Goal: Transaction & Acquisition: Purchase product/service

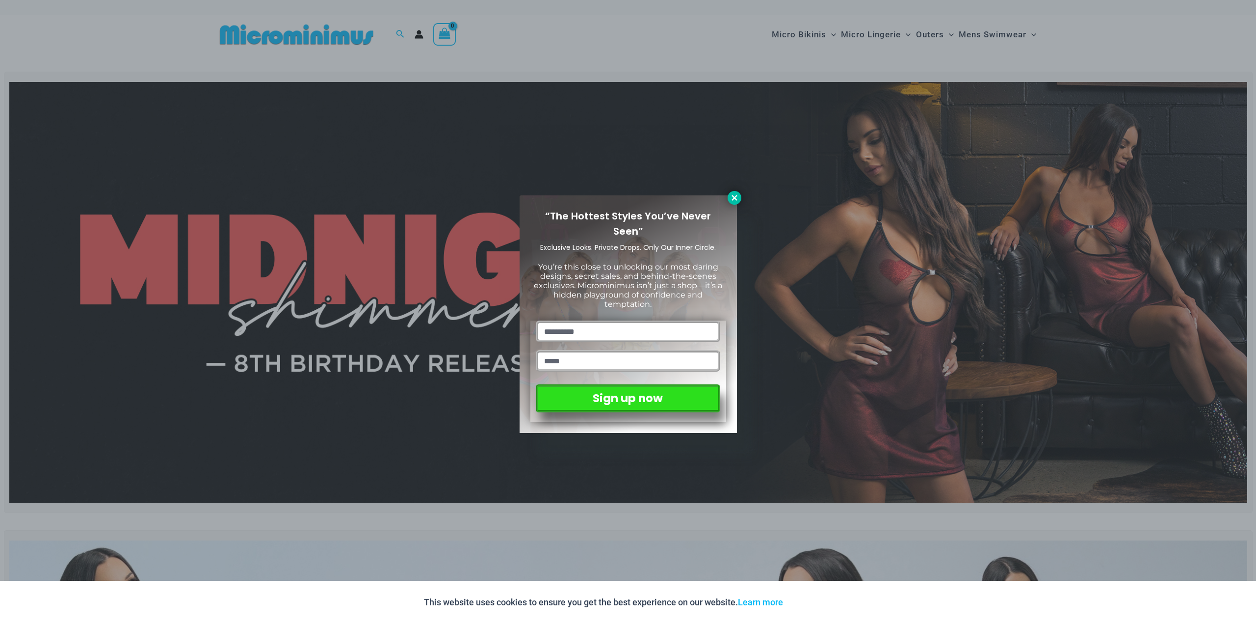
click at [735, 199] on icon at bounding box center [733, 197] width 5 height 5
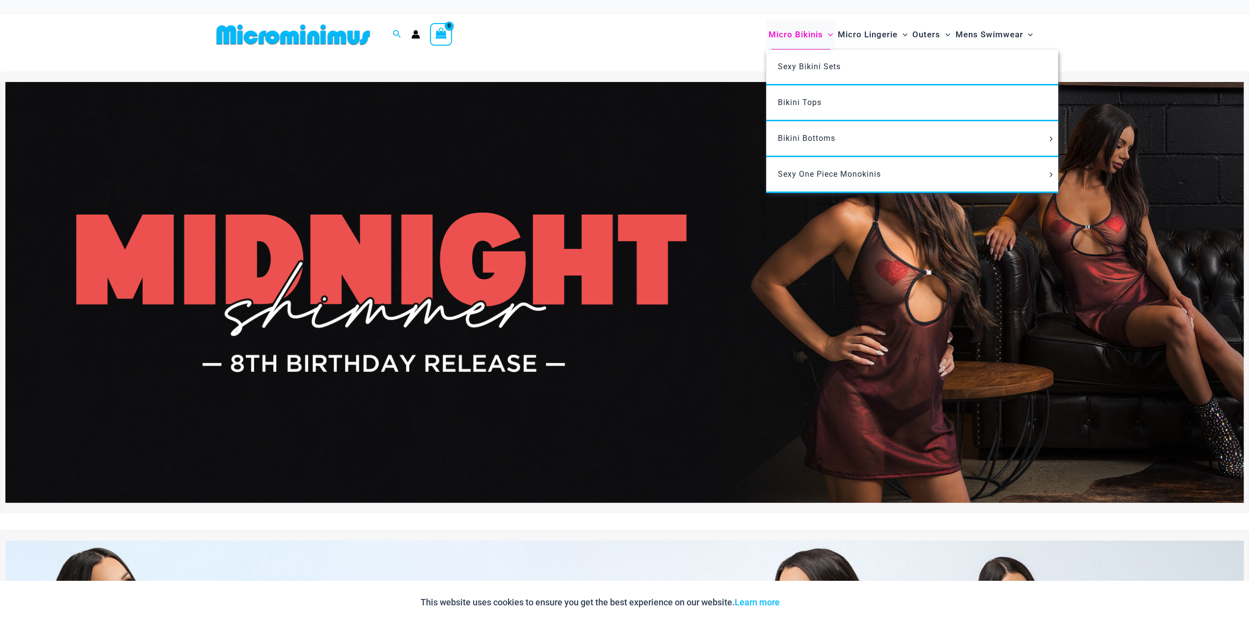
click at [794, 33] on span "Micro Bikinis" at bounding box center [795, 34] width 54 height 25
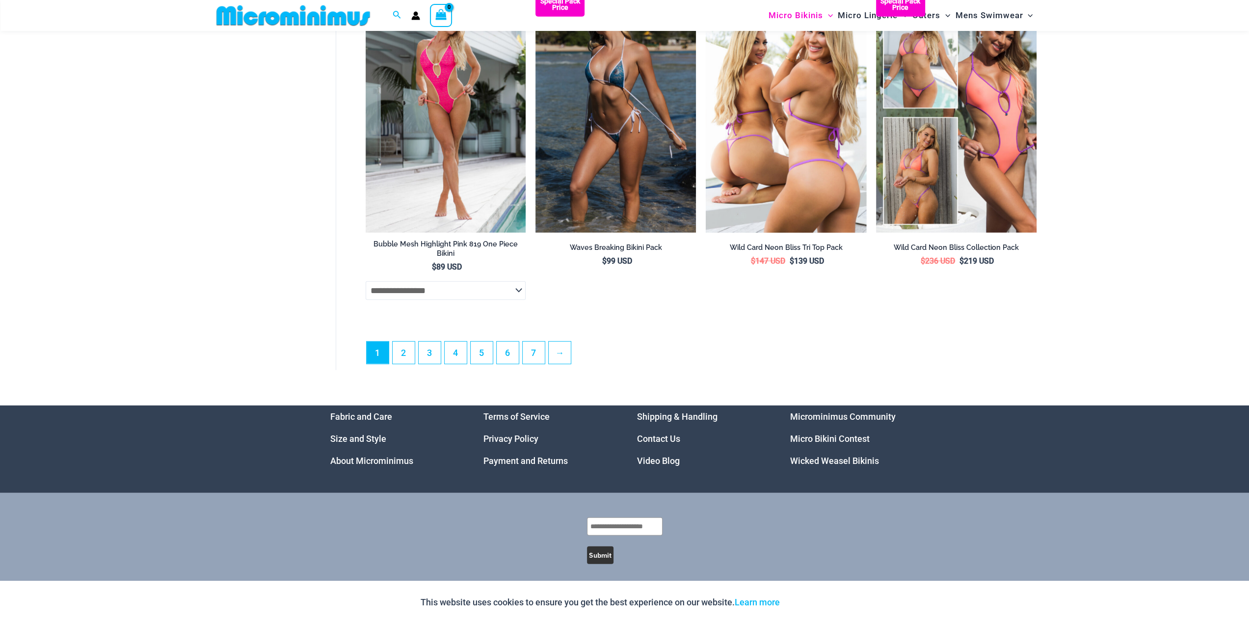
scroll to position [2542, 0]
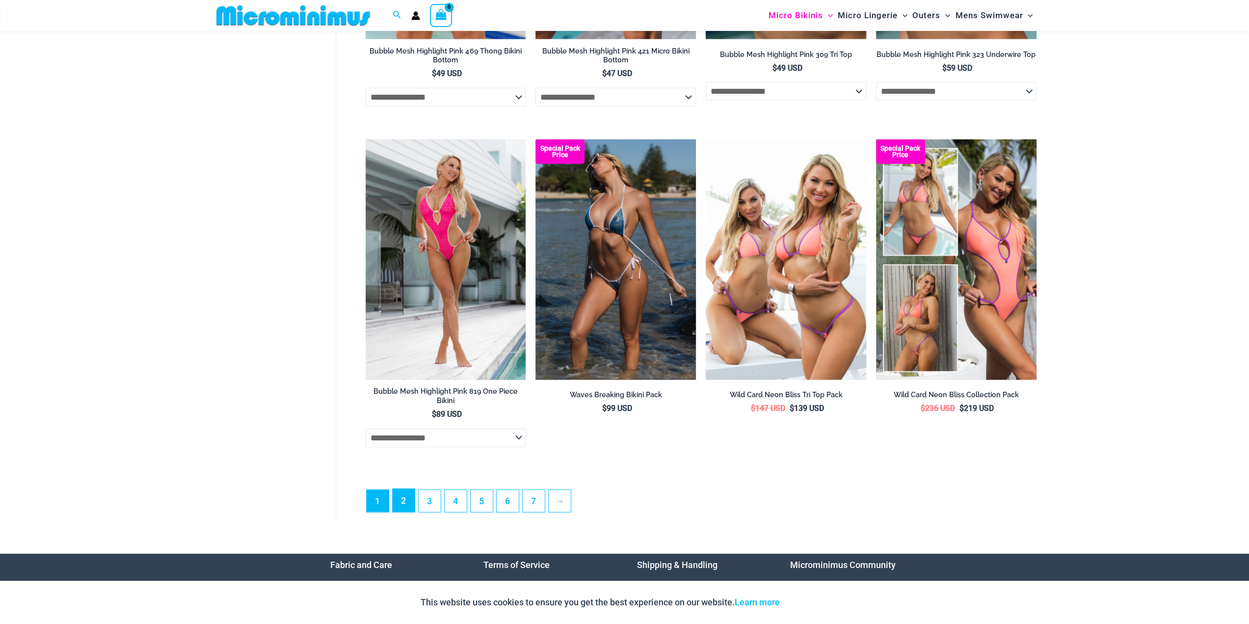
click at [396, 507] on link "2" at bounding box center [403, 500] width 22 height 23
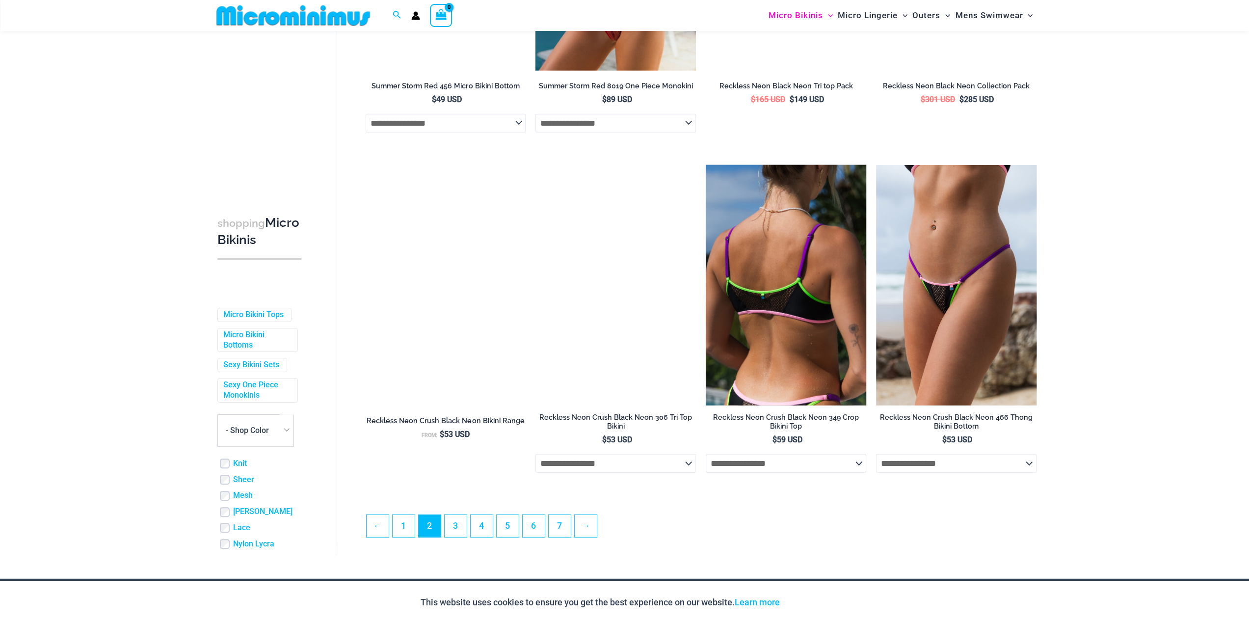
scroll to position [2484, 0]
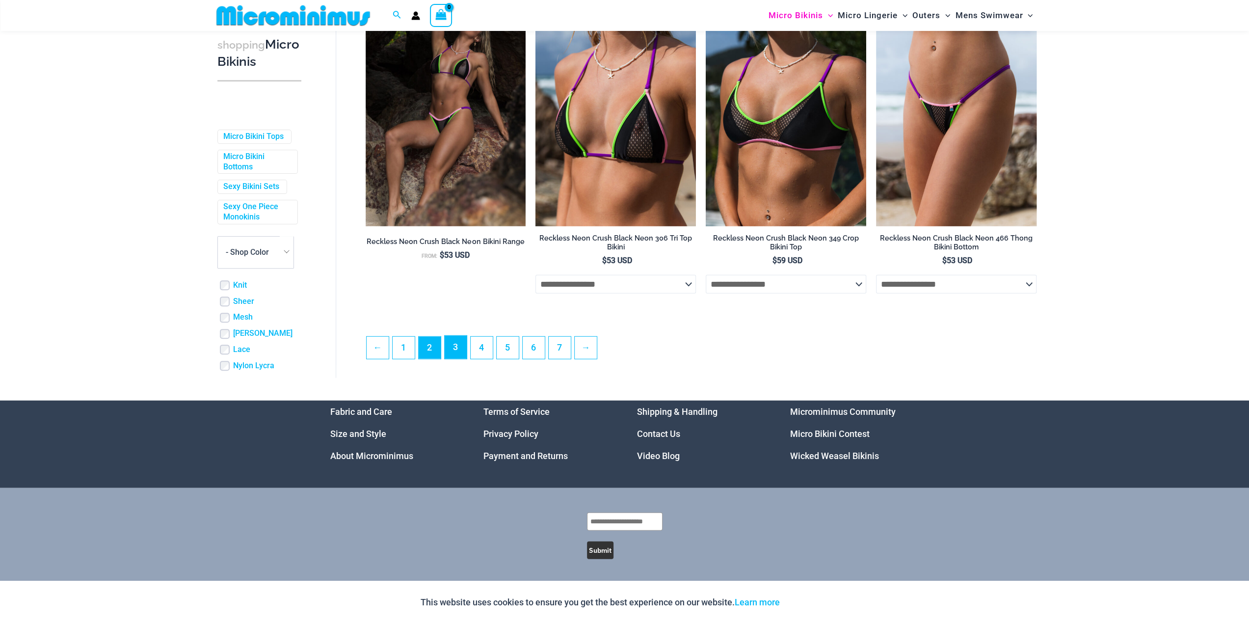
click at [448, 348] on link "3" at bounding box center [455, 347] width 22 height 23
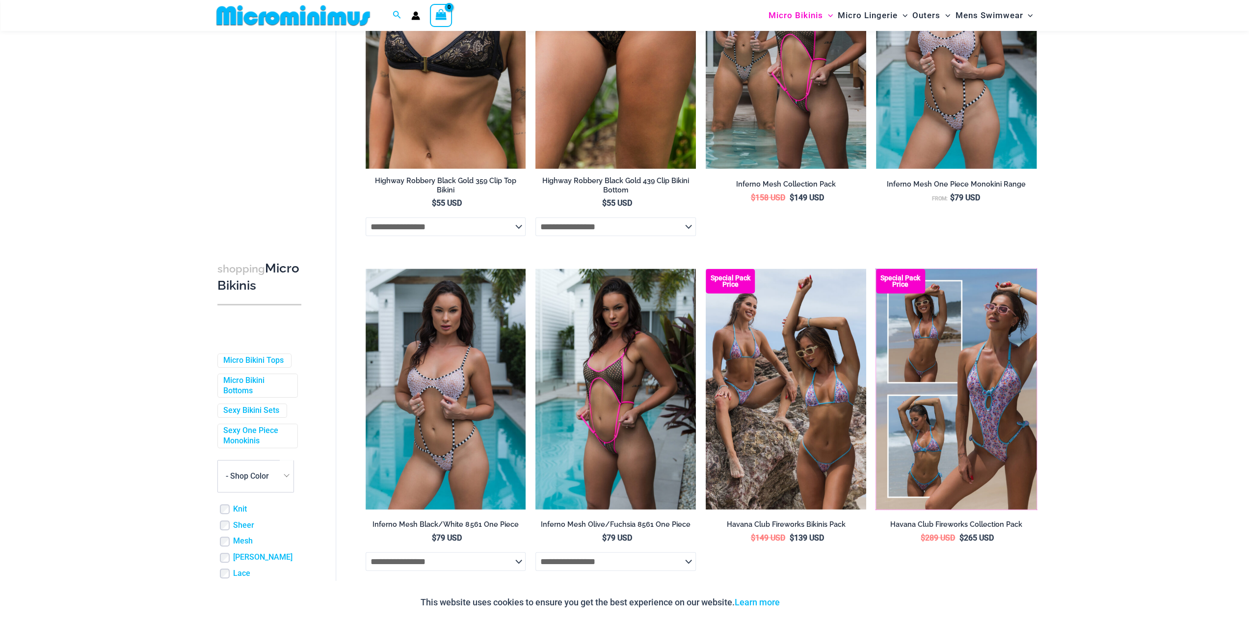
scroll to position [2395, 0]
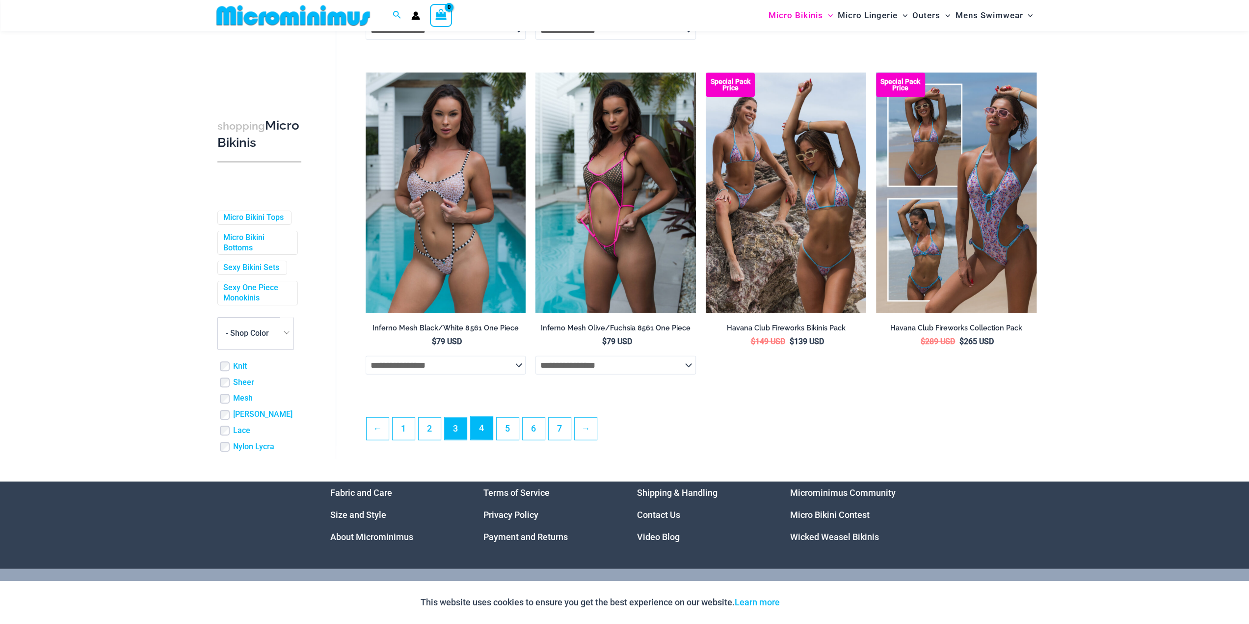
click at [478, 440] on link "4" at bounding box center [481, 428] width 22 height 23
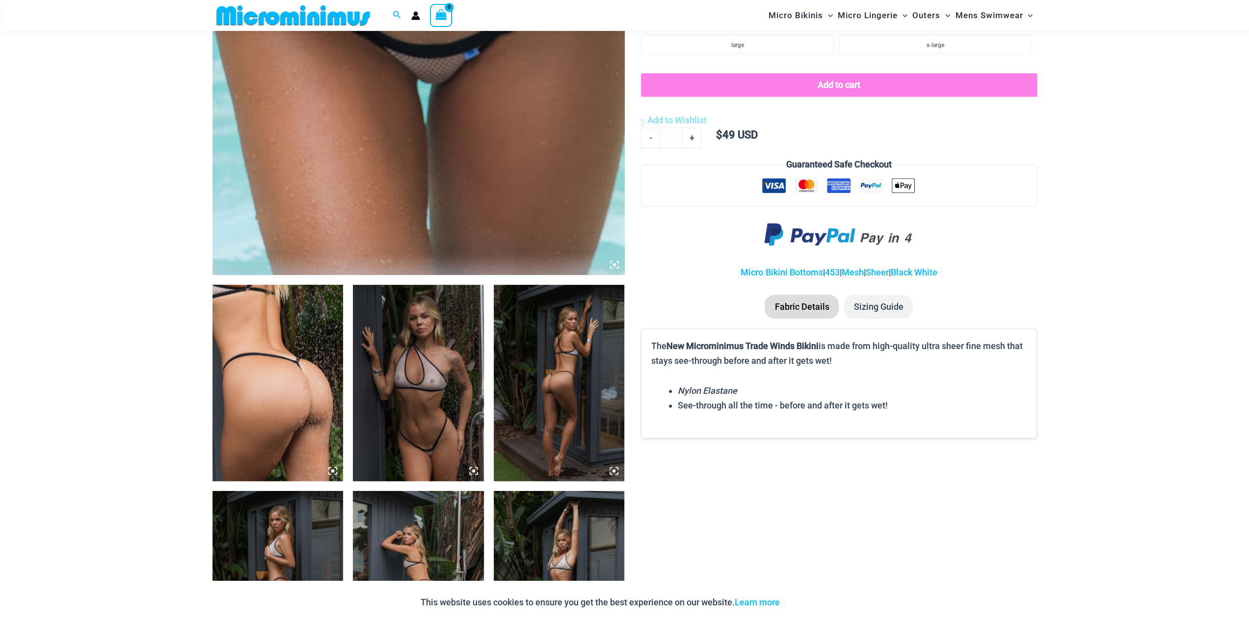
scroll to position [825, 0]
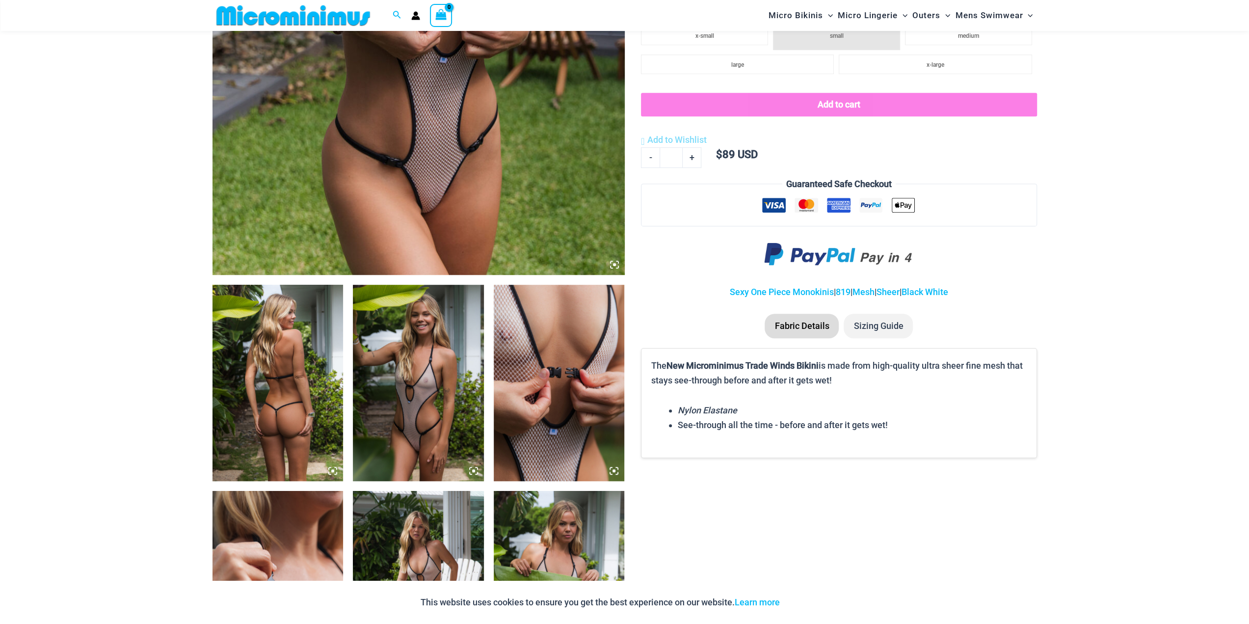
scroll to position [776, 0]
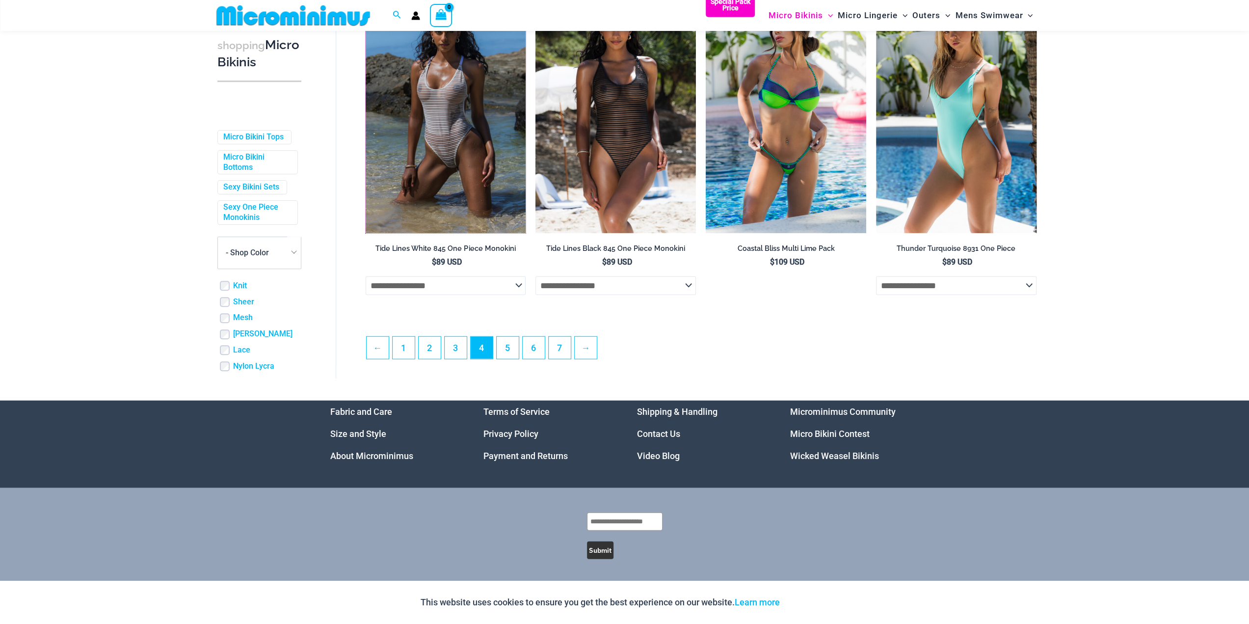
scroll to position [2374, 0]
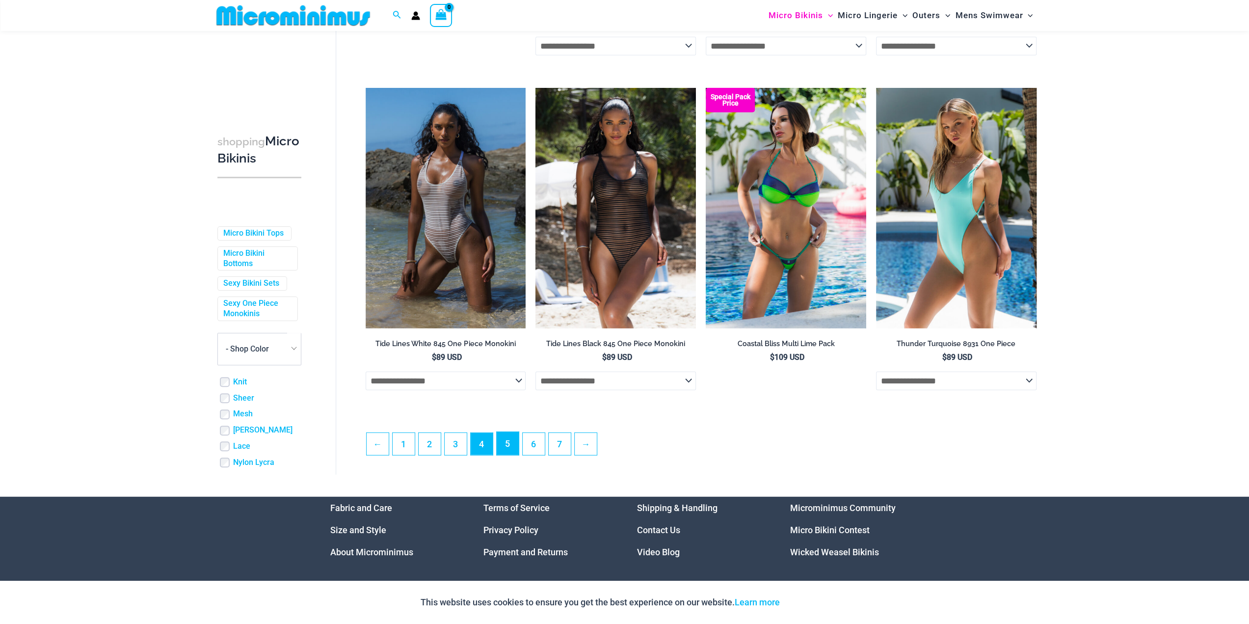
click at [513, 447] on link "5" at bounding box center [507, 443] width 22 height 23
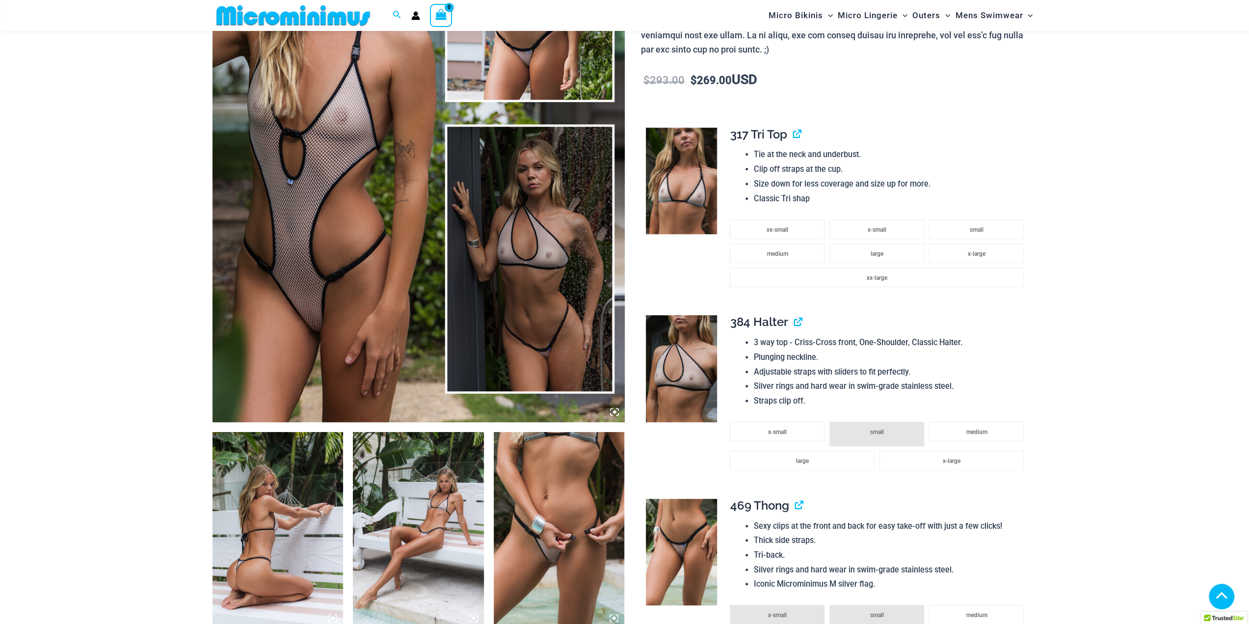
scroll to position [482, 0]
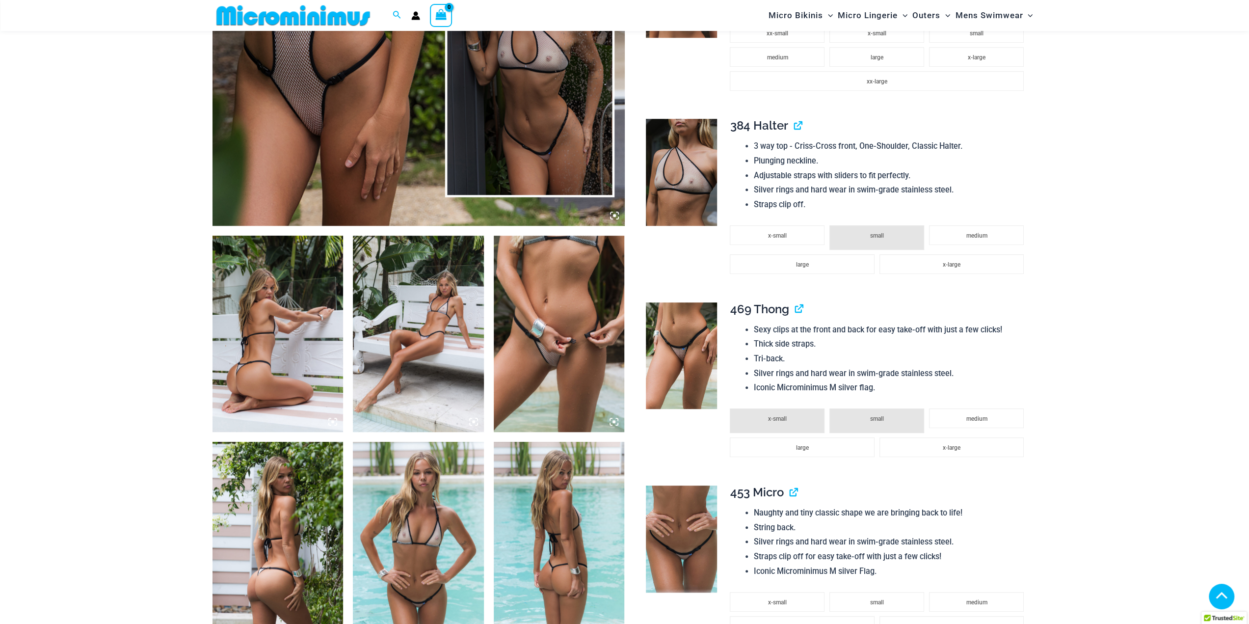
click at [249, 318] on img at bounding box center [277, 333] width 131 height 196
click at [612, 214] on icon at bounding box center [614, 215] width 9 height 9
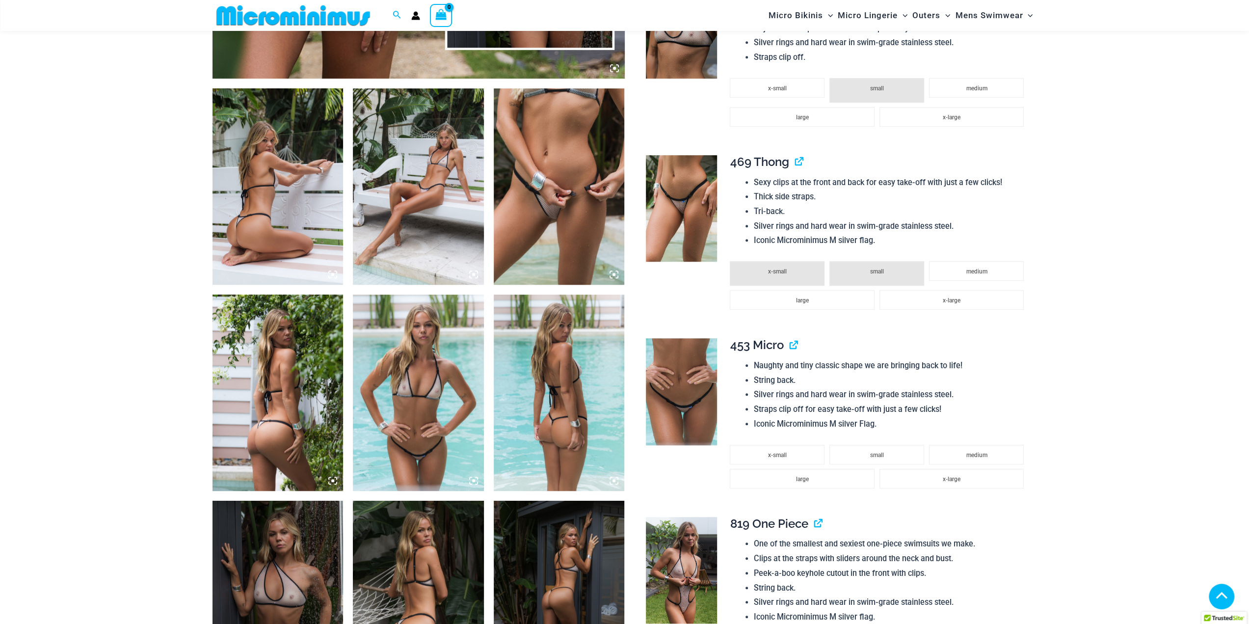
click at [388, 423] on img at bounding box center [418, 392] width 131 height 196
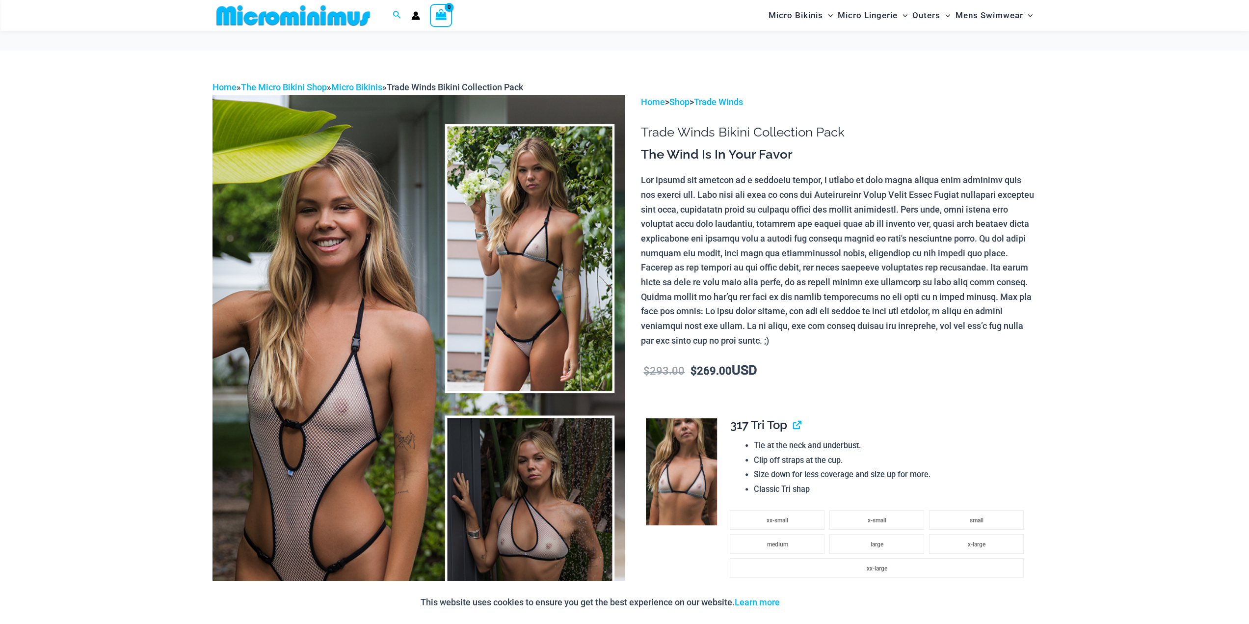
scroll to position [384, 0]
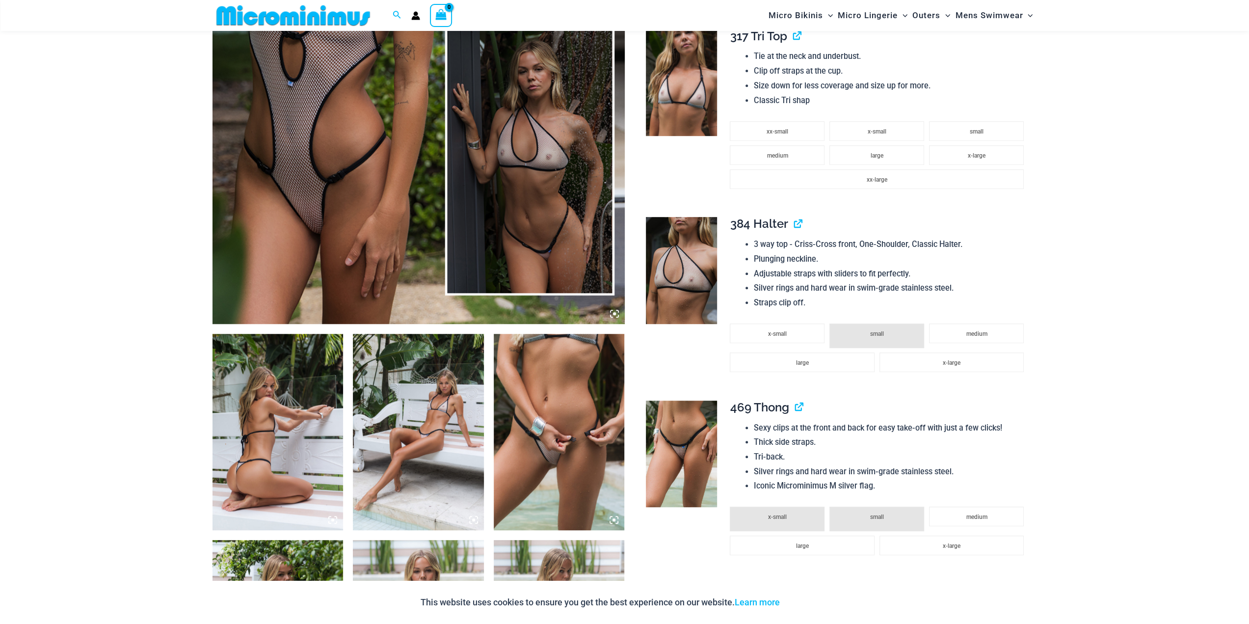
click at [298, 394] on img at bounding box center [277, 432] width 131 height 196
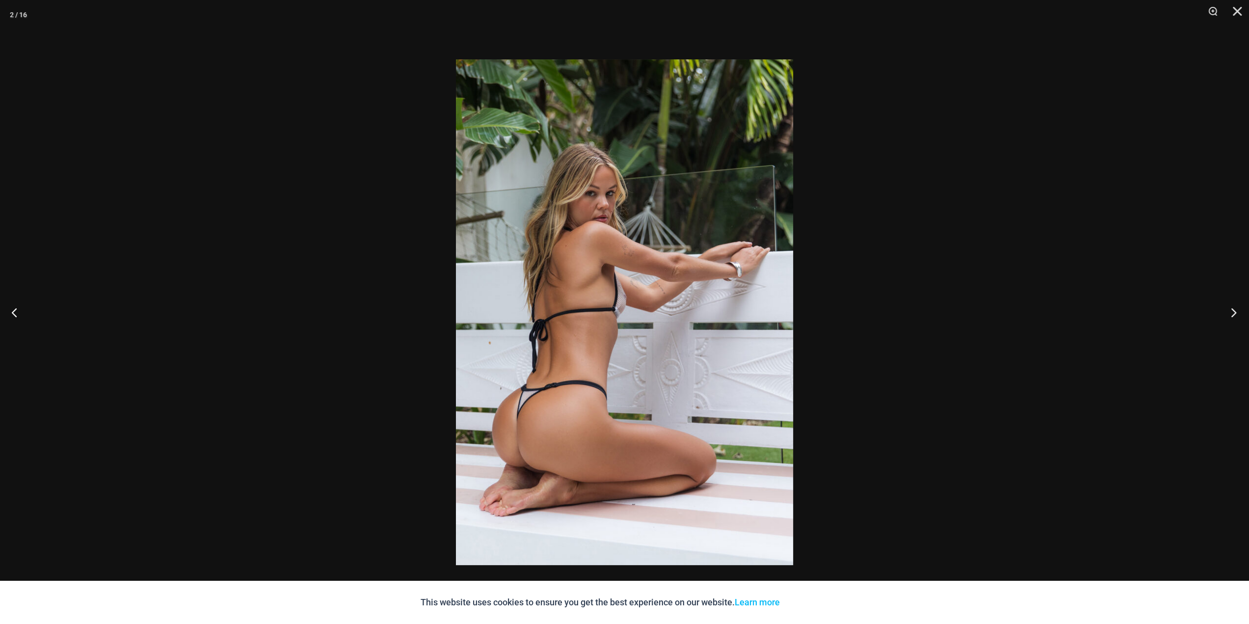
click at [1237, 315] on button "Next" at bounding box center [1230, 311] width 37 height 49
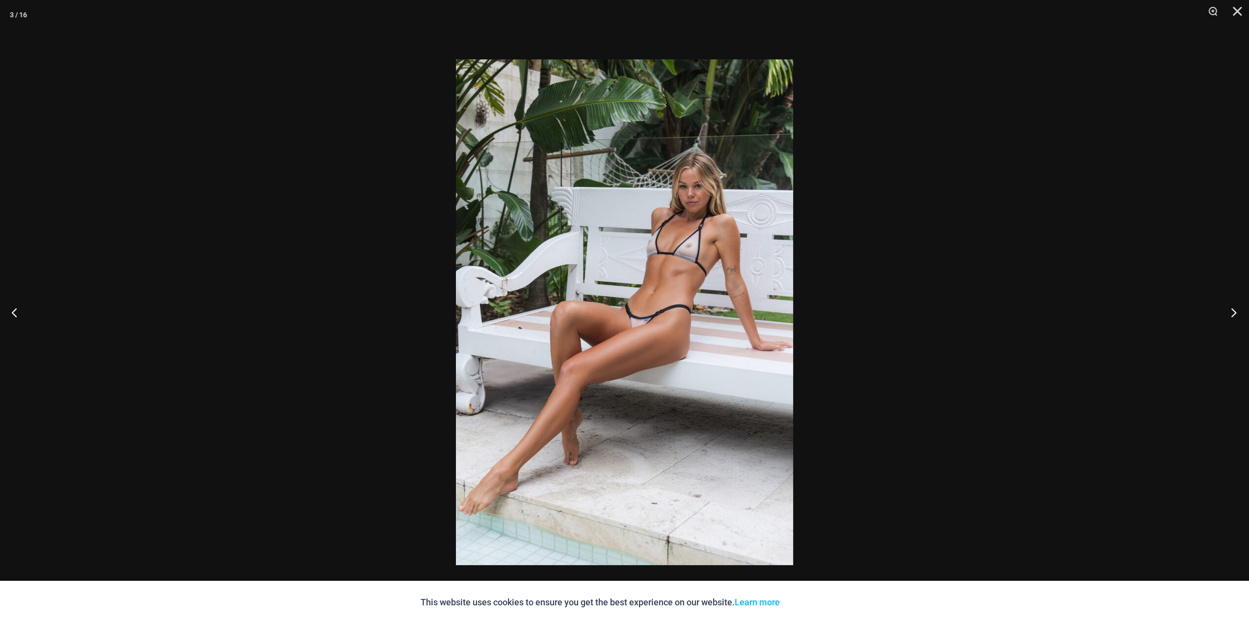
click at [1237, 315] on button "Next" at bounding box center [1230, 311] width 37 height 49
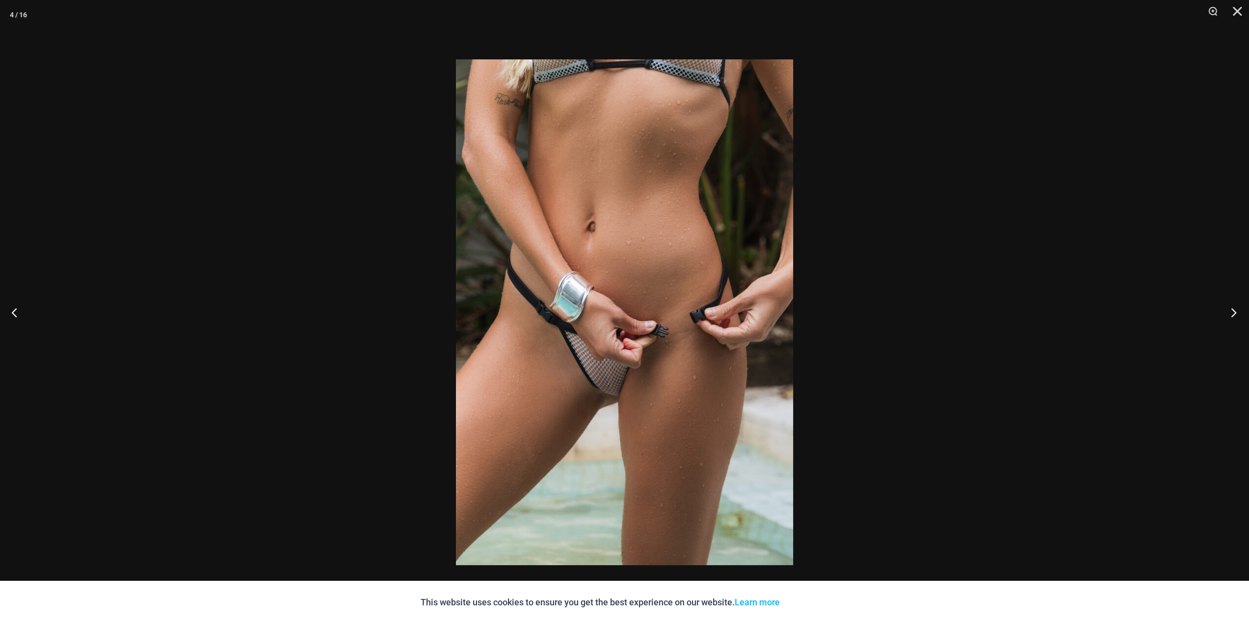
click at [1237, 315] on button "Next" at bounding box center [1230, 311] width 37 height 49
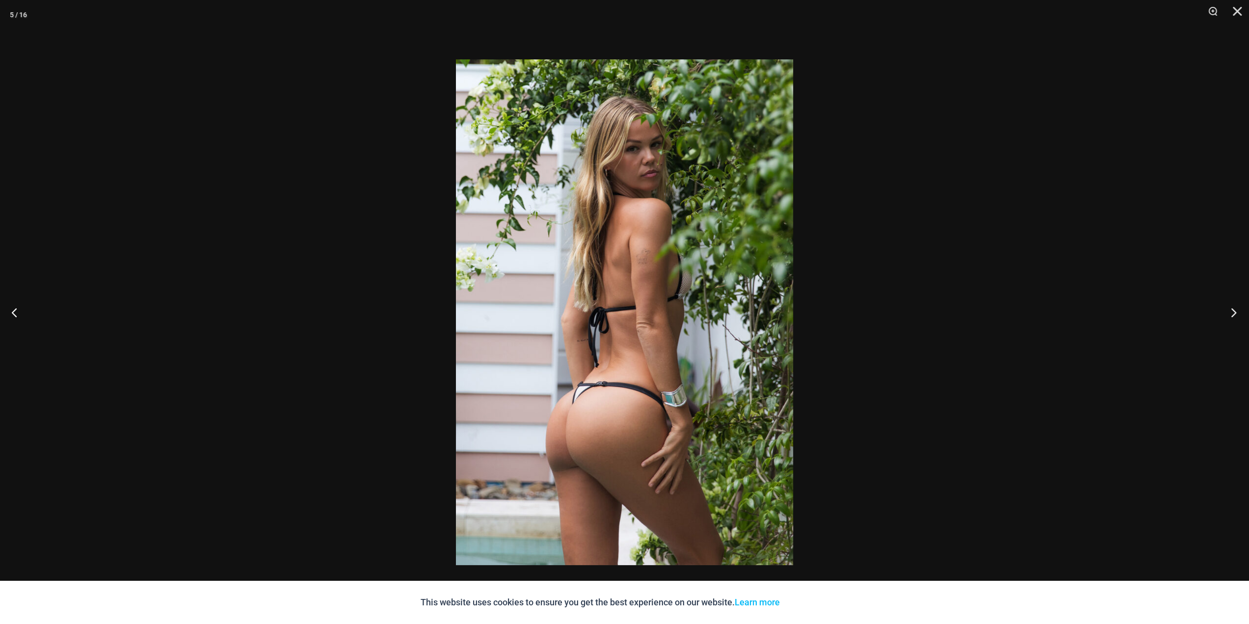
click at [1237, 315] on button "Next" at bounding box center [1230, 311] width 37 height 49
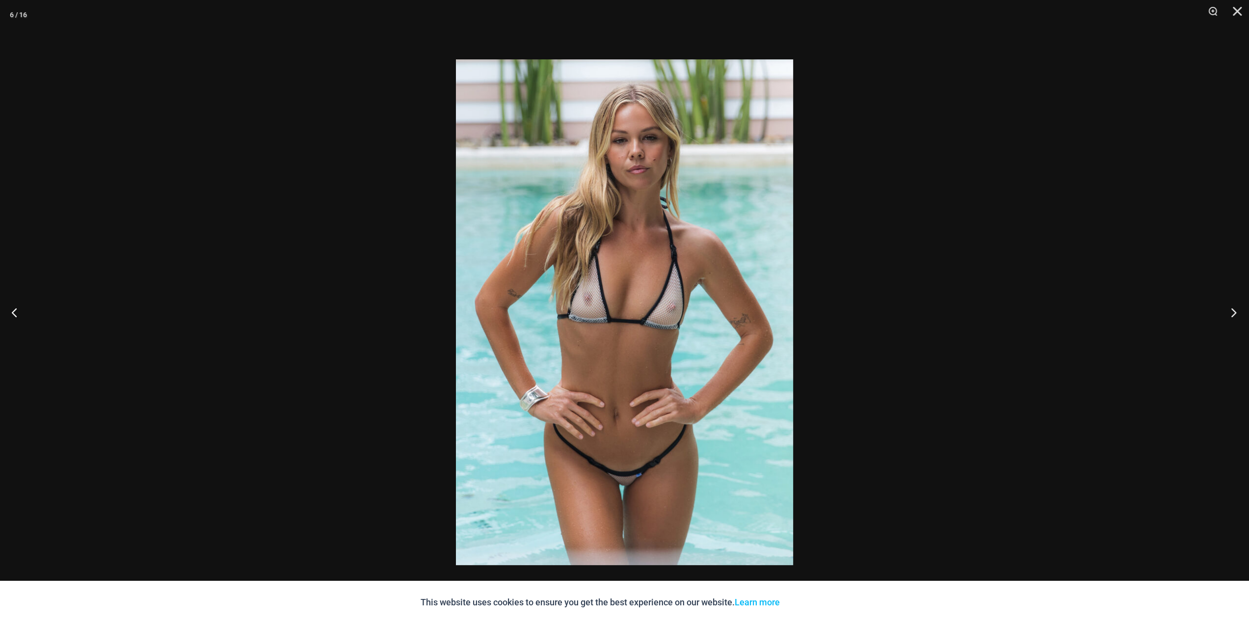
click at [1237, 315] on button "Next" at bounding box center [1230, 311] width 37 height 49
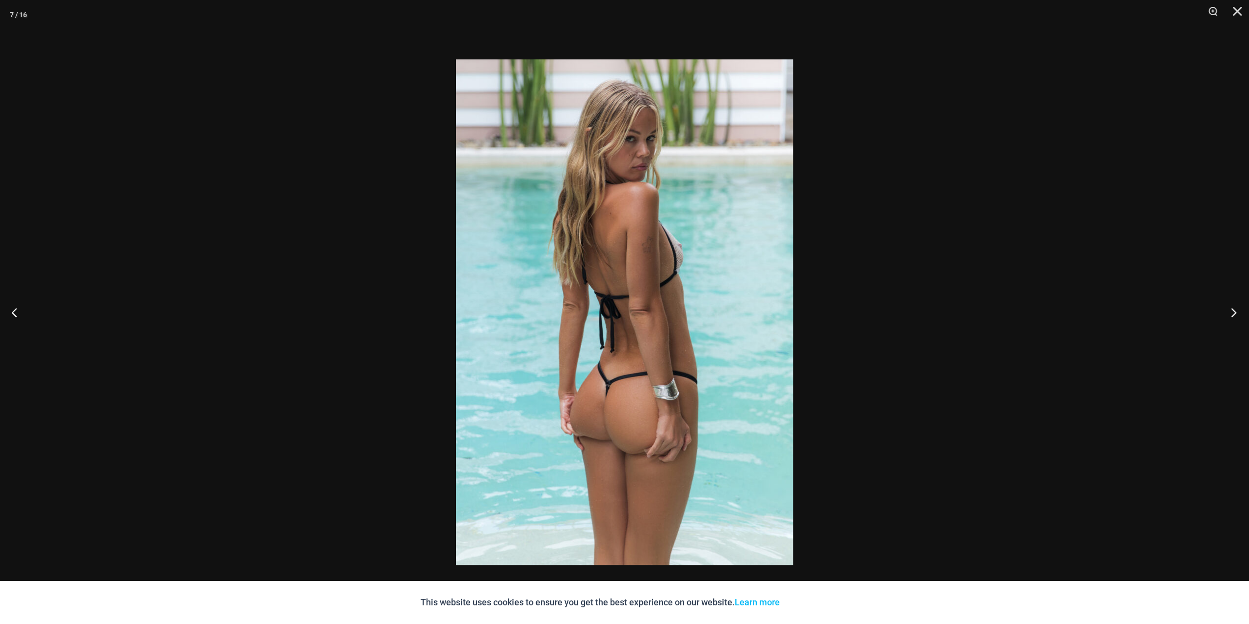
click at [1237, 315] on button "Next" at bounding box center [1230, 311] width 37 height 49
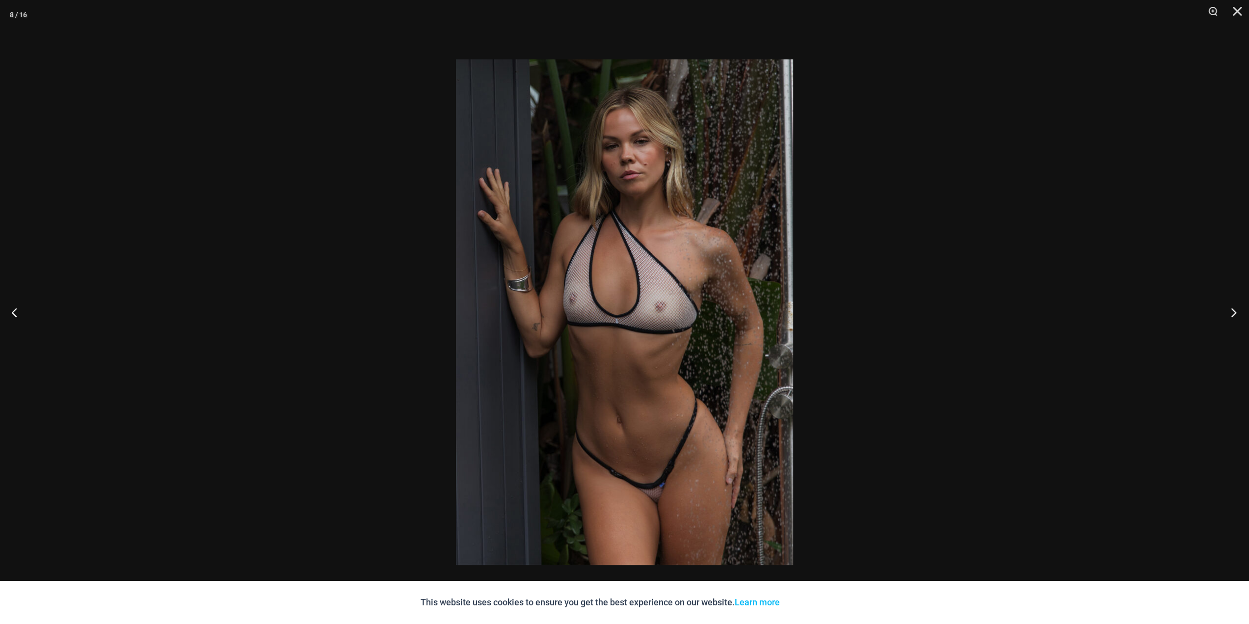
click at [1237, 315] on button "Next" at bounding box center [1230, 311] width 37 height 49
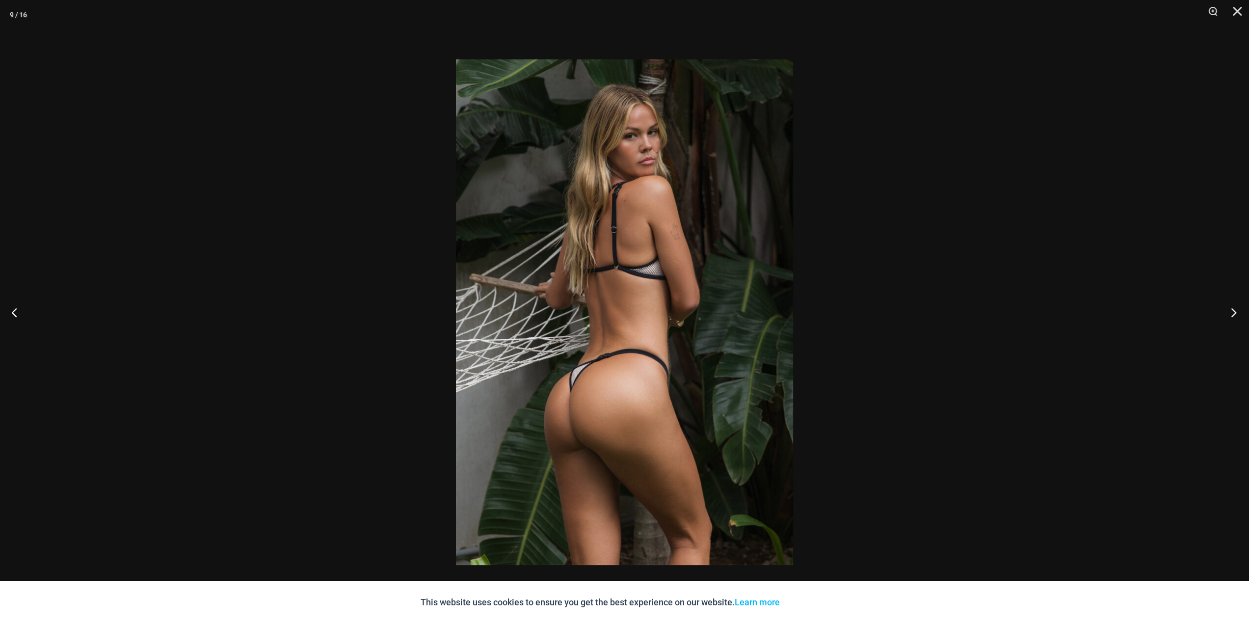
click at [1237, 315] on button "Next" at bounding box center [1230, 311] width 37 height 49
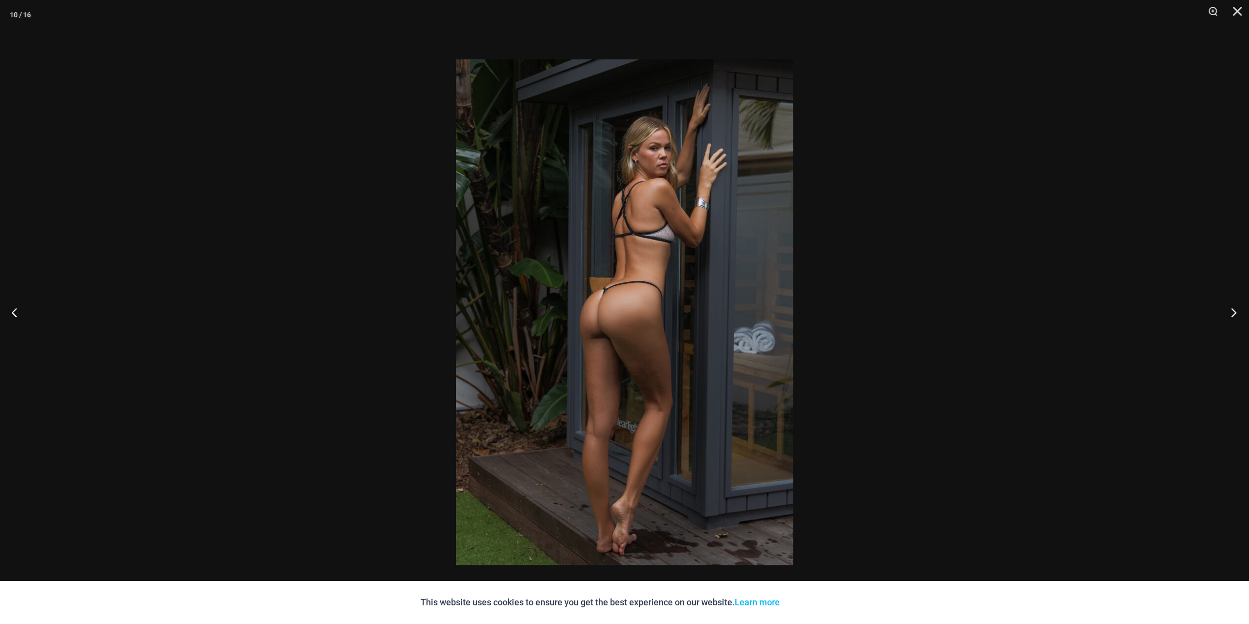
click at [1237, 315] on button "Next" at bounding box center [1230, 311] width 37 height 49
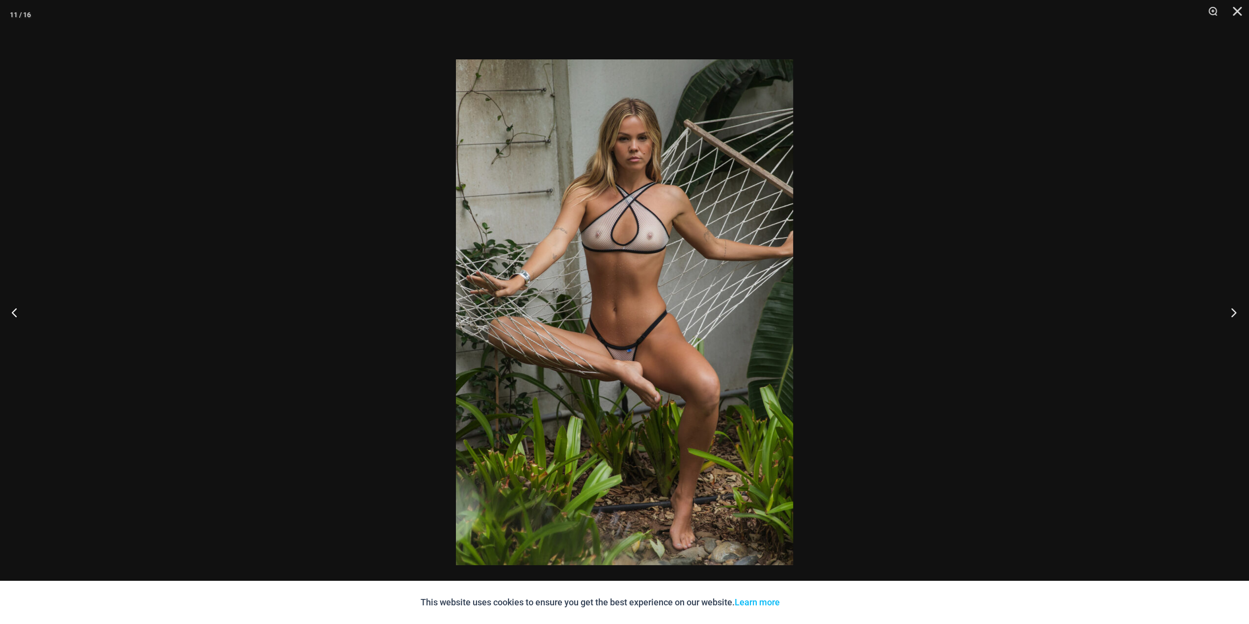
click at [1237, 315] on button "Next" at bounding box center [1230, 311] width 37 height 49
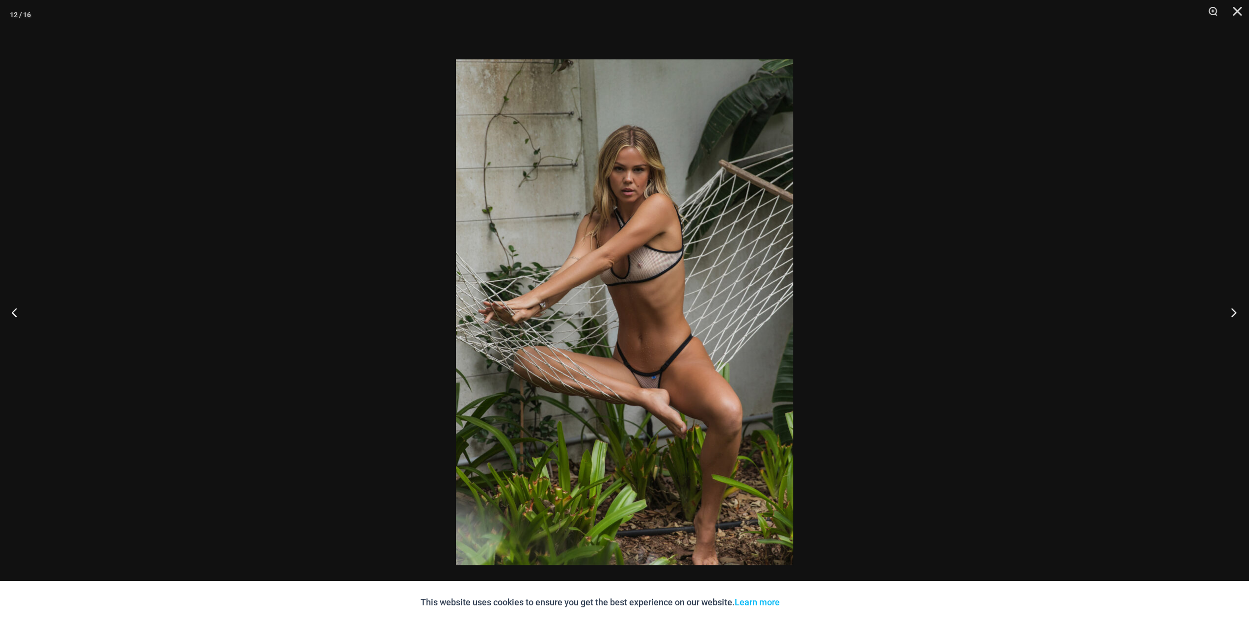
click at [1237, 315] on button "Next" at bounding box center [1230, 311] width 37 height 49
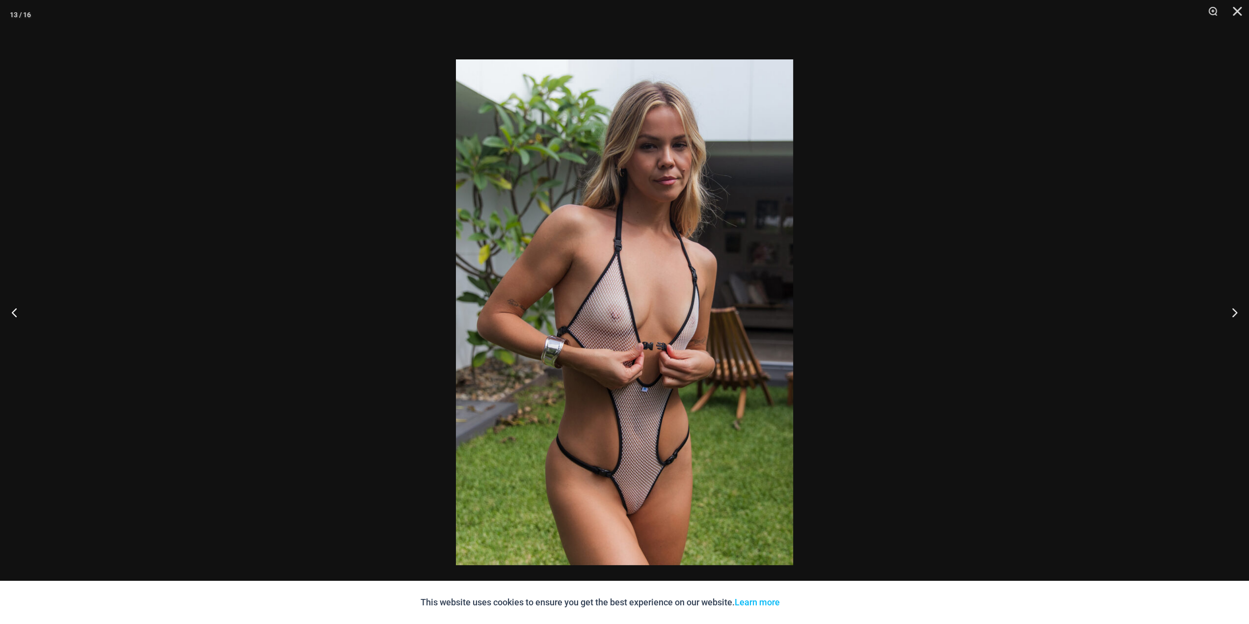
click at [663, 501] on img at bounding box center [624, 311] width 337 height 505
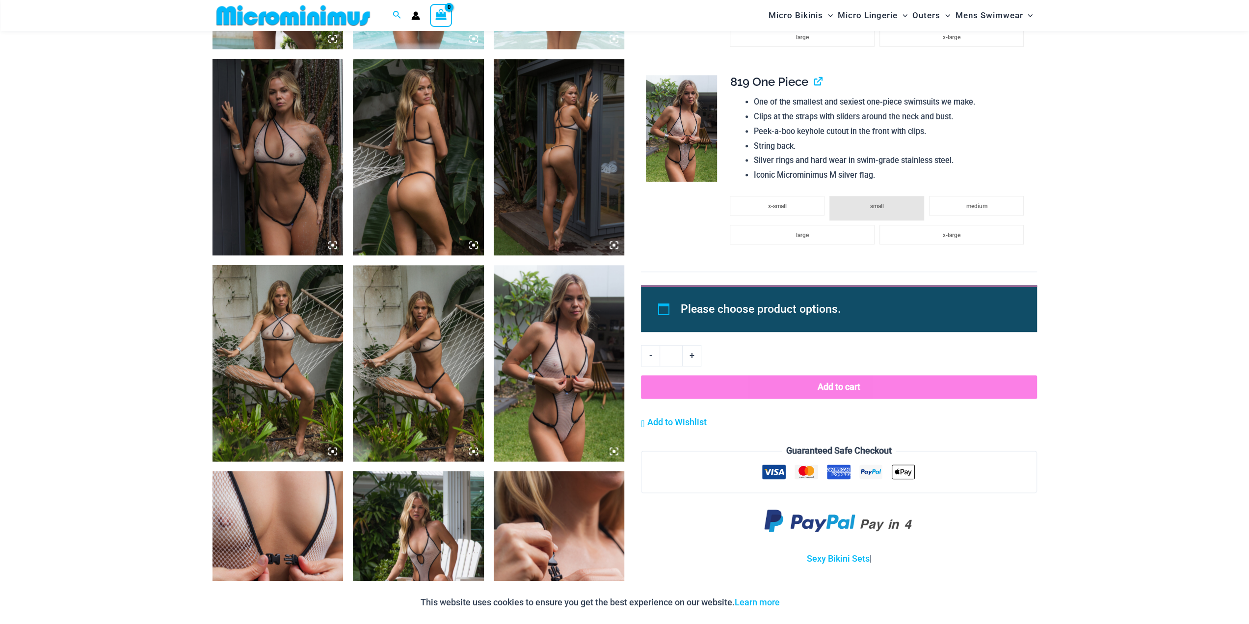
scroll to position [1218, 0]
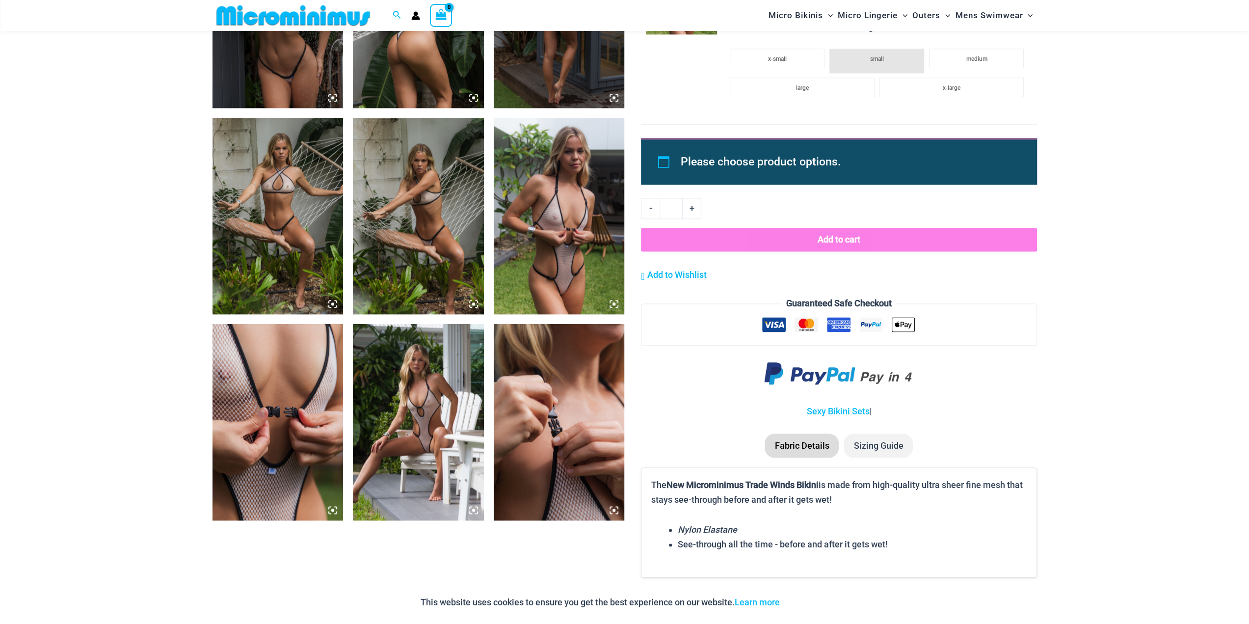
click at [566, 238] on img at bounding box center [559, 216] width 131 height 196
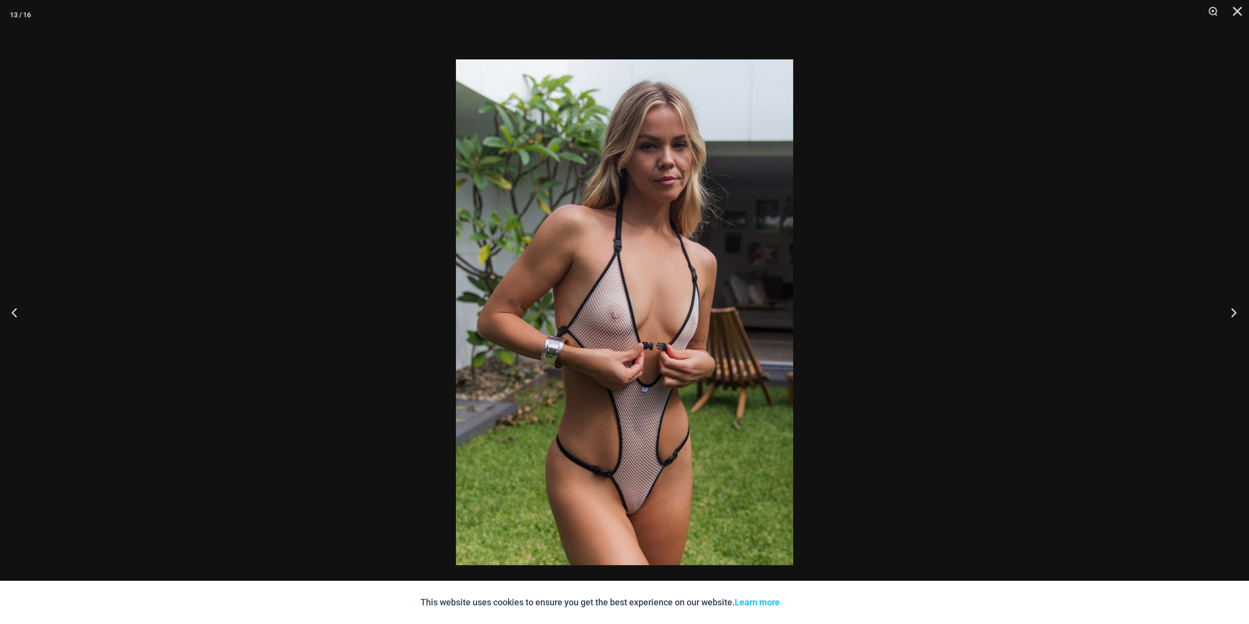
click at [1233, 308] on button "Next" at bounding box center [1230, 311] width 37 height 49
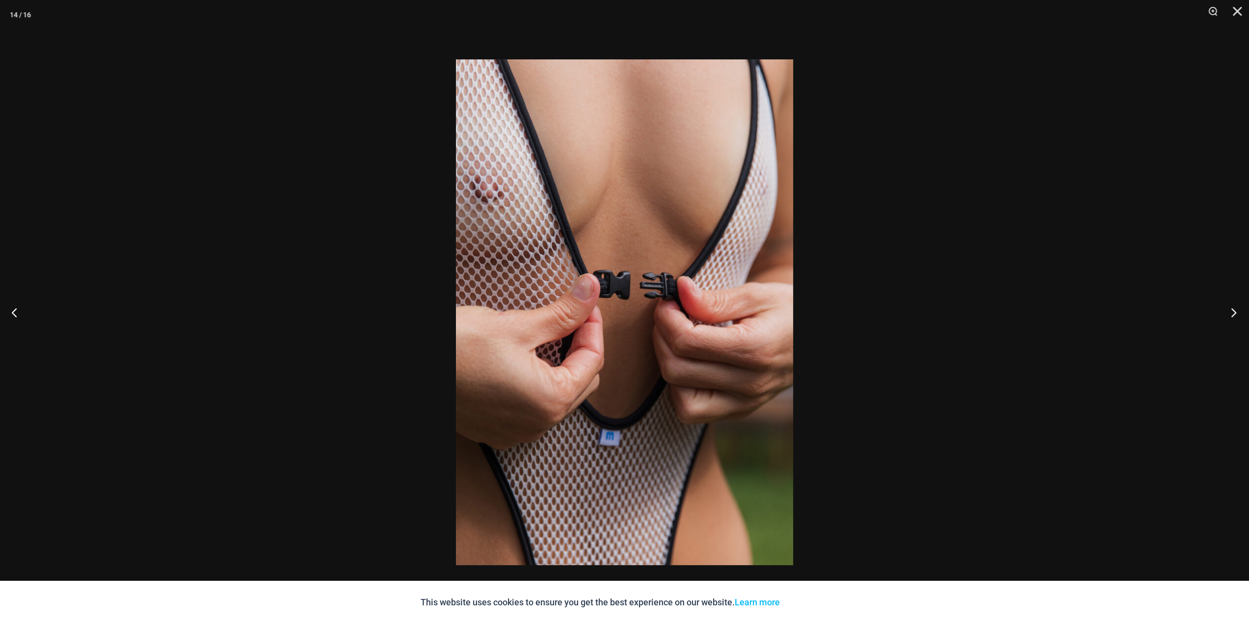
click at [1233, 313] on button "Next" at bounding box center [1230, 311] width 37 height 49
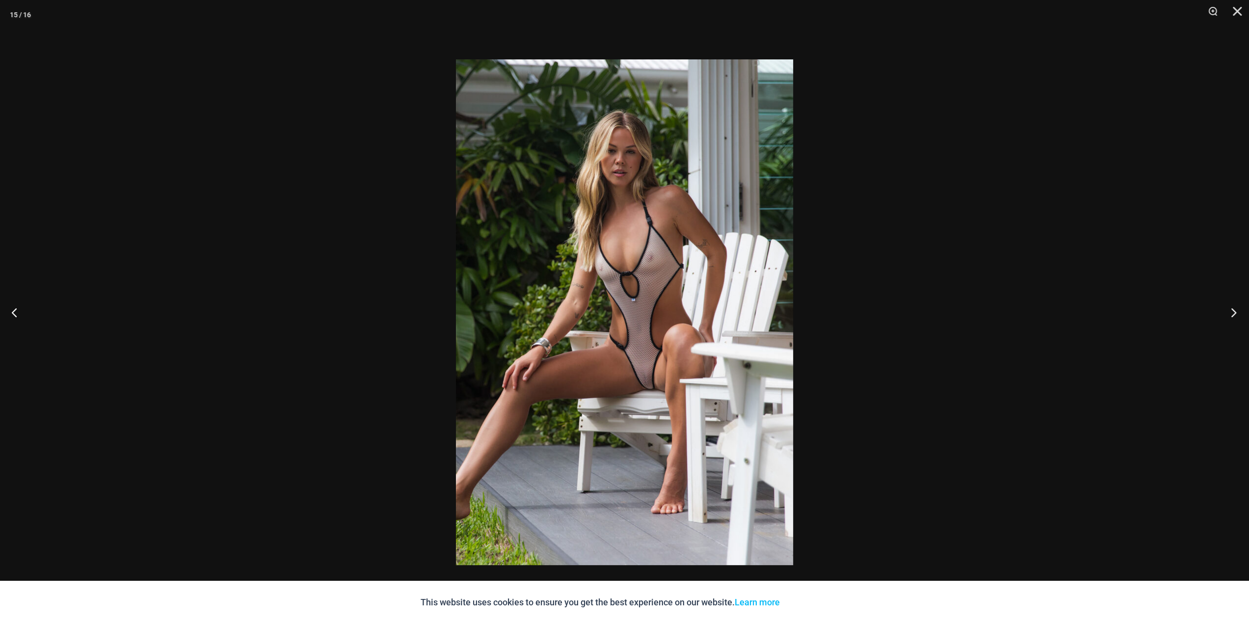
click at [1231, 311] on button "Next" at bounding box center [1230, 311] width 37 height 49
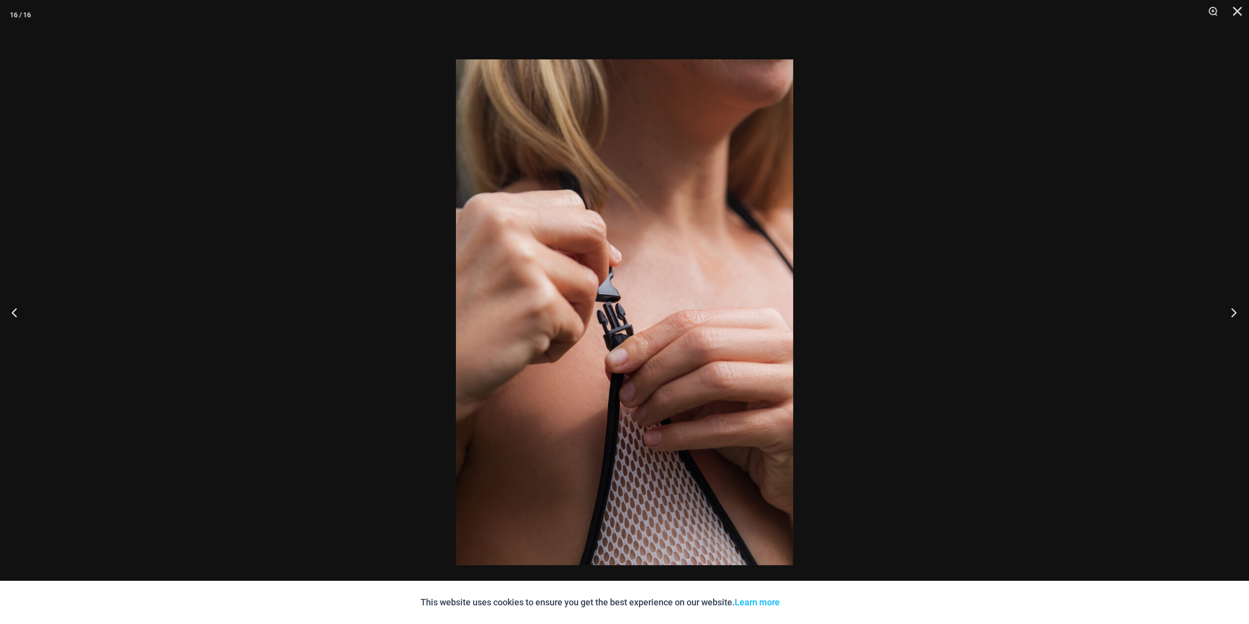
click at [1231, 311] on button "Next" at bounding box center [1230, 311] width 37 height 49
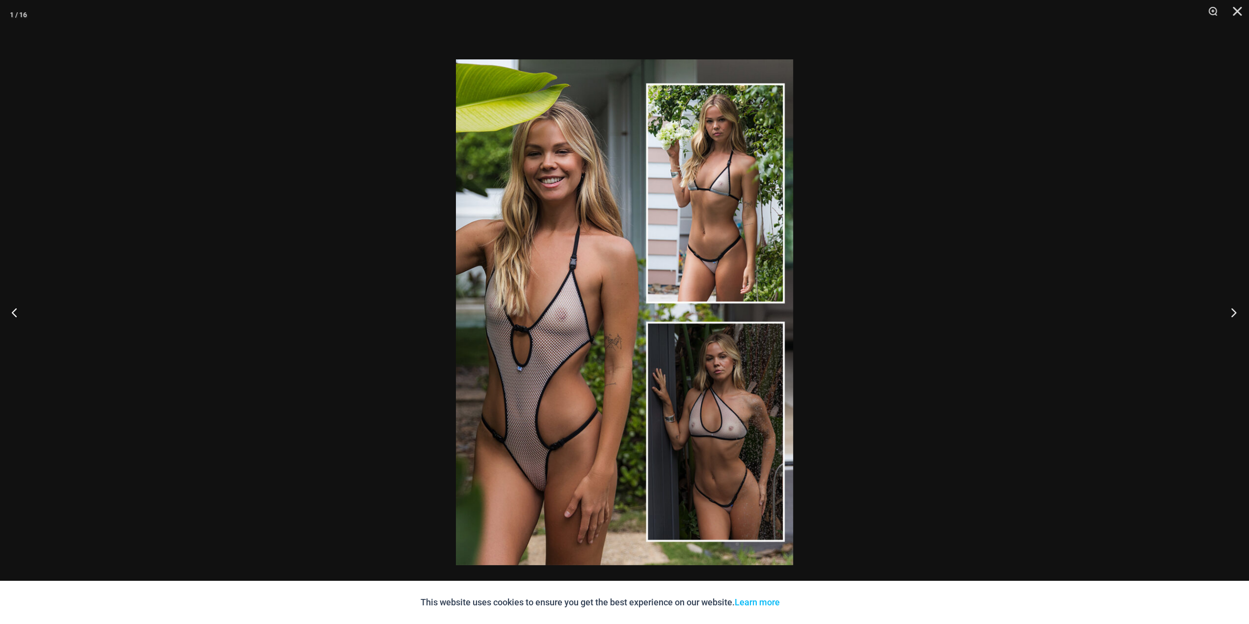
click at [1231, 311] on button "Next" at bounding box center [1230, 311] width 37 height 49
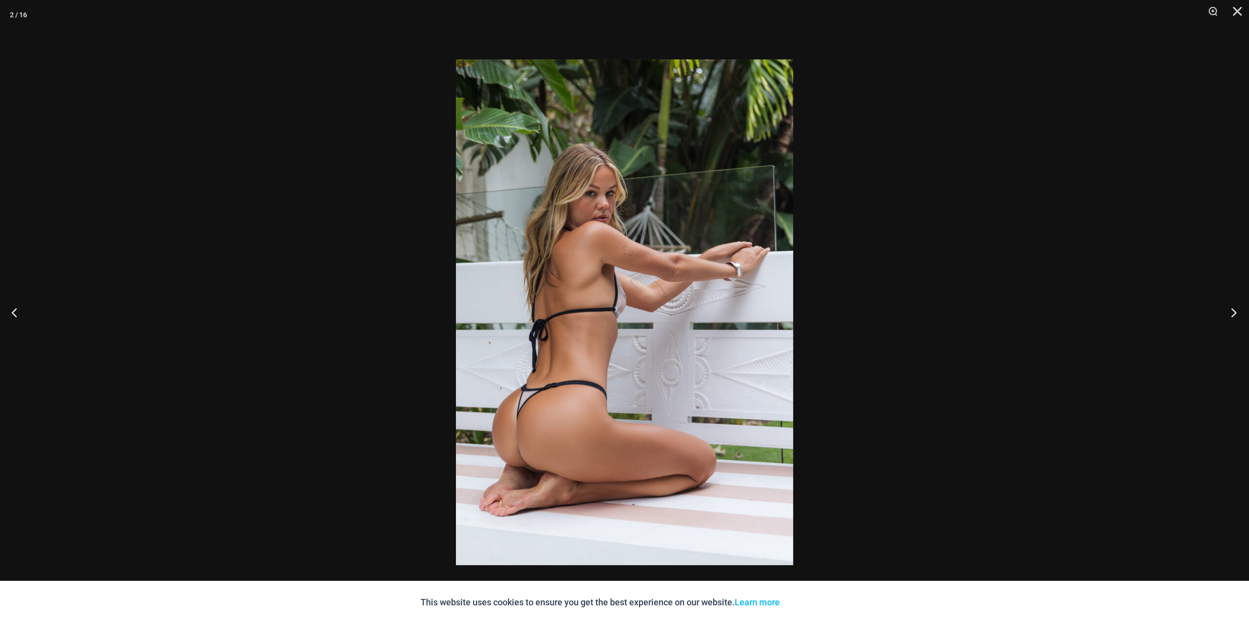
click at [1231, 311] on button "Next" at bounding box center [1230, 311] width 37 height 49
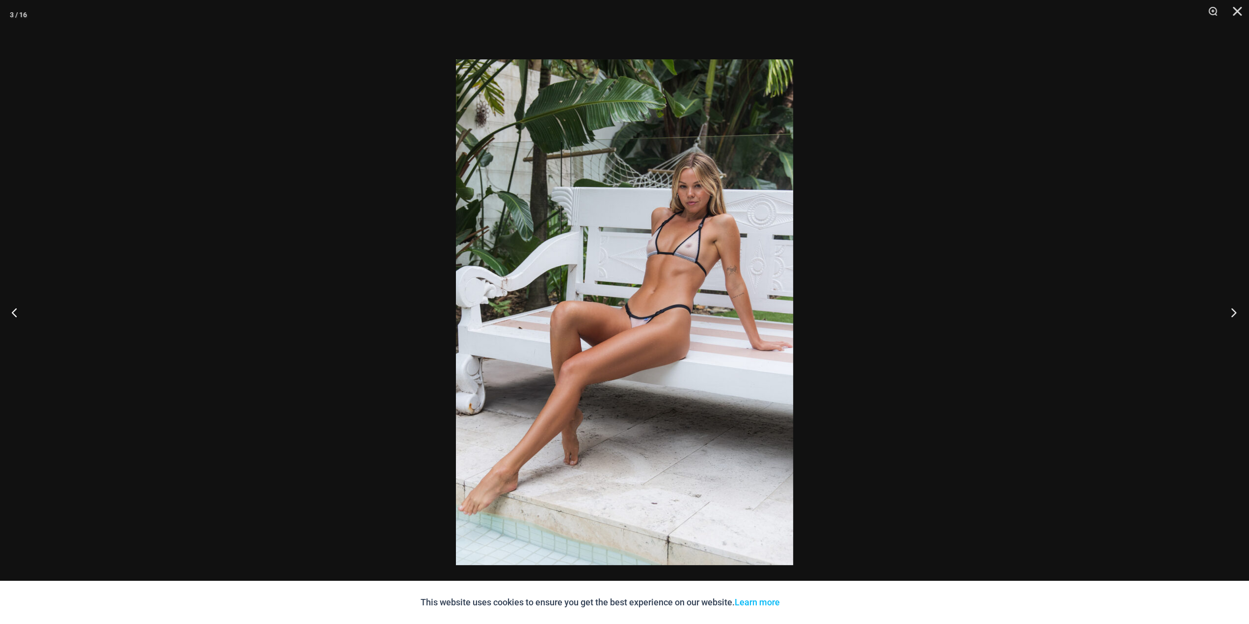
click at [1231, 311] on button "Next" at bounding box center [1230, 311] width 37 height 49
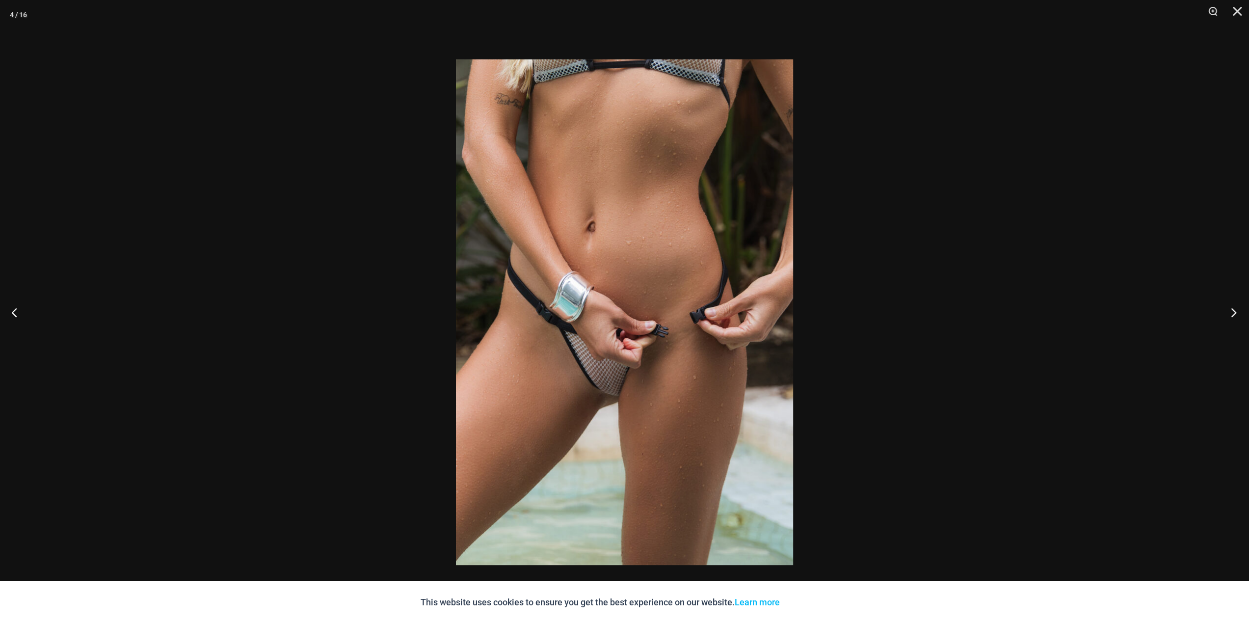
click at [1231, 311] on button "Next" at bounding box center [1230, 311] width 37 height 49
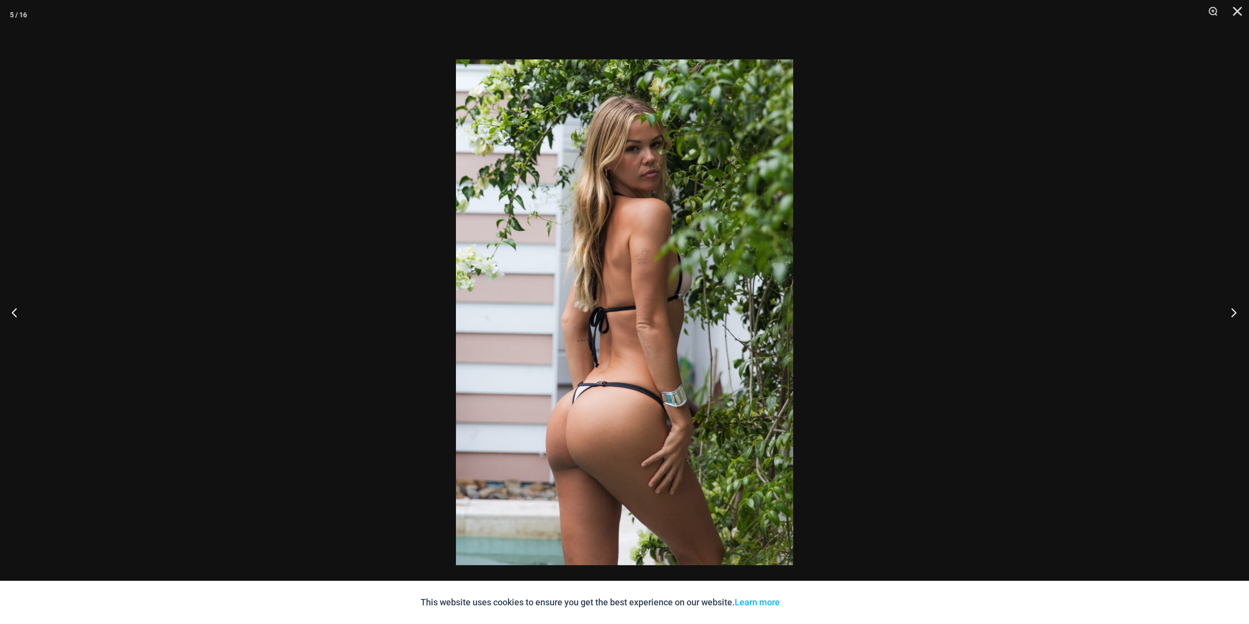
click at [1231, 311] on button "Next" at bounding box center [1230, 311] width 37 height 49
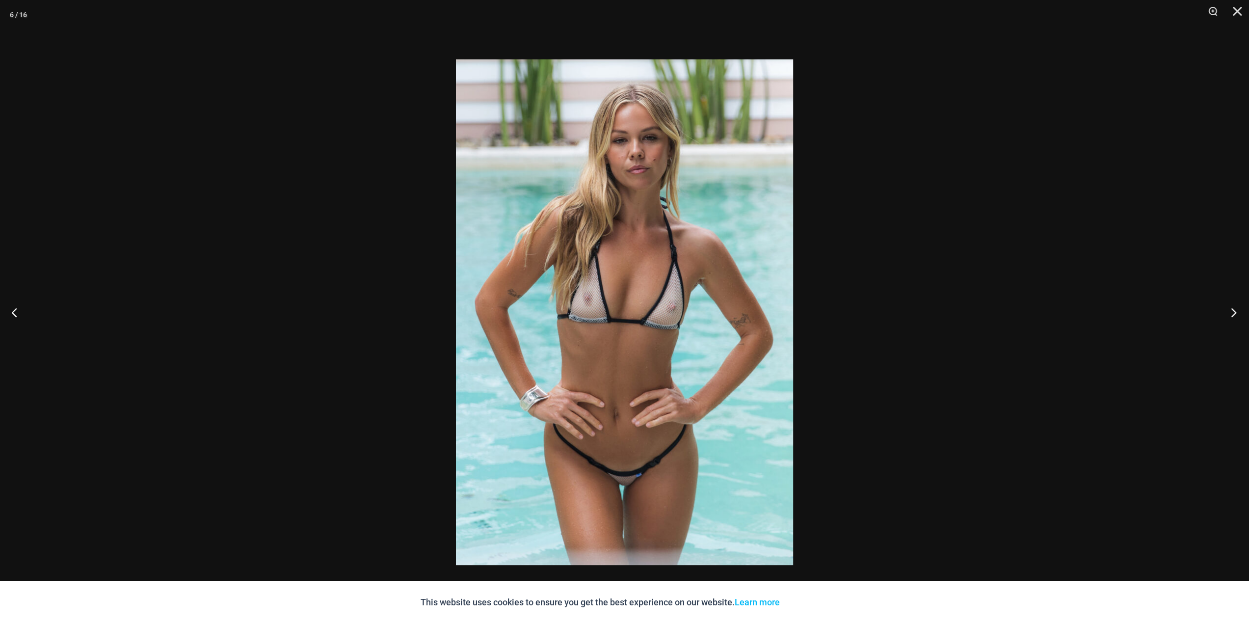
click at [1231, 311] on button "Next" at bounding box center [1230, 311] width 37 height 49
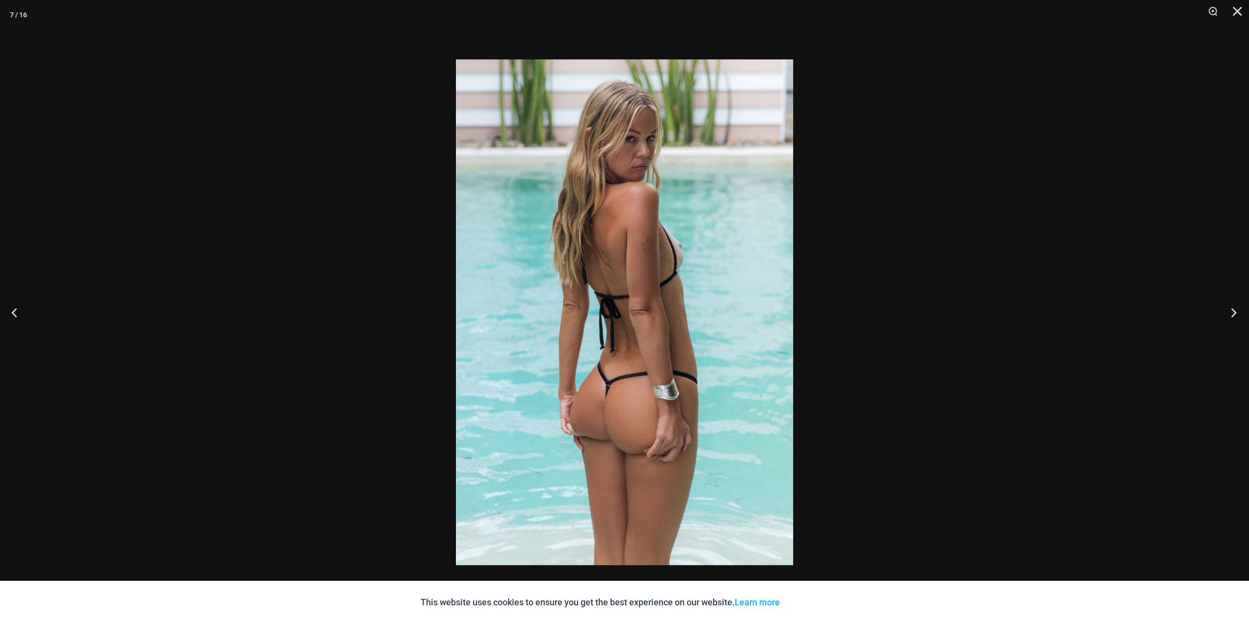
click at [1231, 311] on button "Next" at bounding box center [1230, 311] width 37 height 49
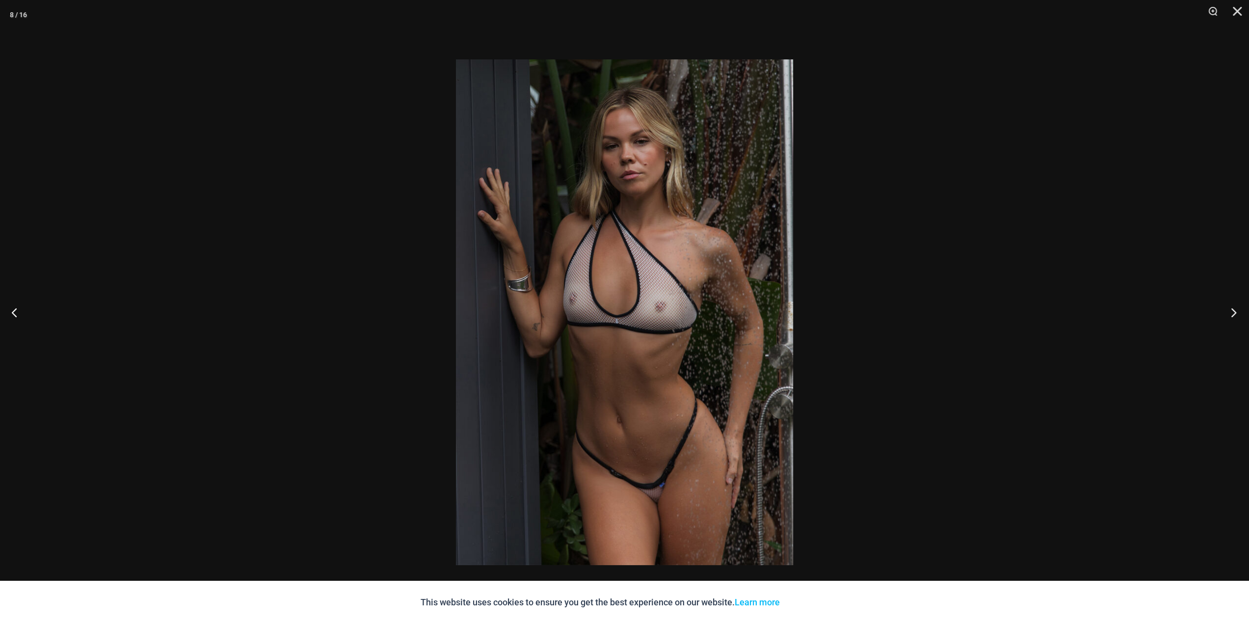
click at [1231, 311] on button "Next" at bounding box center [1230, 311] width 37 height 49
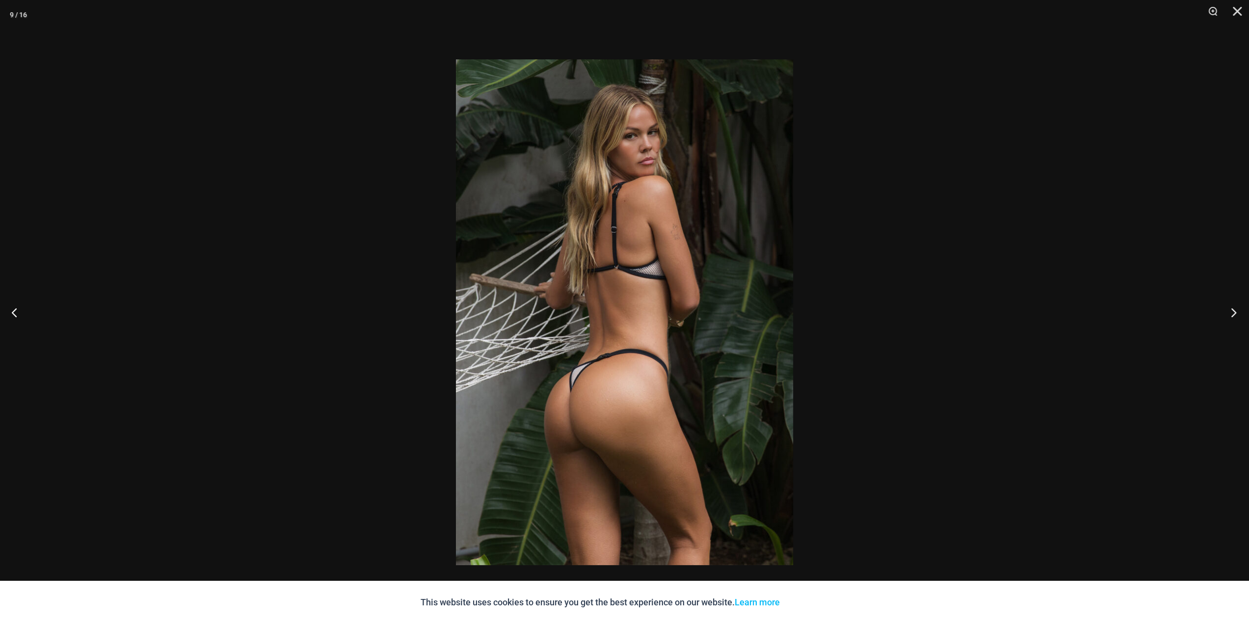
click at [1231, 311] on button "Next" at bounding box center [1230, 311] width 37 height 49
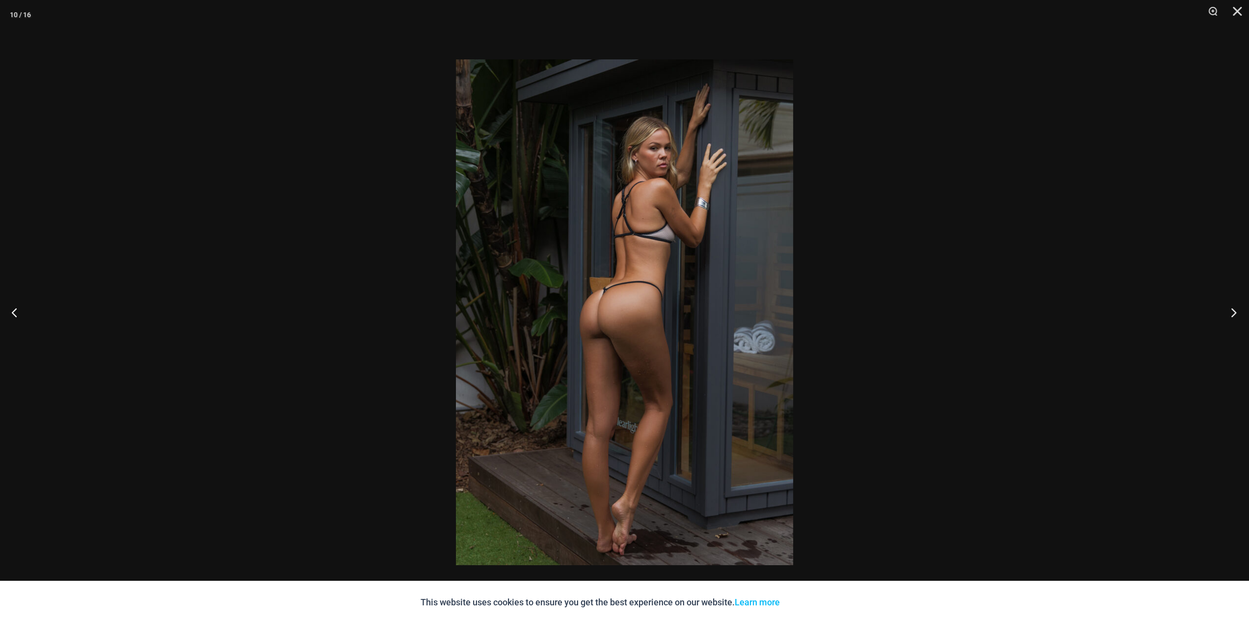
click at [1231, 311] on button "Next" at bounding box center [1230, 311] width 37 height 49
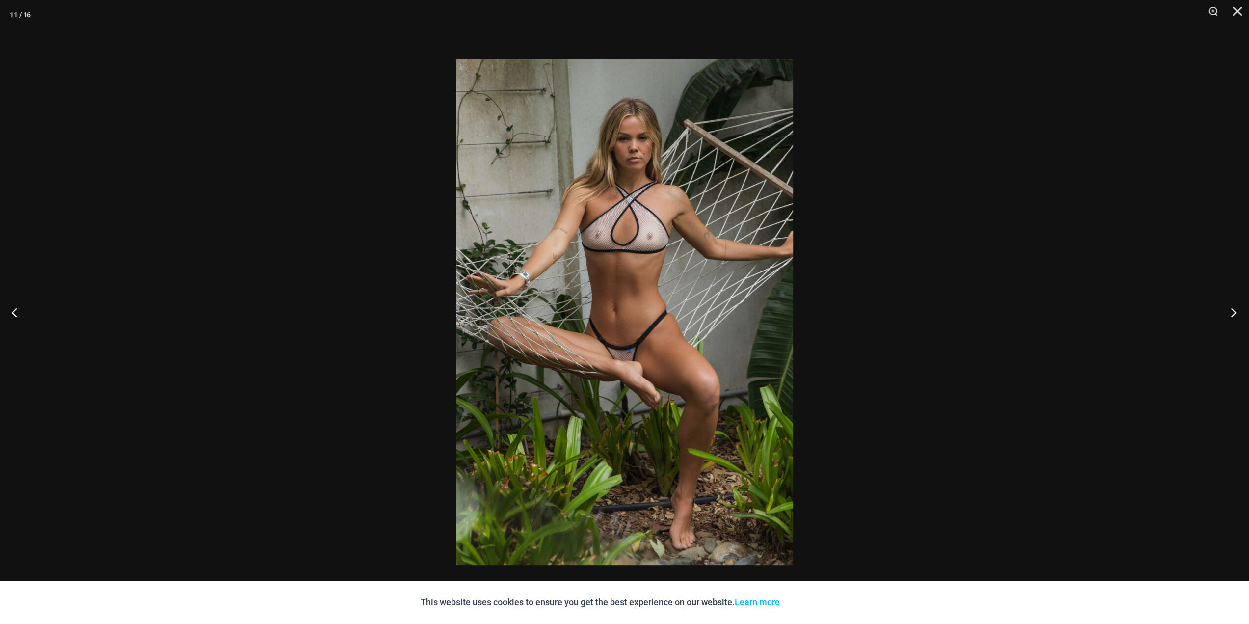
click at [1231, 311] on button "Next" at bounding box center [1230, 311] width 37 height 49
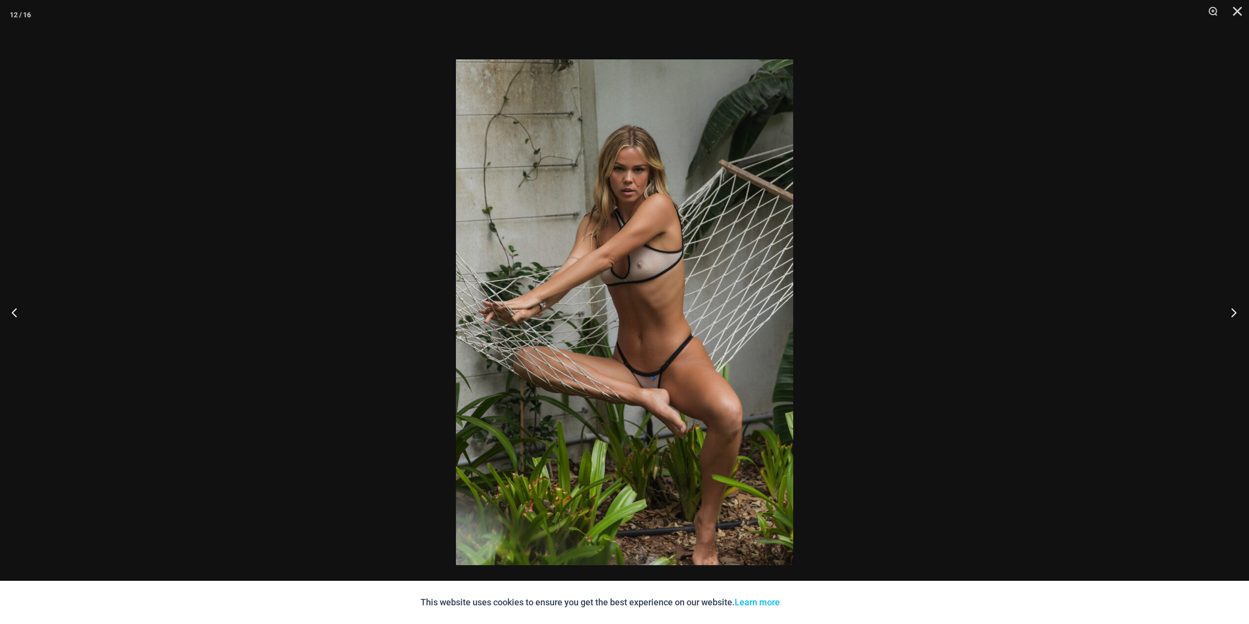
click at [1231, 311] on button "Next" at bounding box center [1230, 311] width 37 height 49
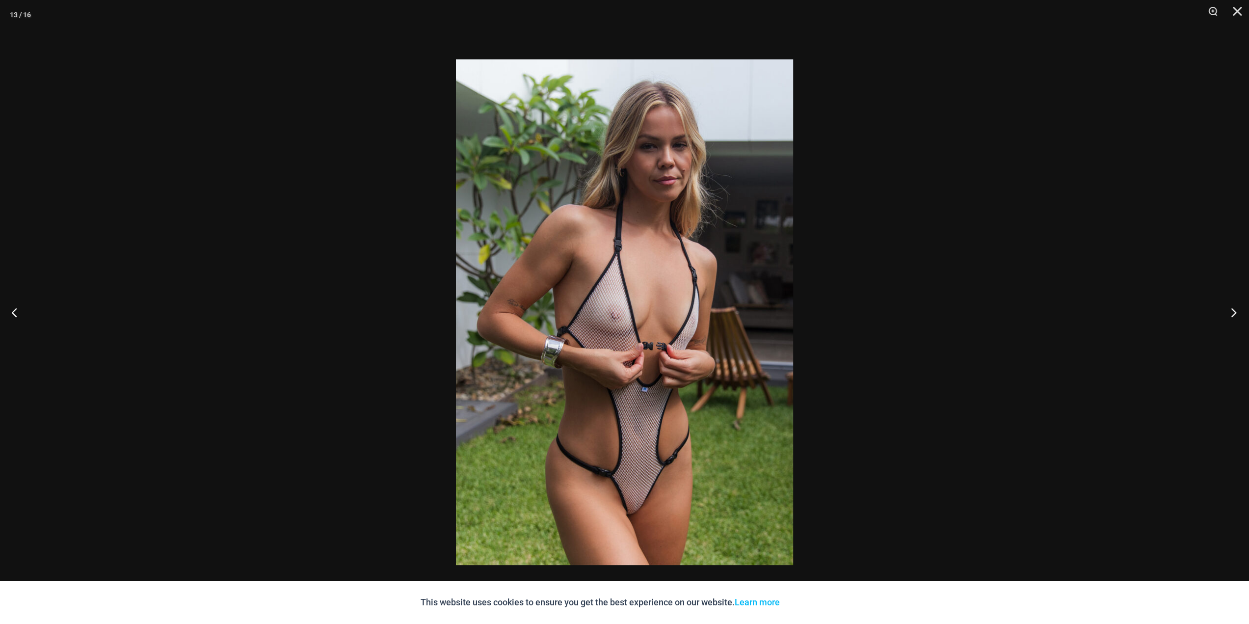
click at [1231, 311] on button "Next" at bounding box center [1230, 311] width 37 height 49
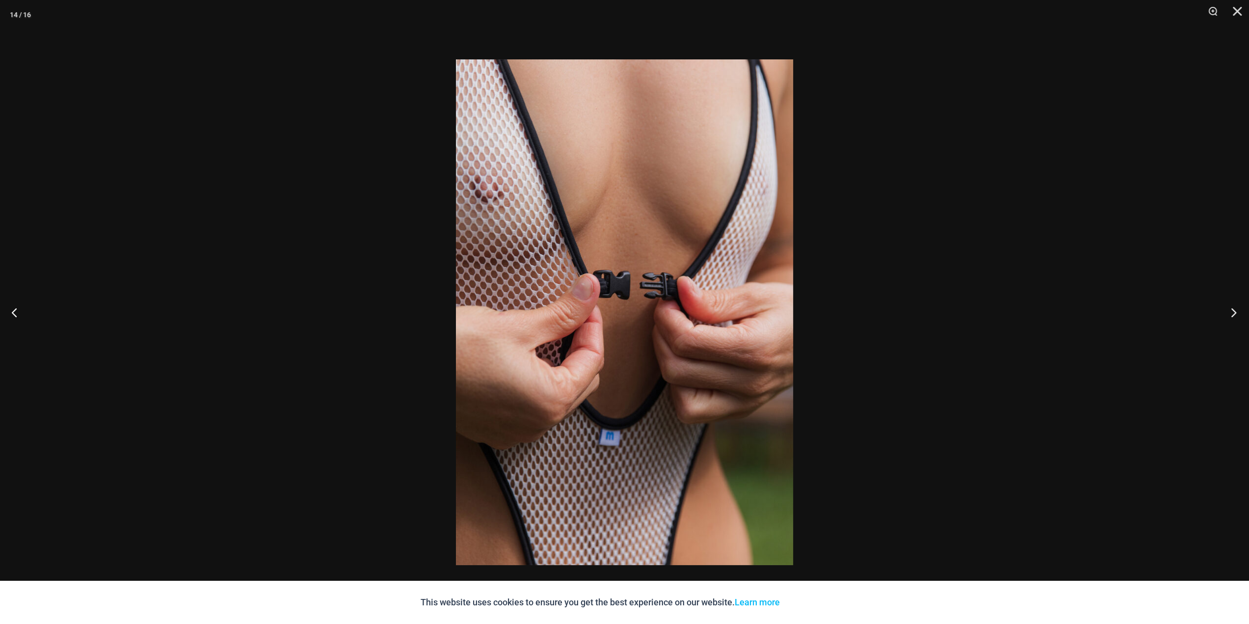
click at [1231, 311] on button "Next" at bounding box center [1230, 311] width 37 height 49
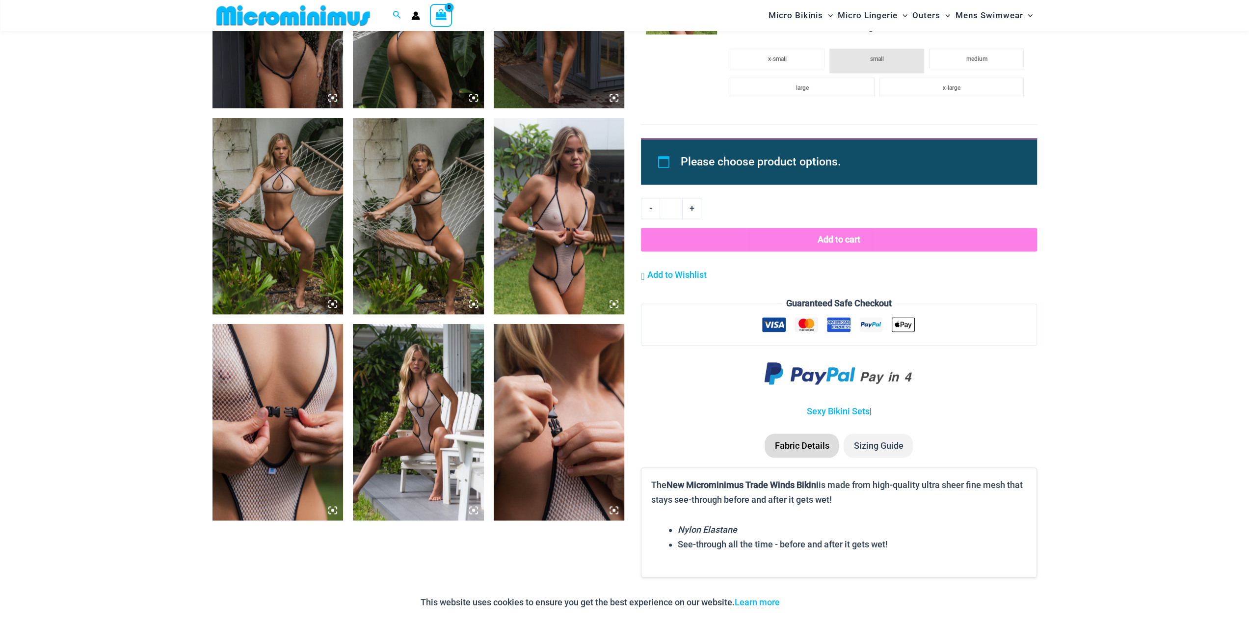
scroll to position [1806, 0]
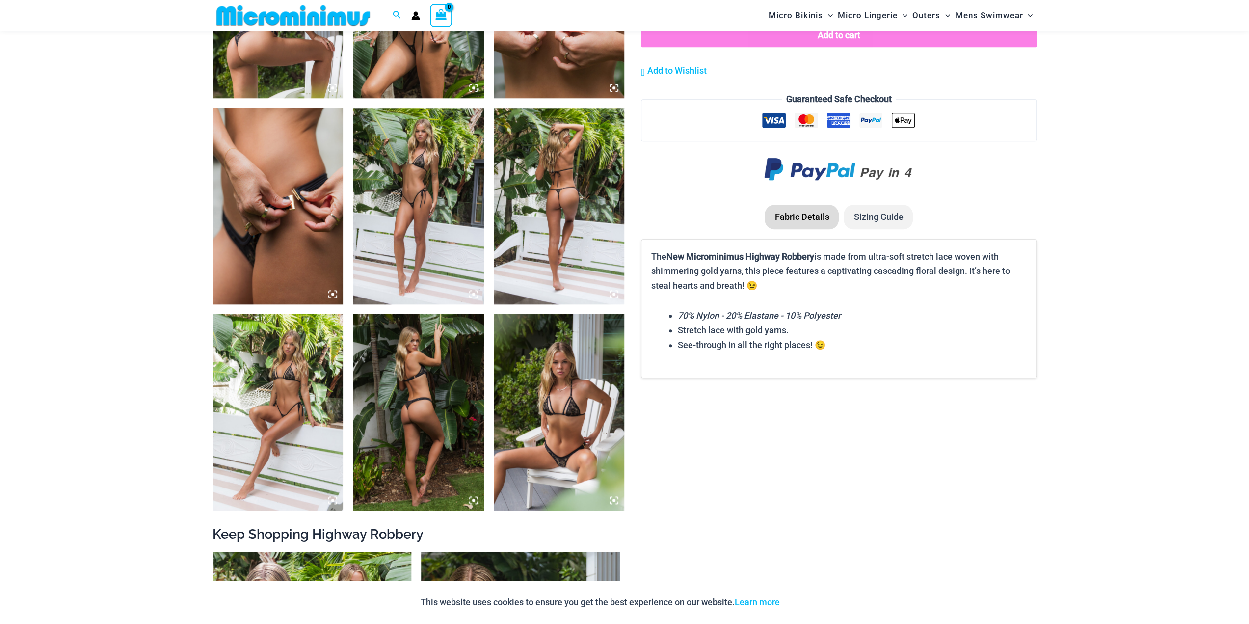
scroll to position [1316, 0]
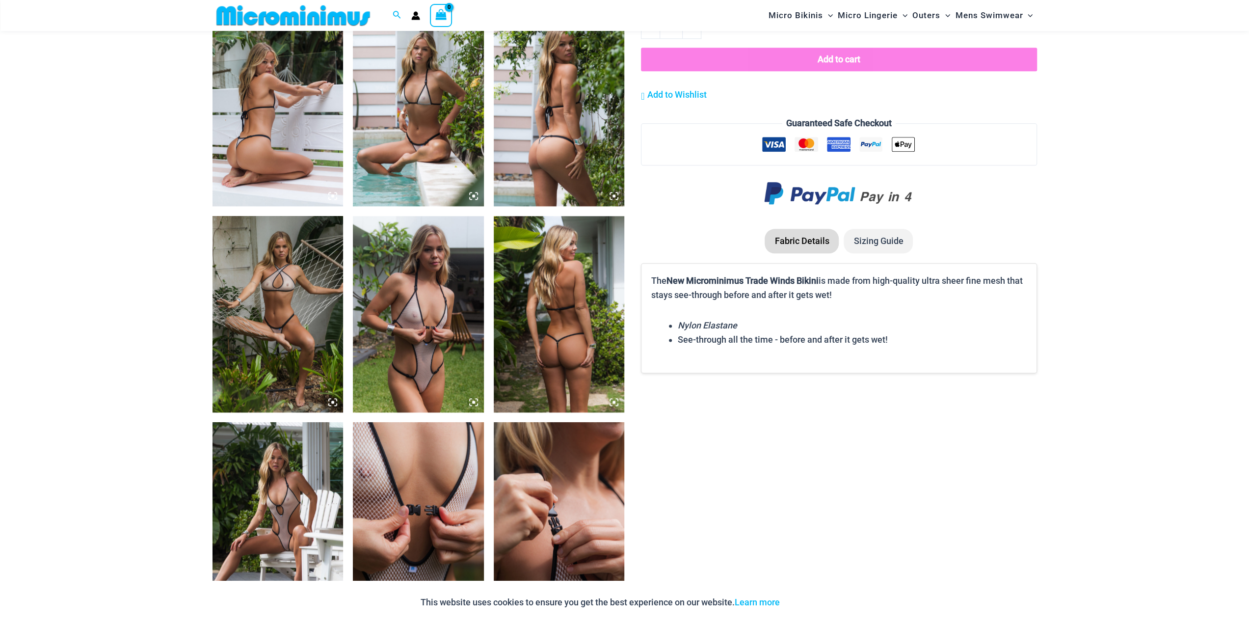
scroll to position [1267, 0]
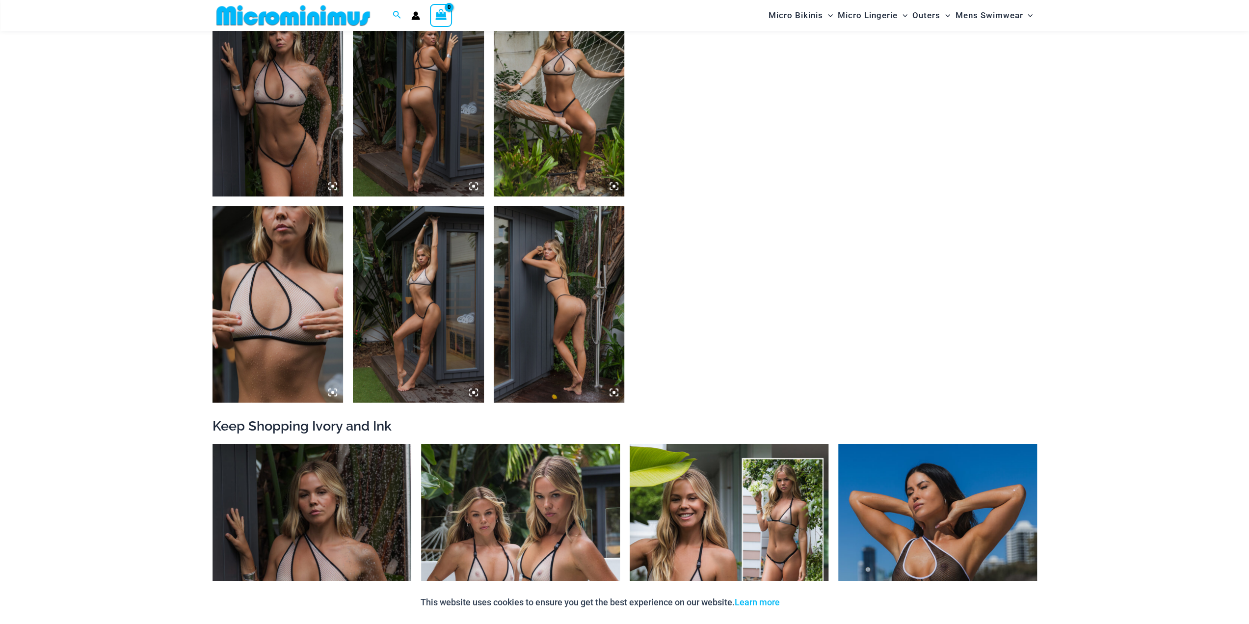
scroll to position [1021, 0]
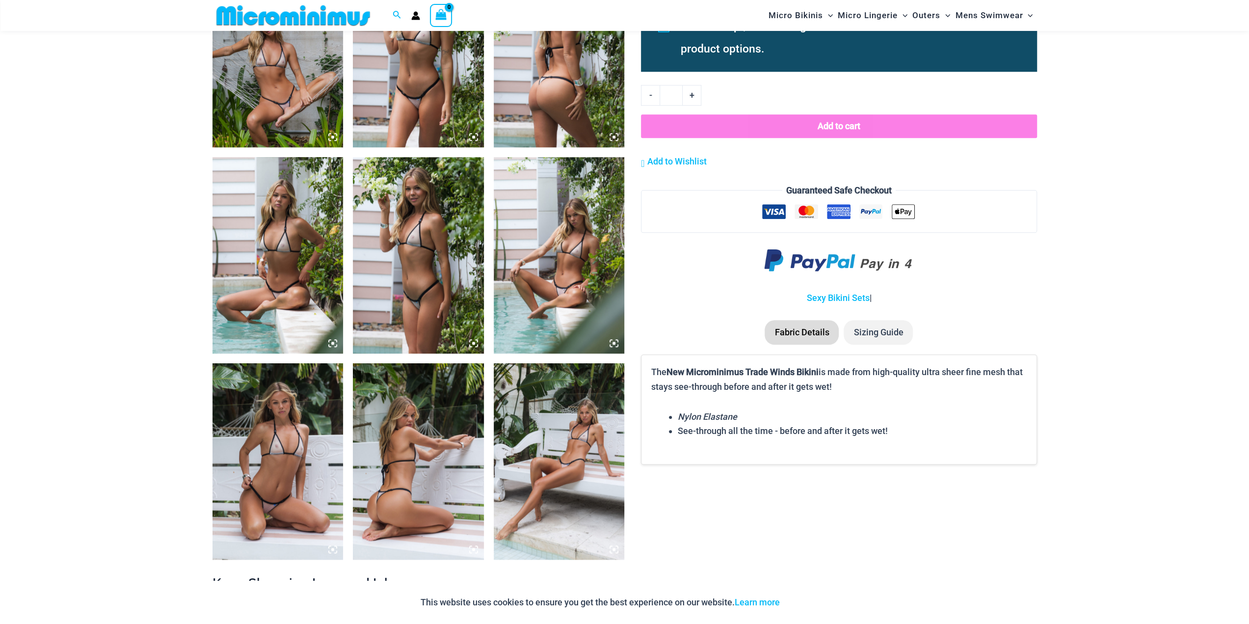
scroll to position [1021, 0]
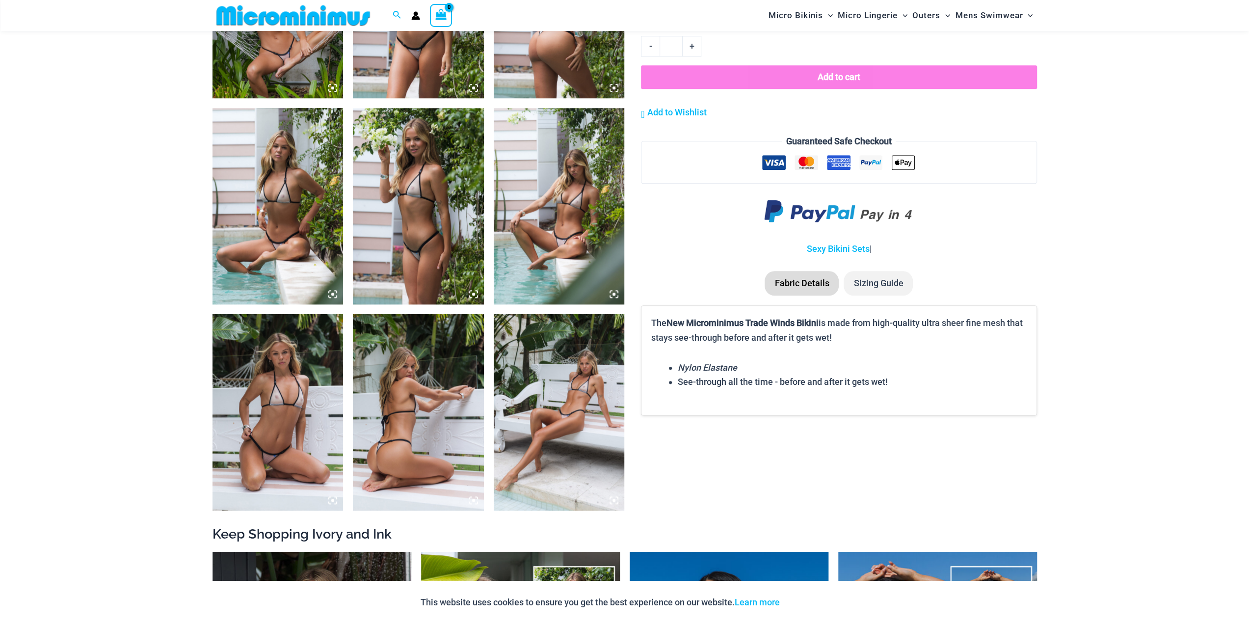
click at [580, 229] on img at bounding box center [559, 206] width 131 height 196
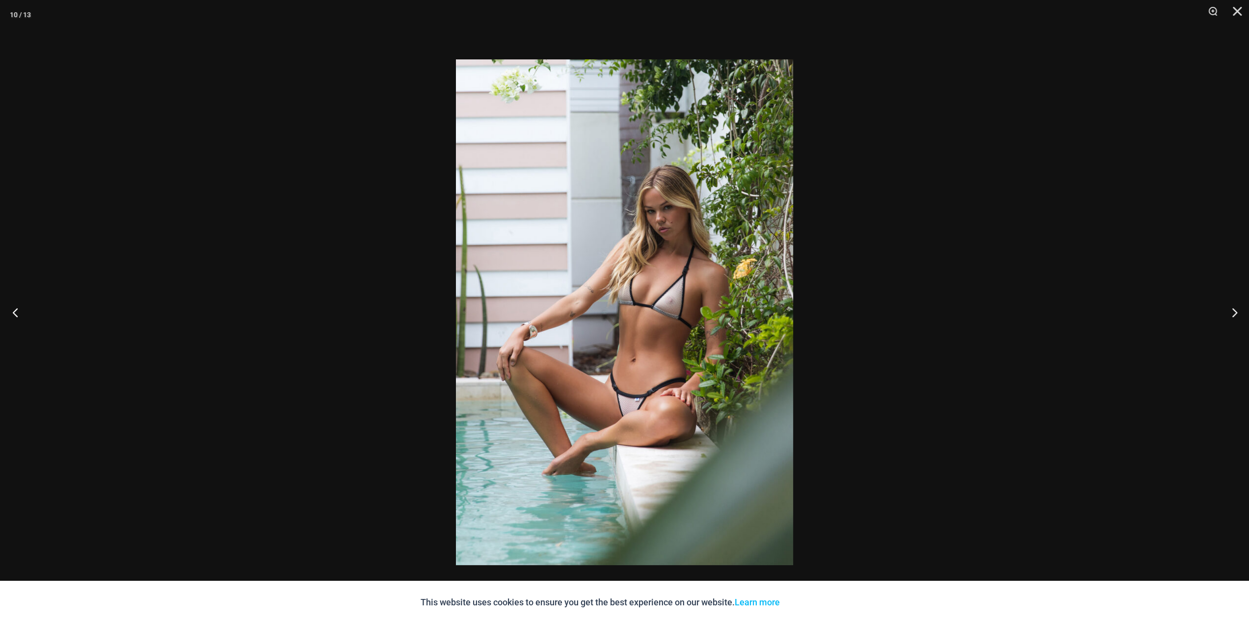
click at [18, 306] on button "Previous" at bounding box center [18, 311] width 37 height 49
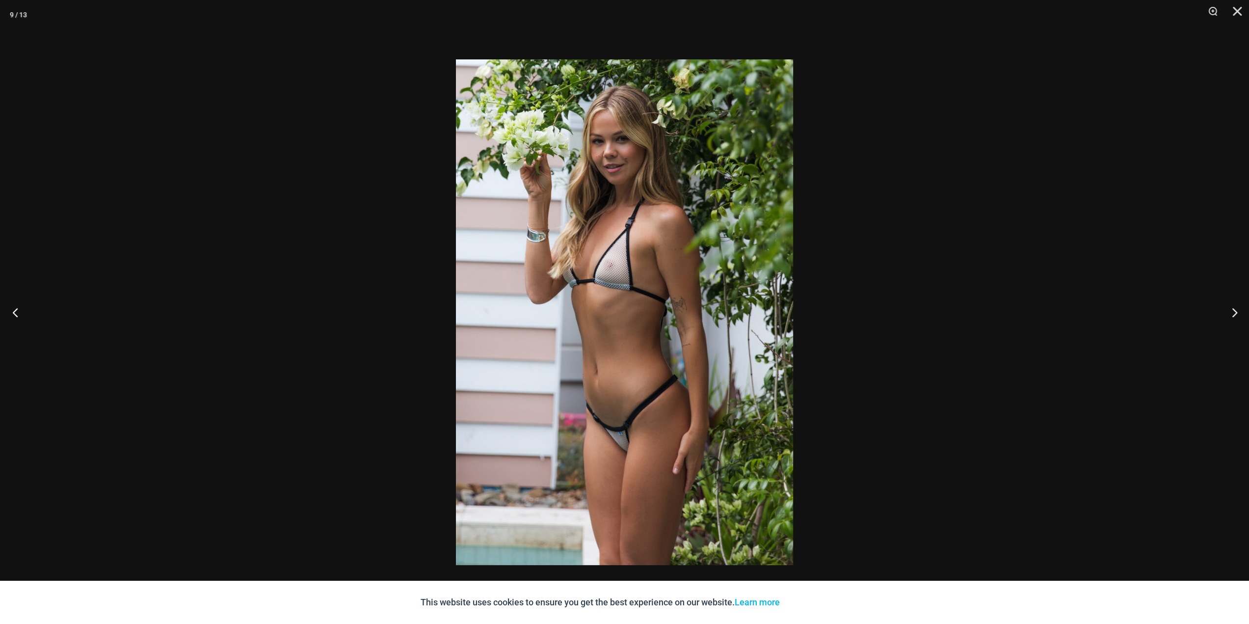
click at [18, 308] on button "Previous" at bounding box center [18, 311] width 37 height 49
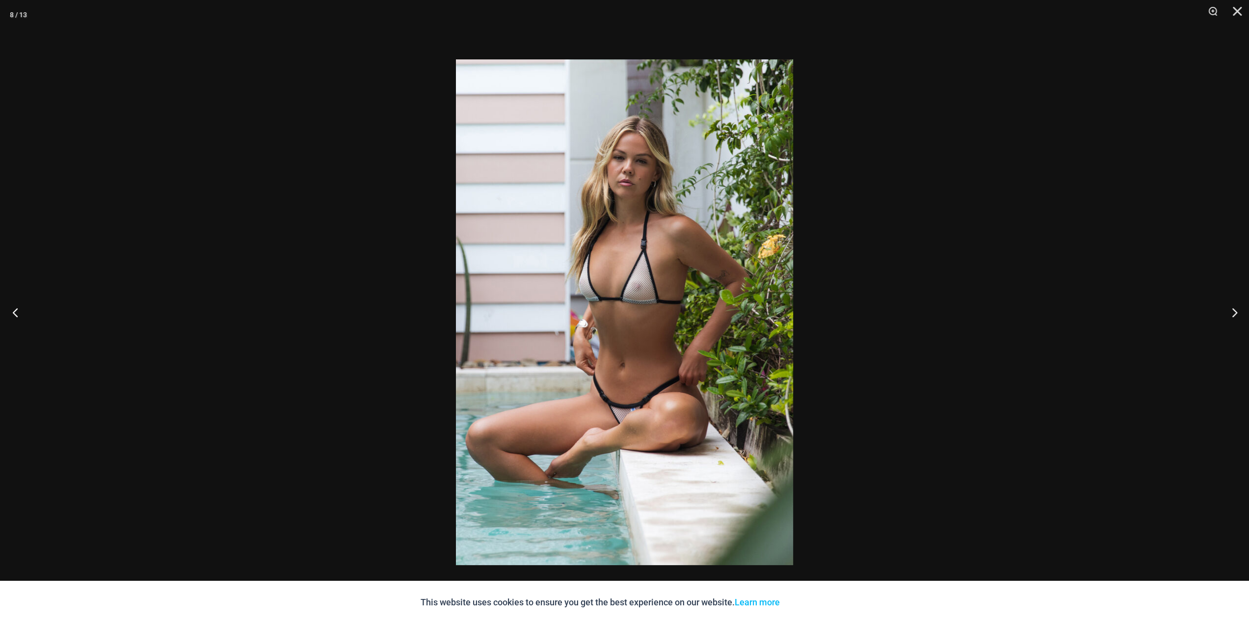
click at [18, 308] on button "Previous" at bounding box center [18, 311] width 37 height 49
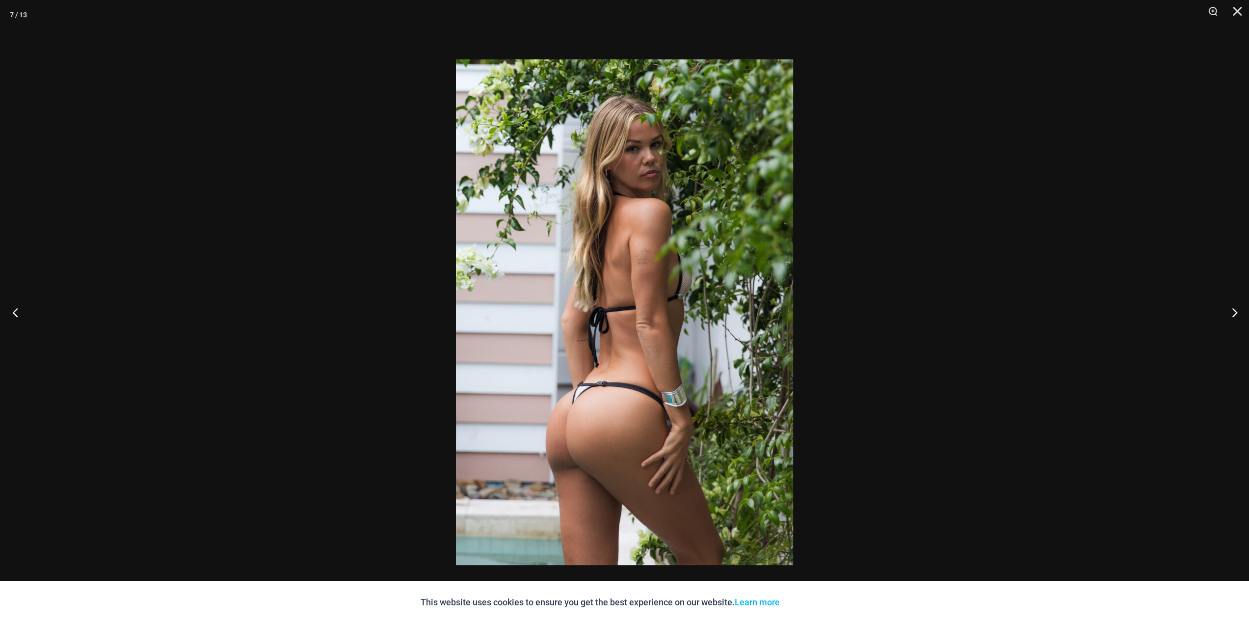
click at [18, 308] on button "Previous" at bounding box center [18, 311] width 37 height 49
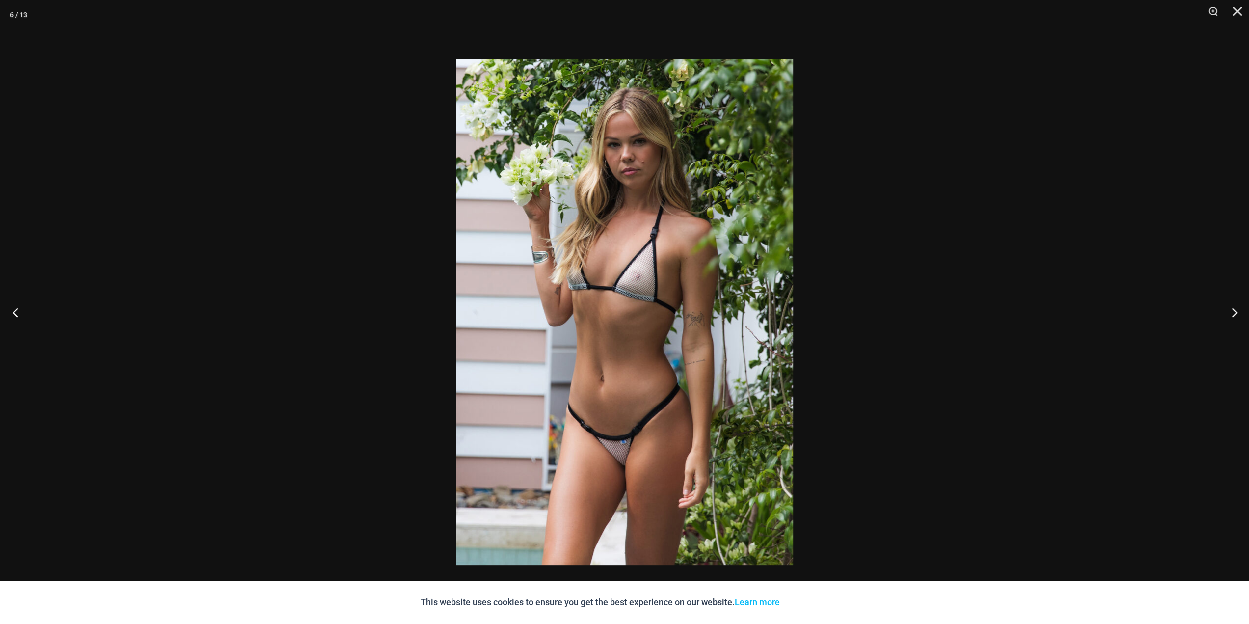
click at [18, 308] on button "Previous" at bounding box center [18, 311] width 37 height 49
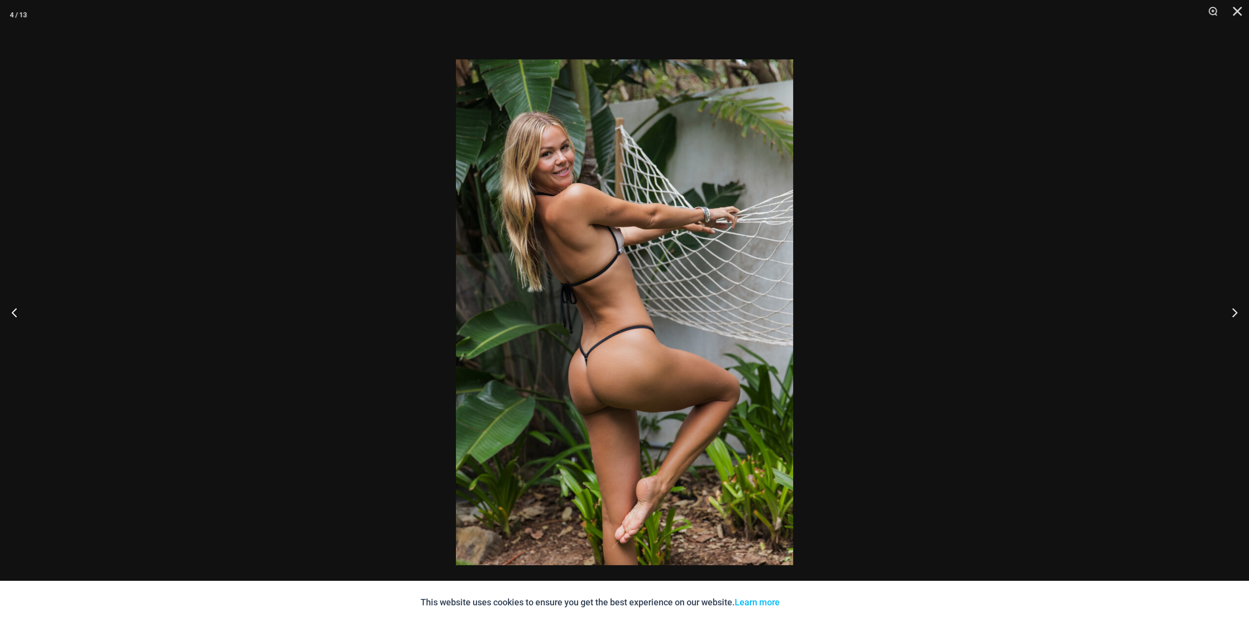
scroll to position [1567, 0]
click at [1230, 311] on button "Next" at bounding box center [1230, 311] width 37 height 49
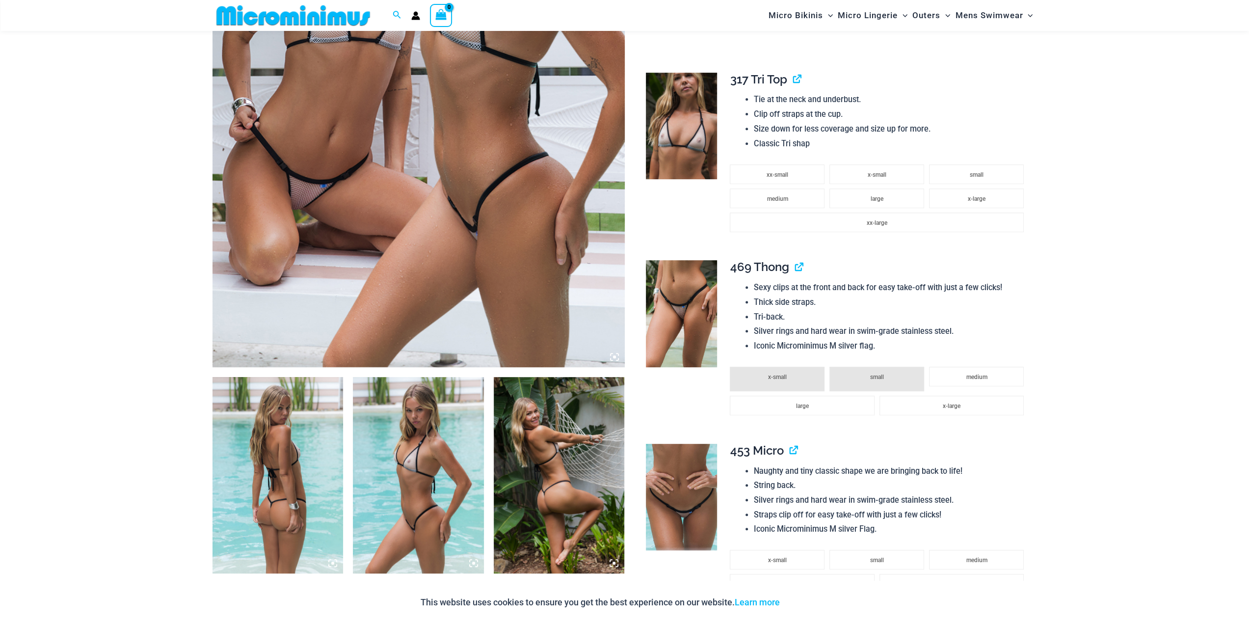
scroll to position [291, 0]
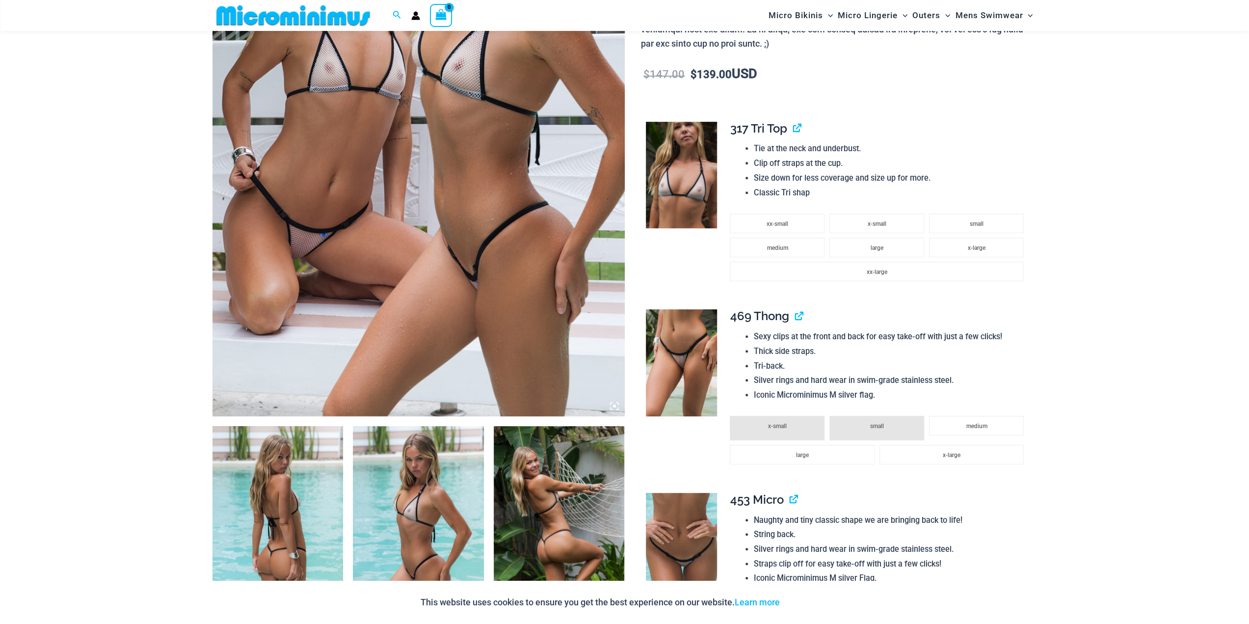
click at [301, 231] on img at bounding box center [418, 107] width 412 height 618
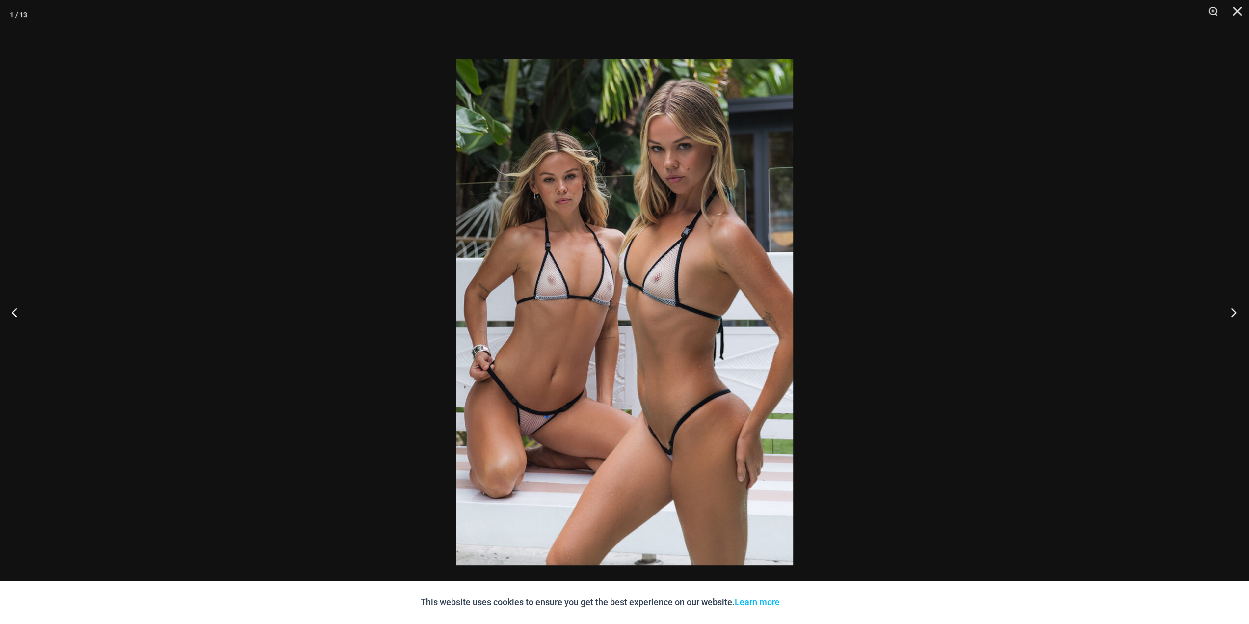
click at [1220, 314] on button "Next" at bounding box center [1230, 311] width 37 height 49
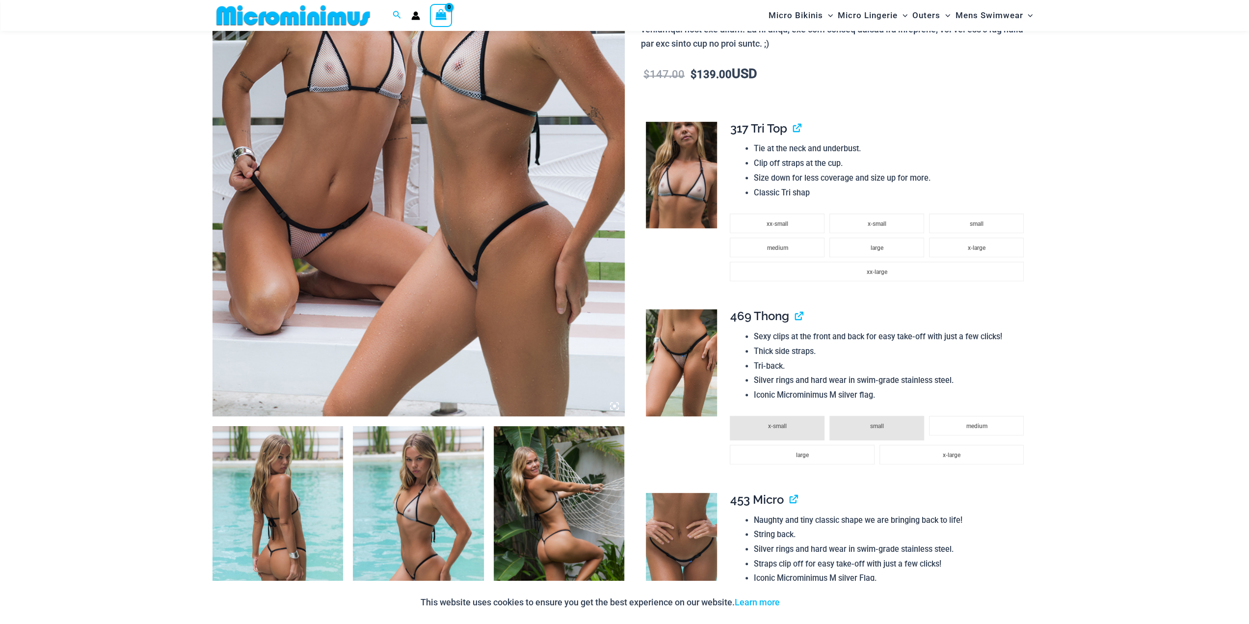
scroll to position [144, 0]
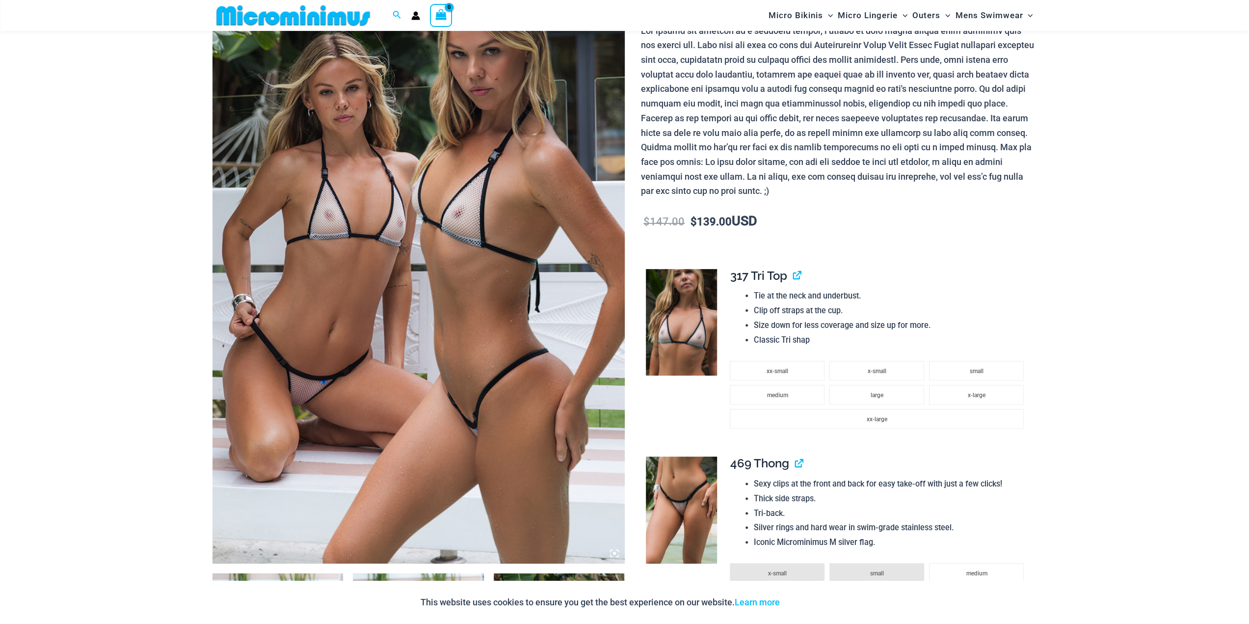
click at [686, 488] on img at bounding box center [681, 509] width 71 height 107
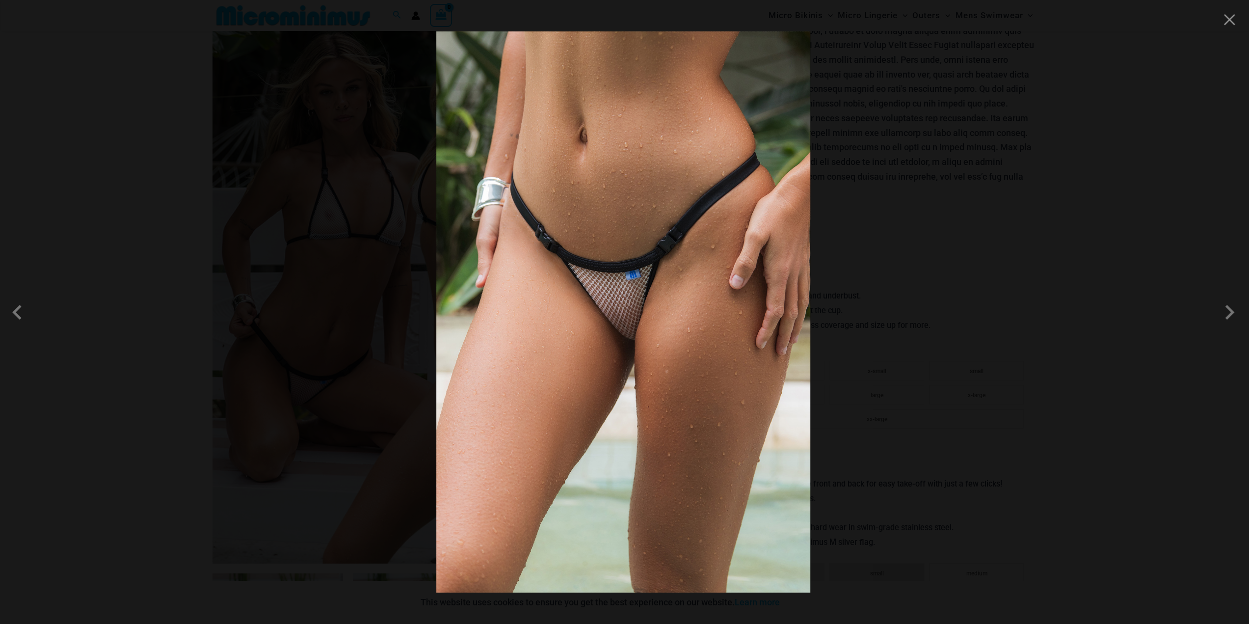
click at [992, 383] on div at bounding box center [624, 312] width 1249 height 624
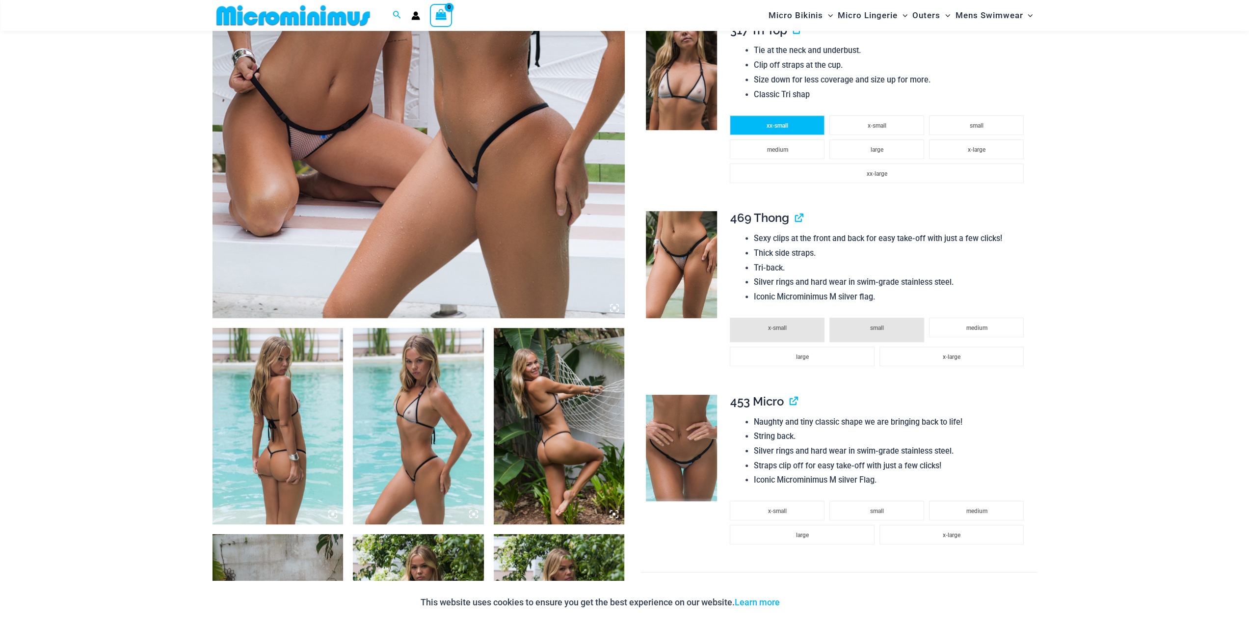
scroll to position [488, 0]
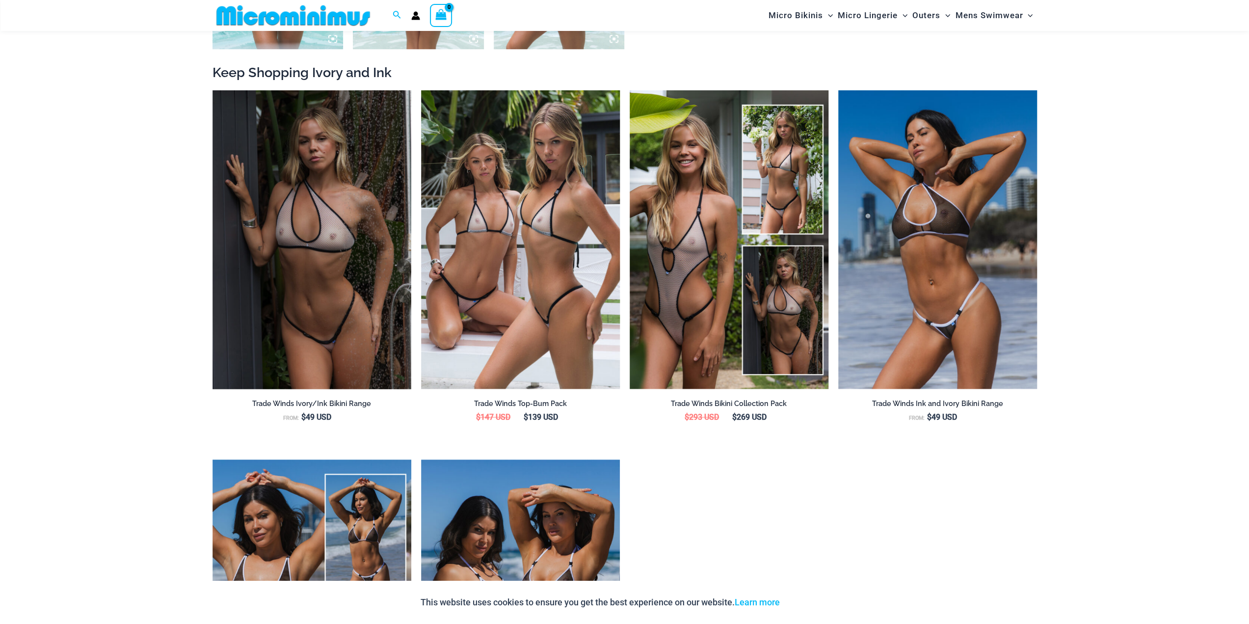
scroll to position [1169, 0]
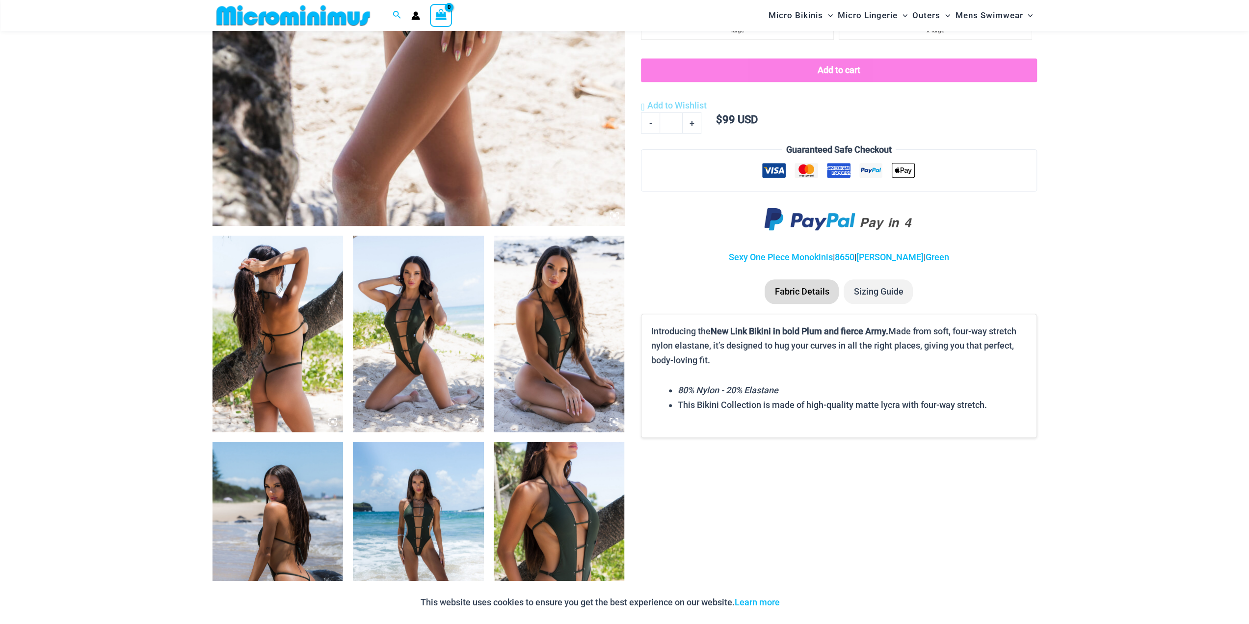
scroll to position [580, 0]
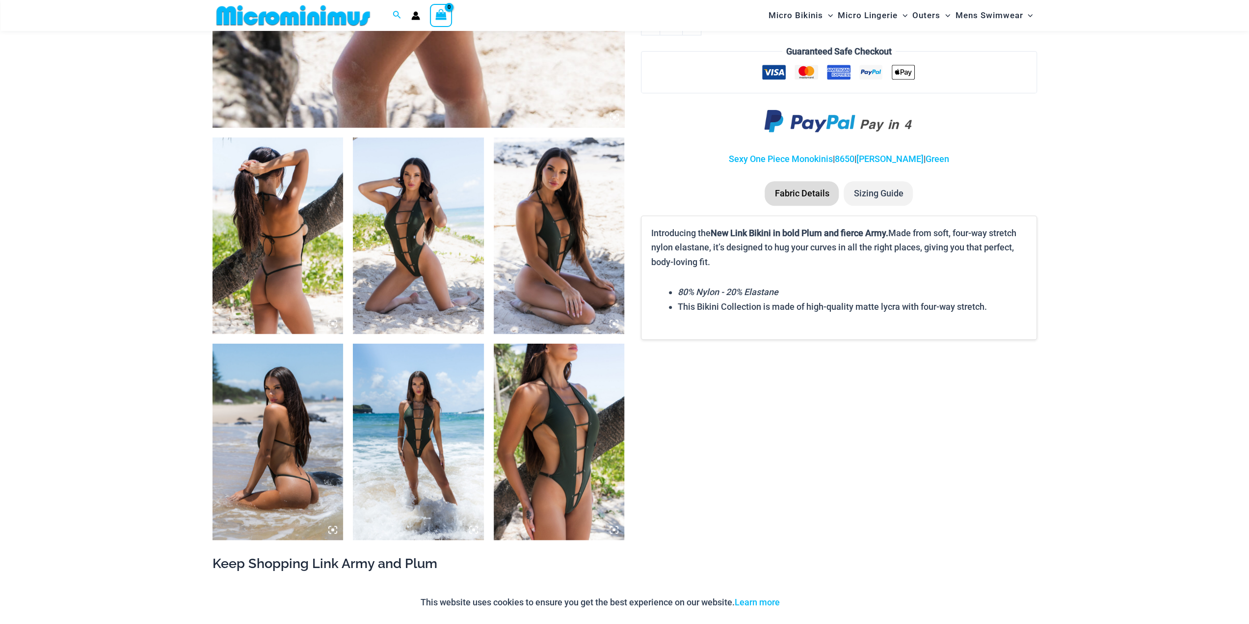
click at [403, 278] on img at bounding box center [418, 235] width 131 height 196
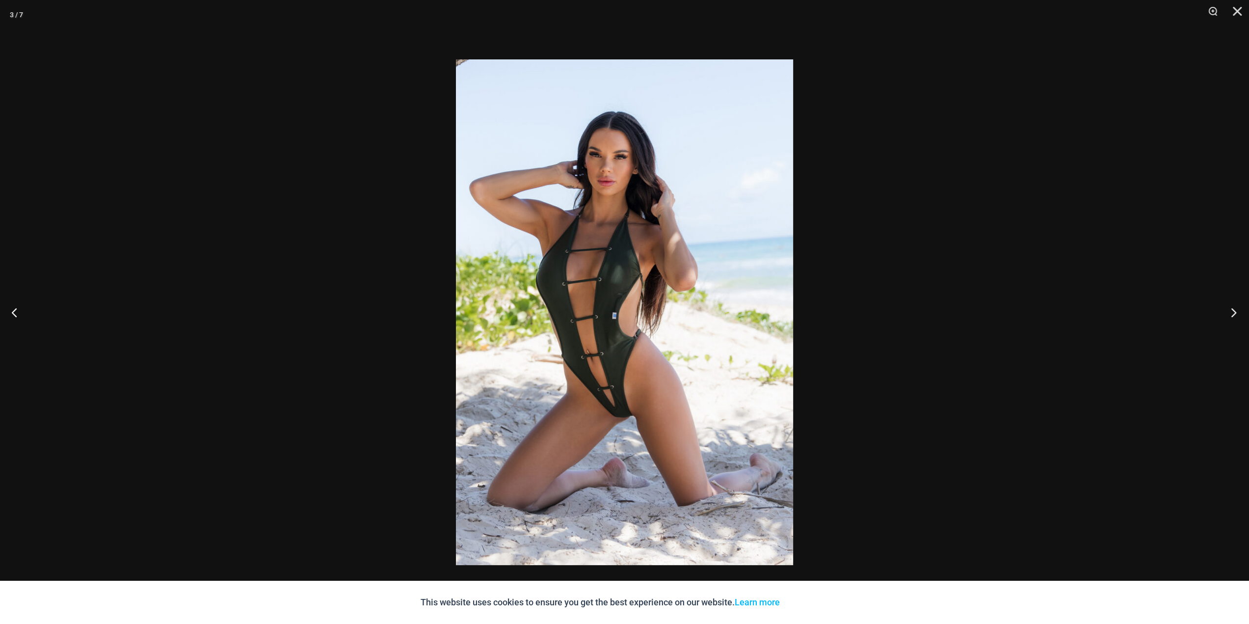
click at [1228, 318] on button "Next" at bounding box center [1230, 311] width 37 height 49
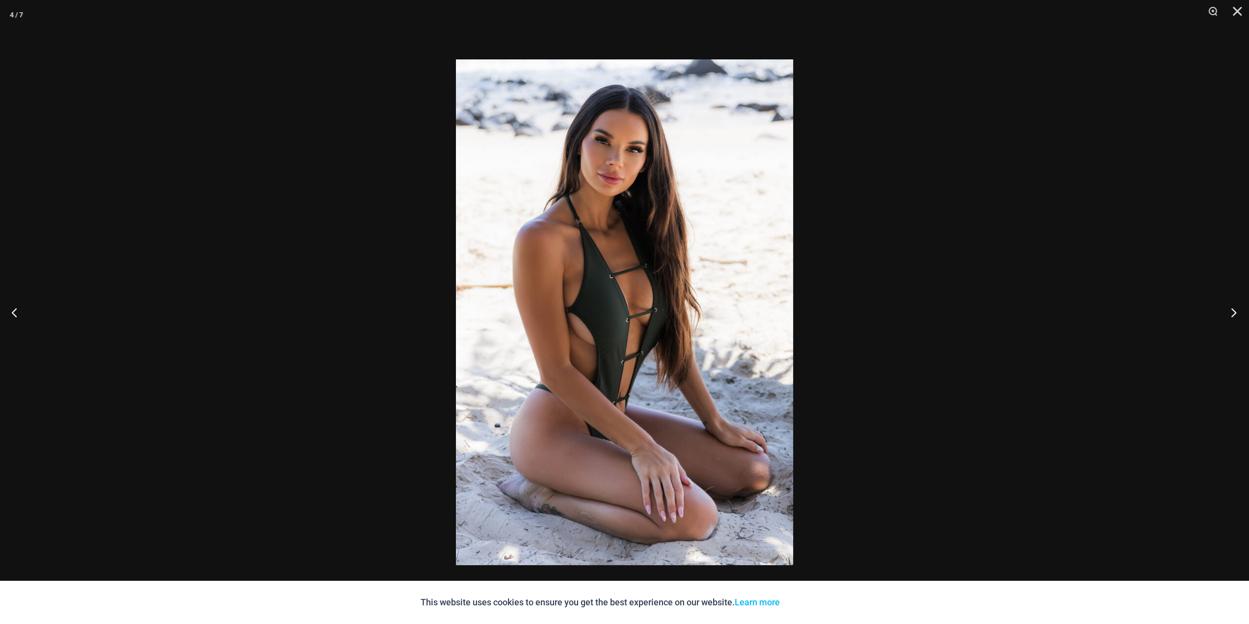
click at [1228, 318] on button "Next" at bounding box center [1230, 311] width 37 height 49
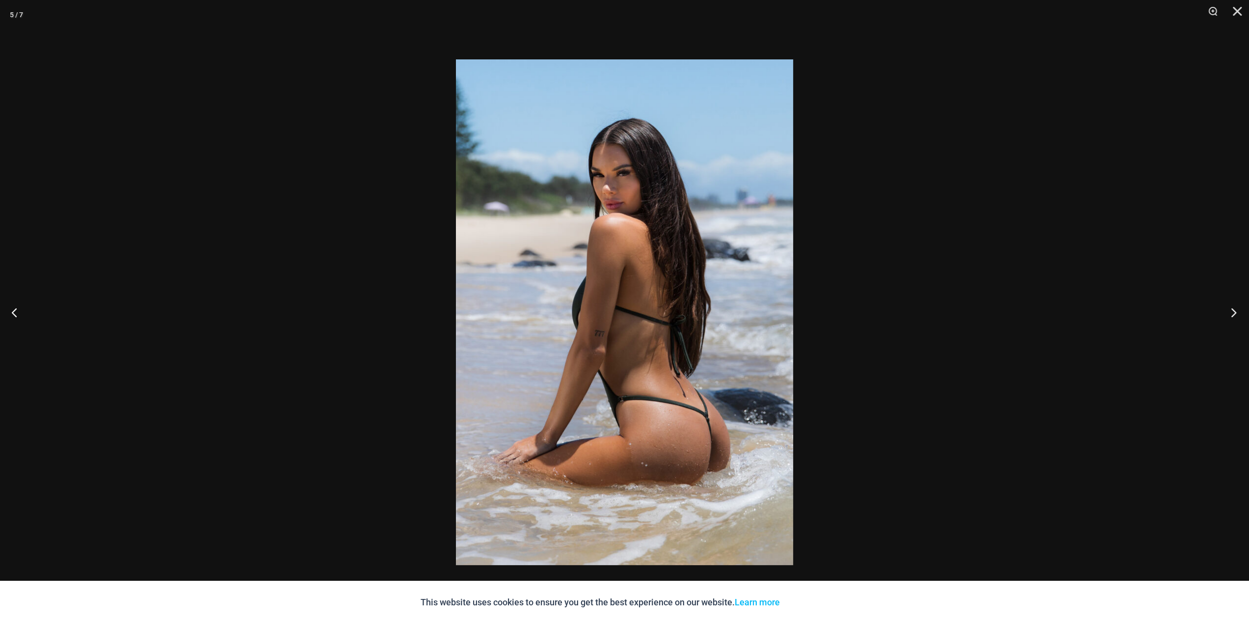
click at [1228, 318] on button "Next" at bounding box center [1230, 311] width 37 height 49
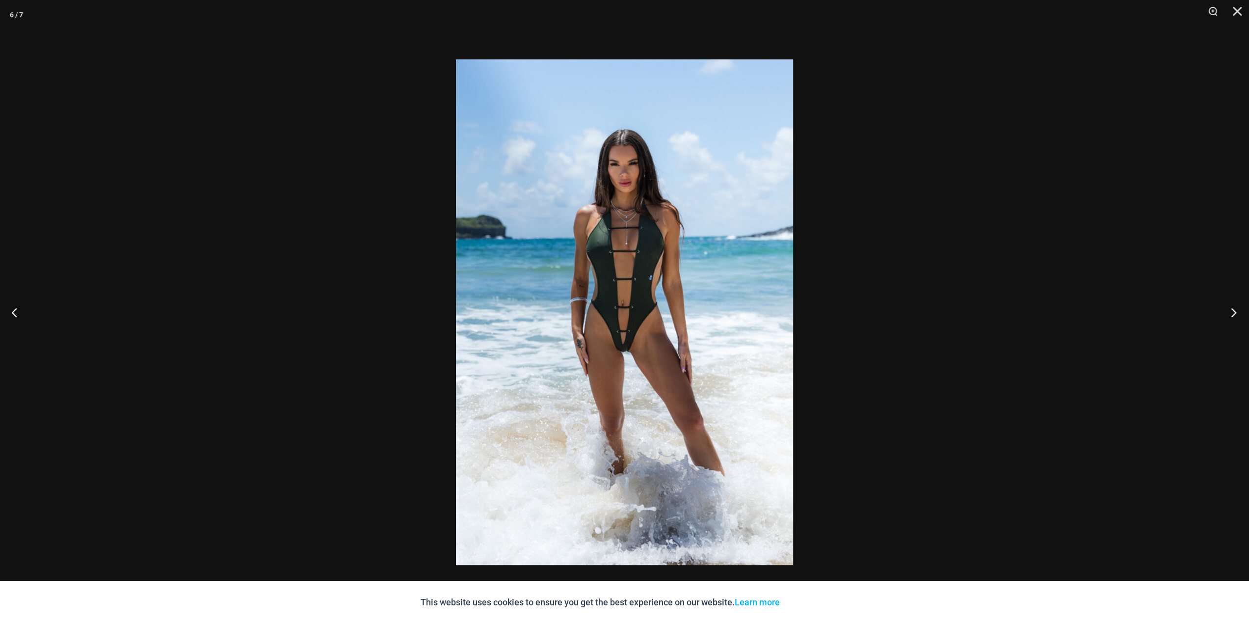
click at [1228, 318] on button "Next" at bounding box center [1230, 311] width 37 height 49
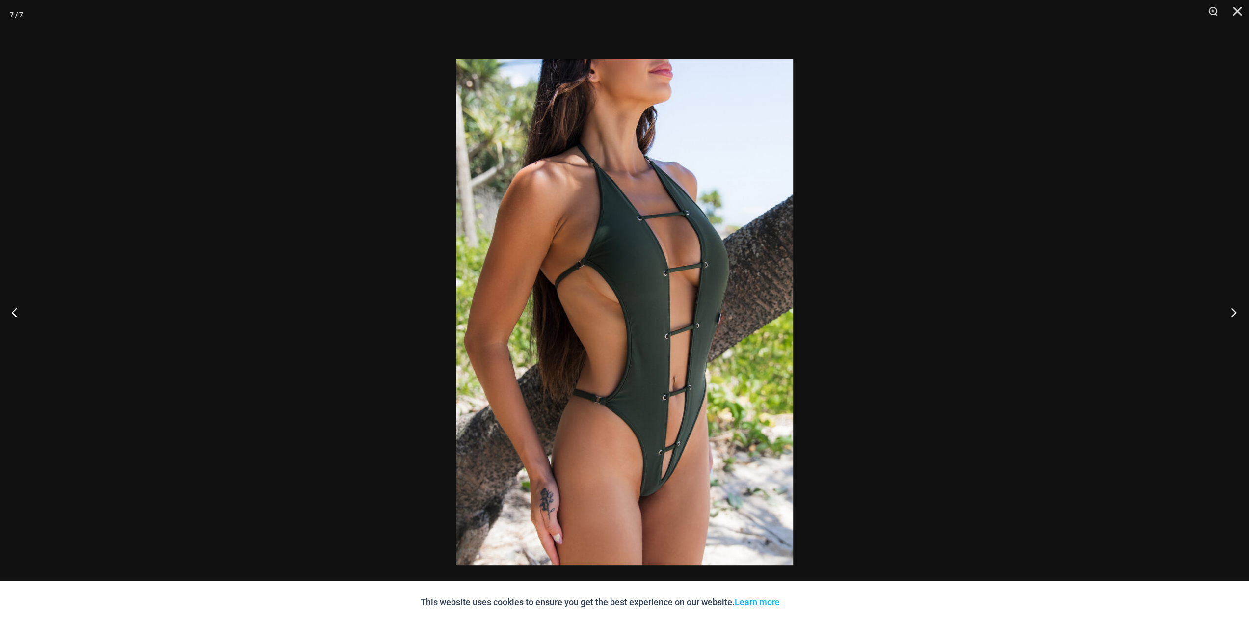
click at [1228, 318] on button "Next" at bounding box center [1230, 311] width 37 height 49
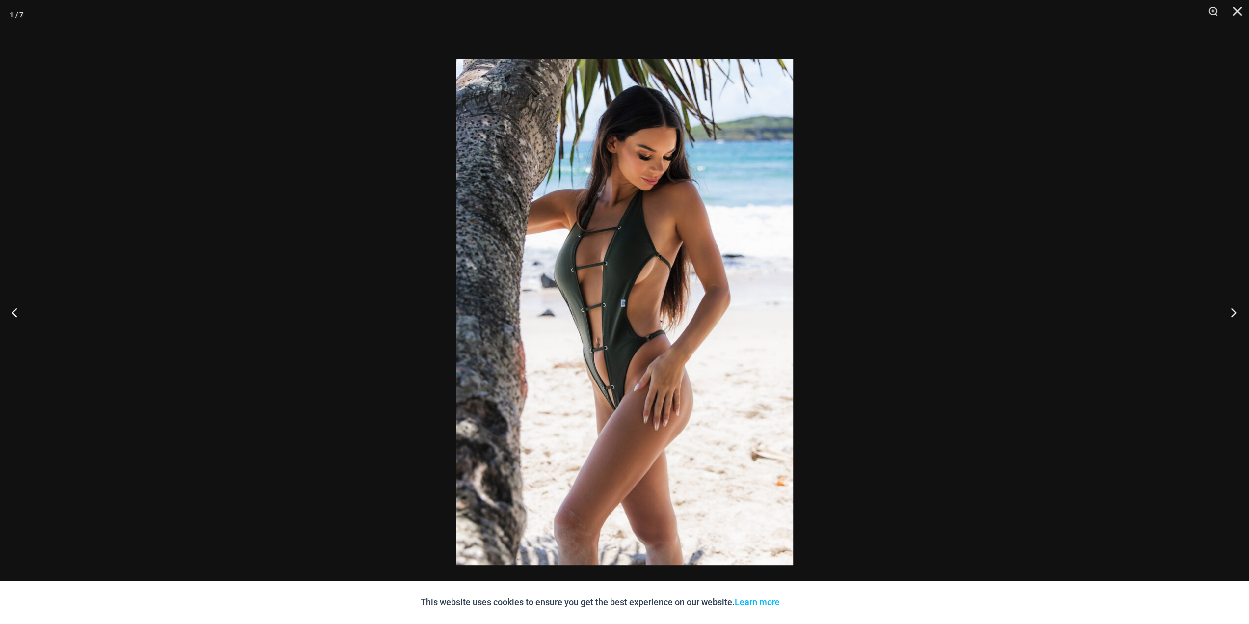
click at [1228, 318] on button "Next" at bounding box center [1230, 311] width 37 height 49
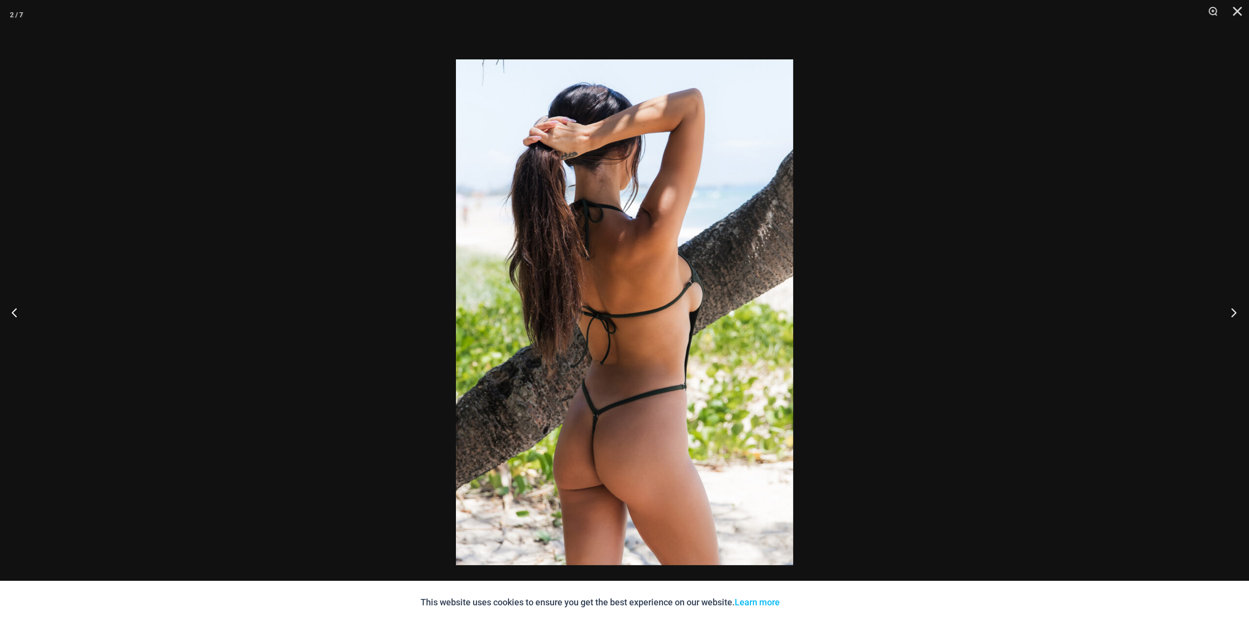
click at [1228, 318] on button "Next" at bounding box center [1230, 311] width 37 height 49
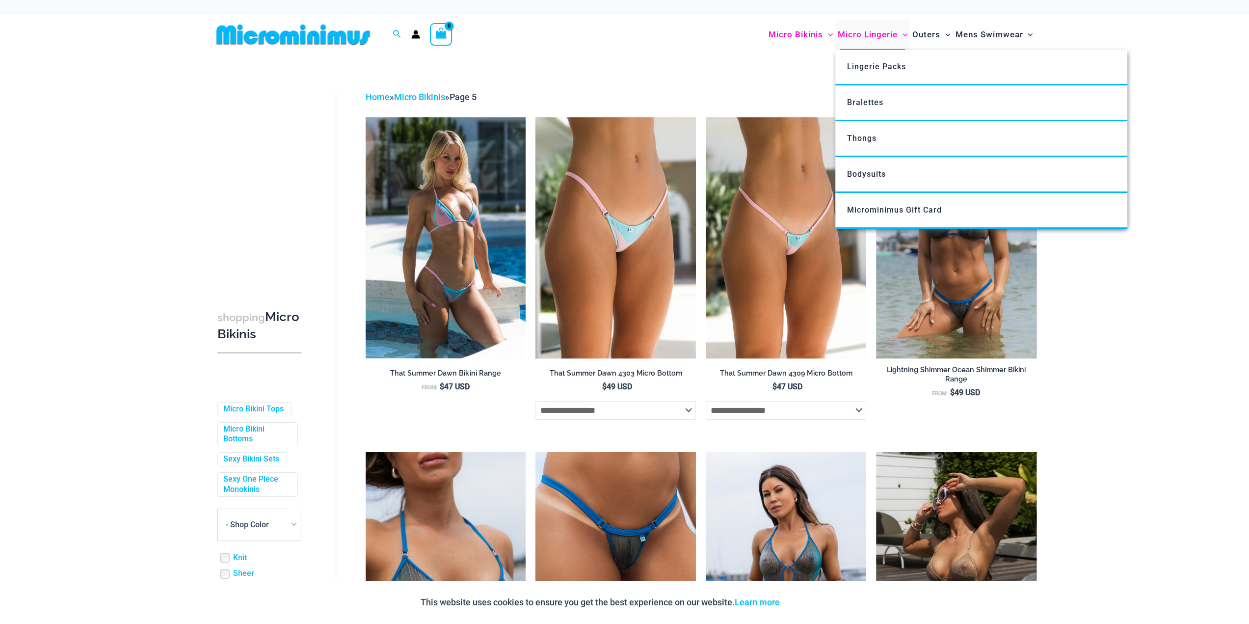
click at [863, 38] on span "Micro Lingerie" at bounding box center [867, 34] width 60 height 25
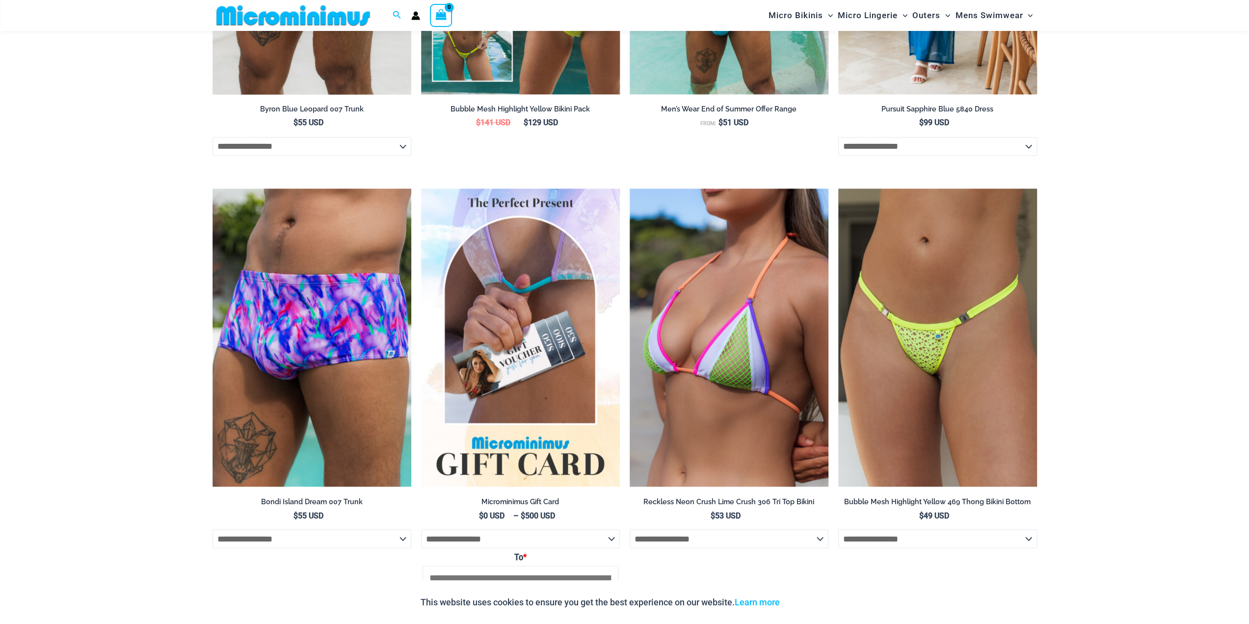
scroll to position [1561, 0]
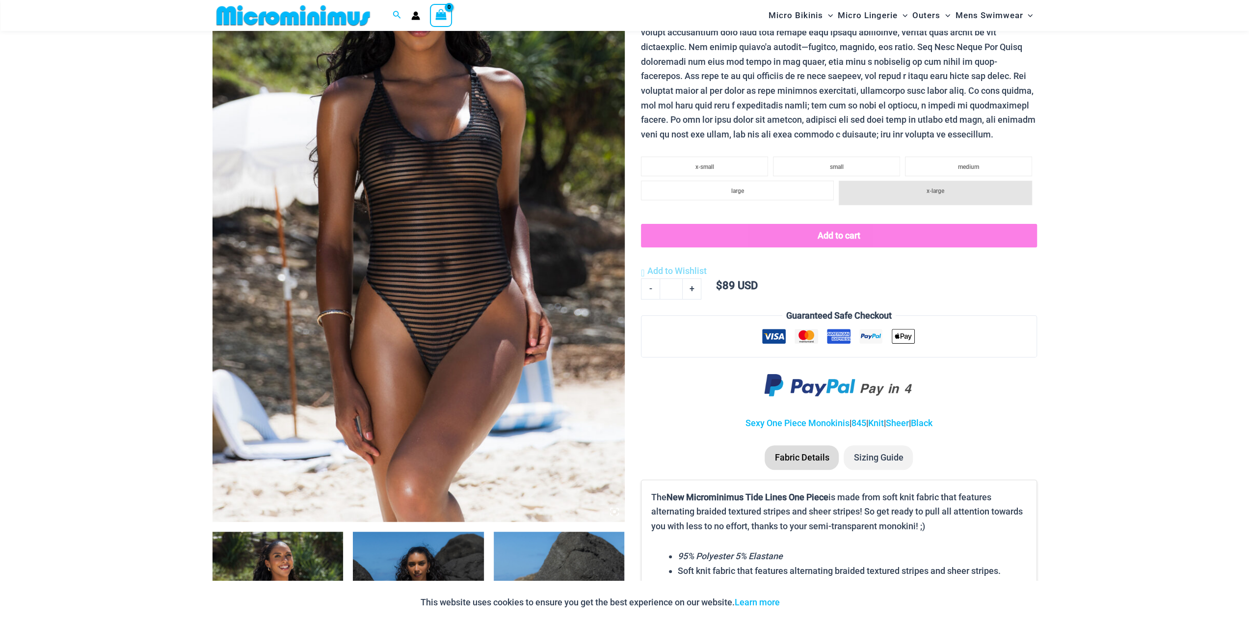
scroll to position [187, 0]
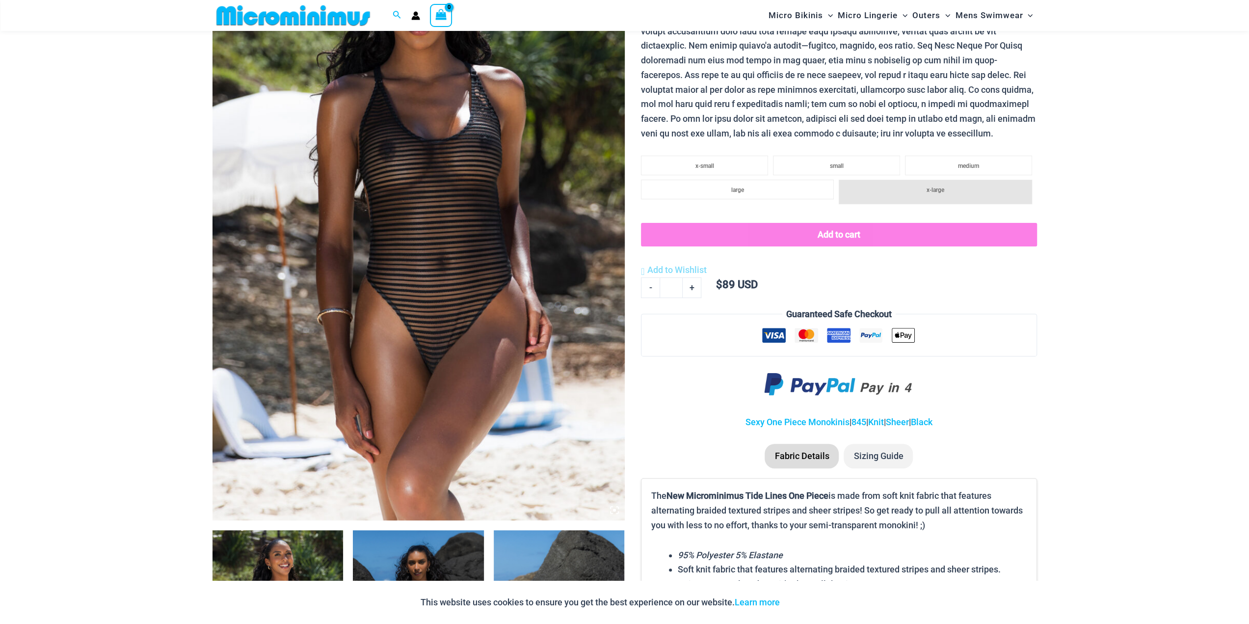
click at [446, 287] on img at bounding box center [418, 211] width 412 height 618
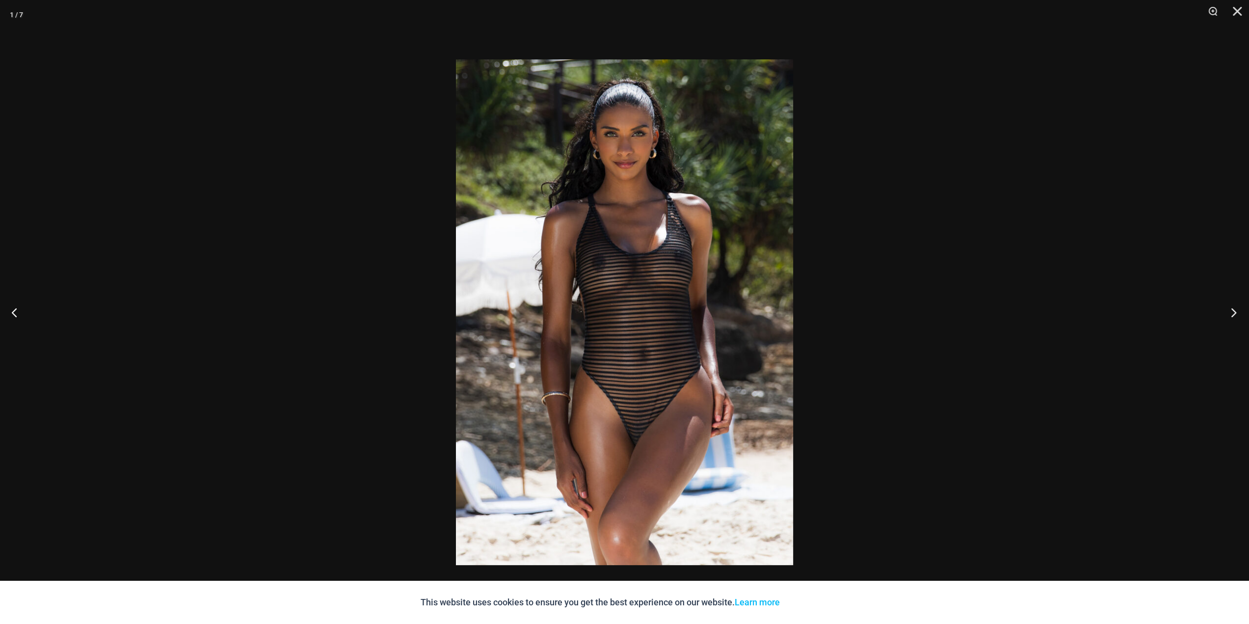
click at [1228, 309] on button "Next" at bounding box center [1230, 311] width 37 height 49
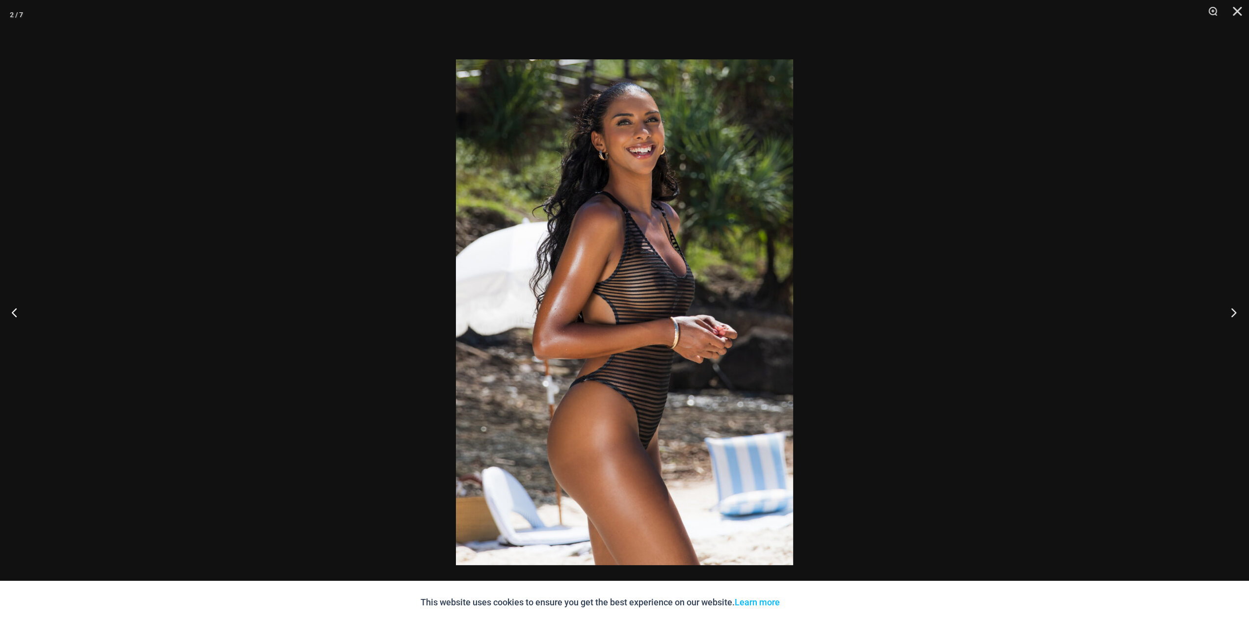
click at [1229, 313] on button "Next" at bounding box center [1230, 311] width 37 height 49
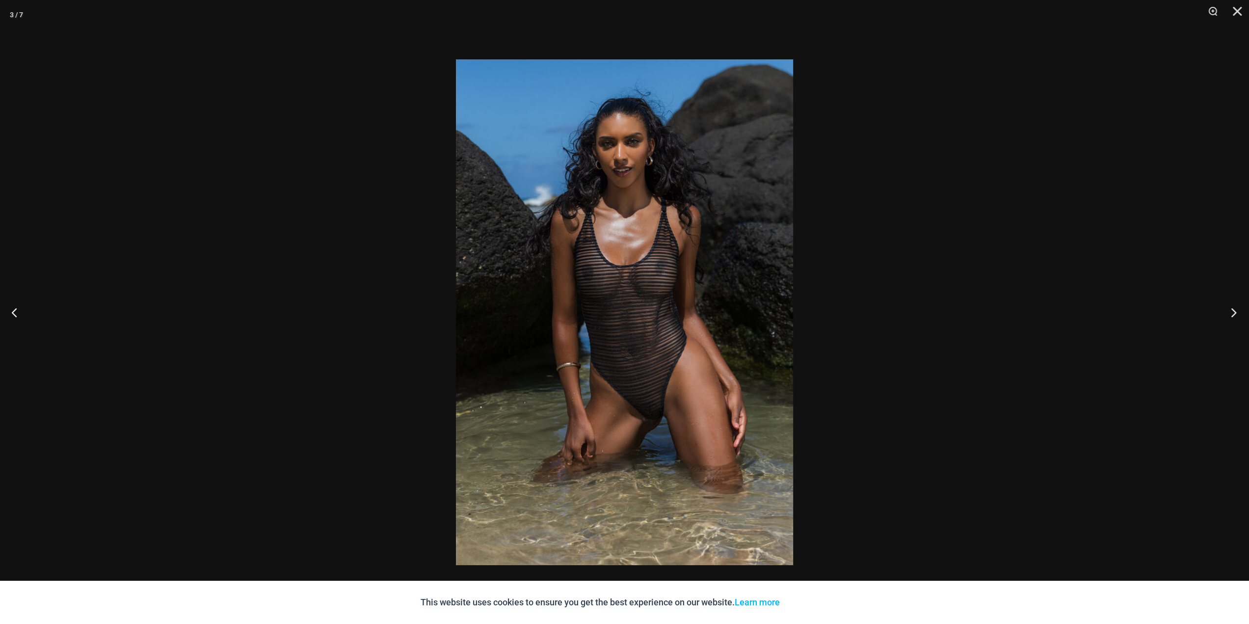
click at [1229, 313] on button "Next" at bounding box center [1230, 311] width 37 height 49
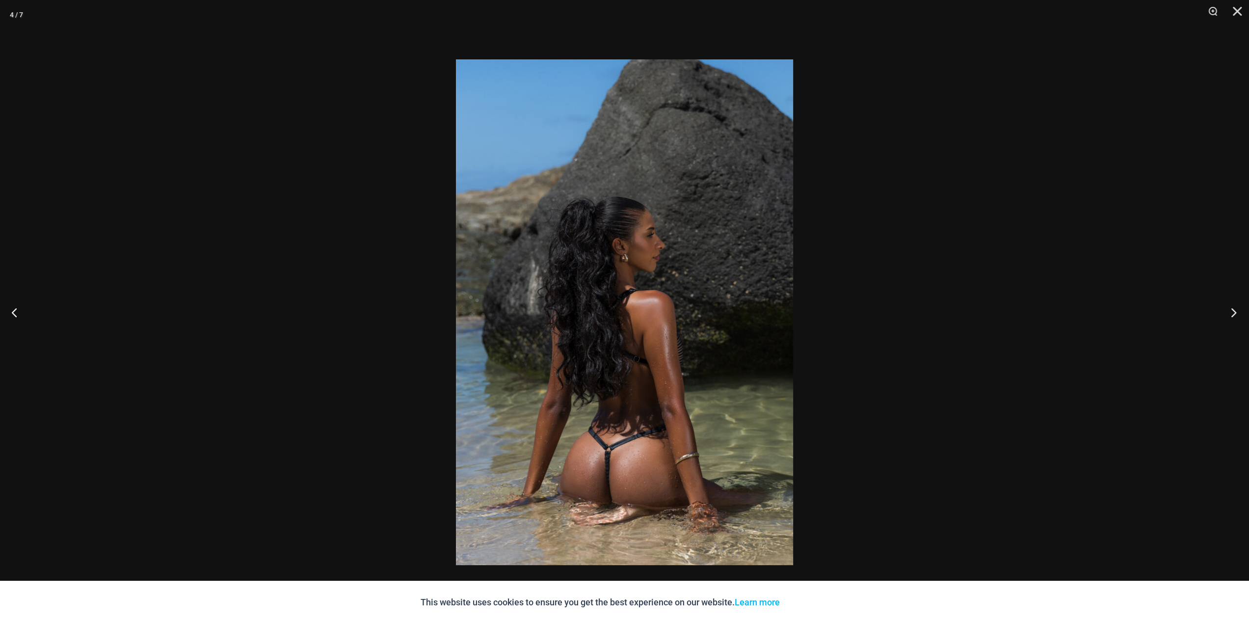
click at [1229, 313] on button "Next" at bounding box center [1230, 311] width 37 height 49
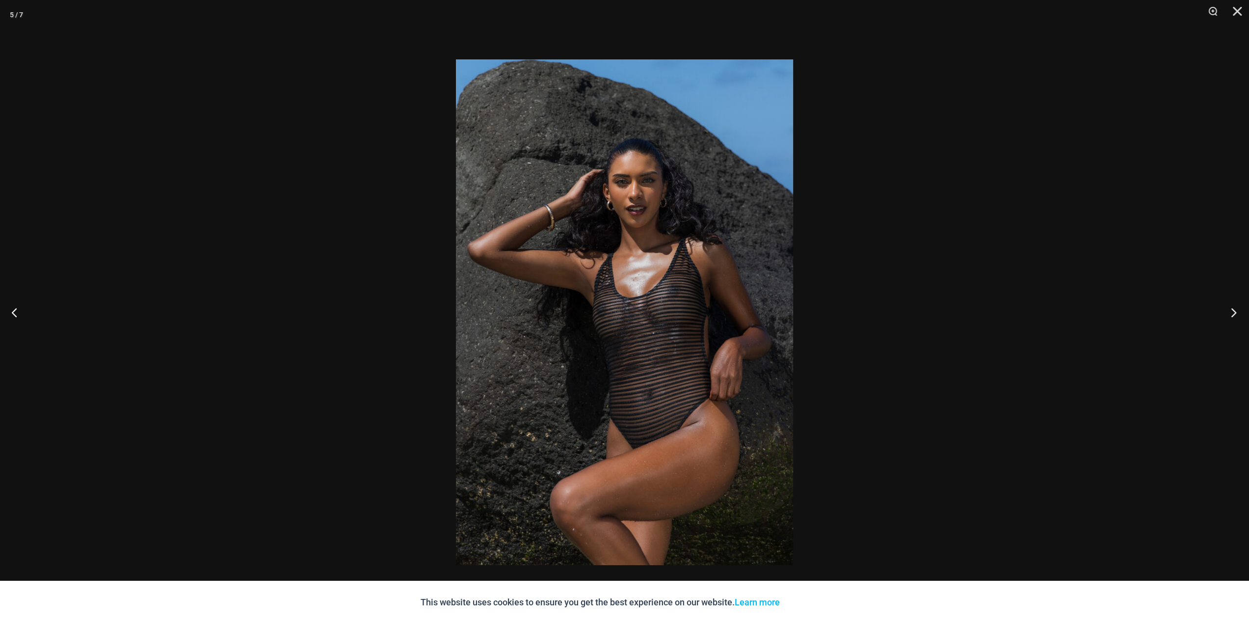
click at [1229, 313] on button "Next" at bounding box center [1230, 311] width 37 height 49
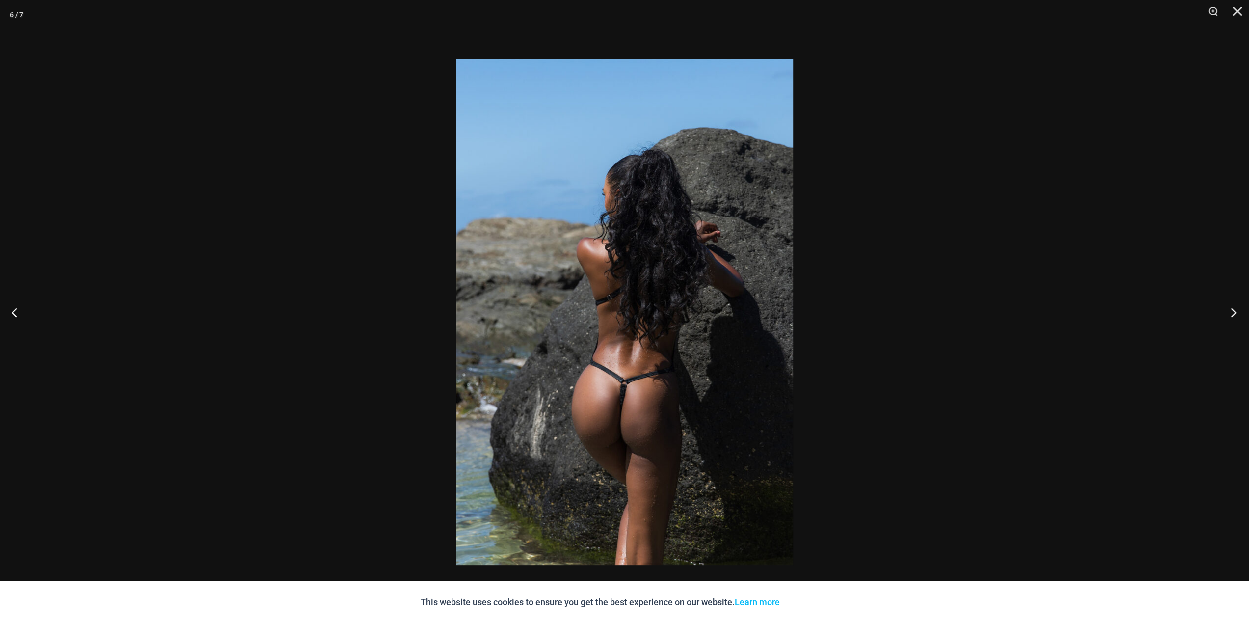
click at [1229, 313] on button "Next" at bounding box center [1230, 311] width 37 height 49
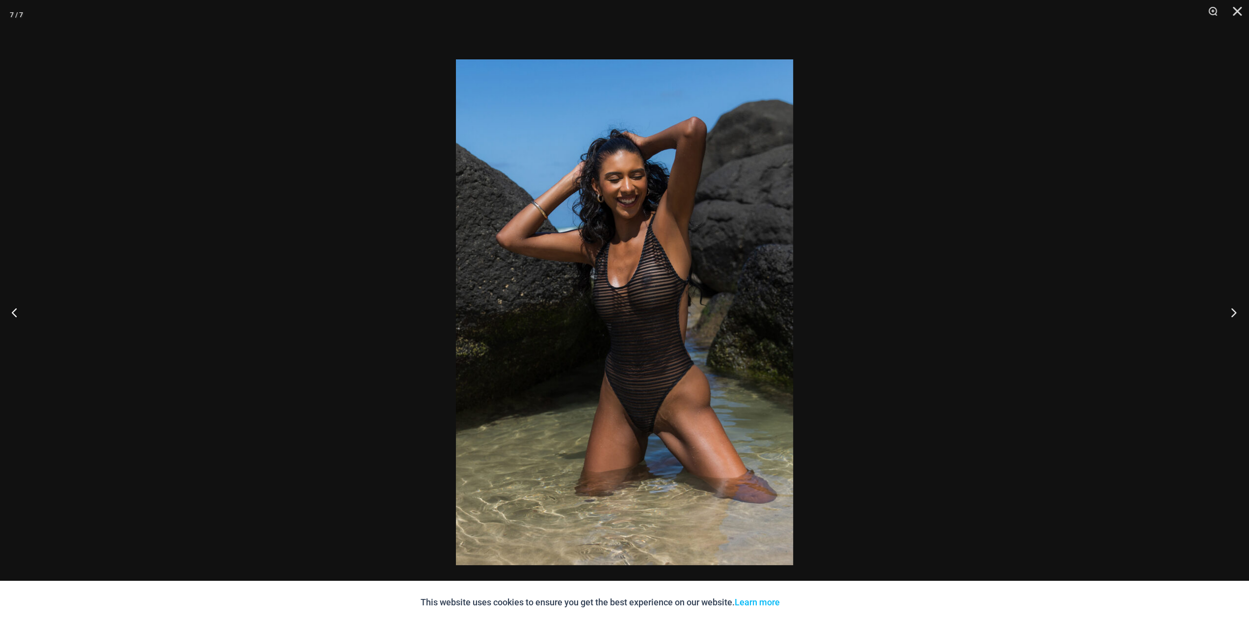
click at [1229, 313] on button "Next" at bounding box center [1230, 311] width 37 height 49
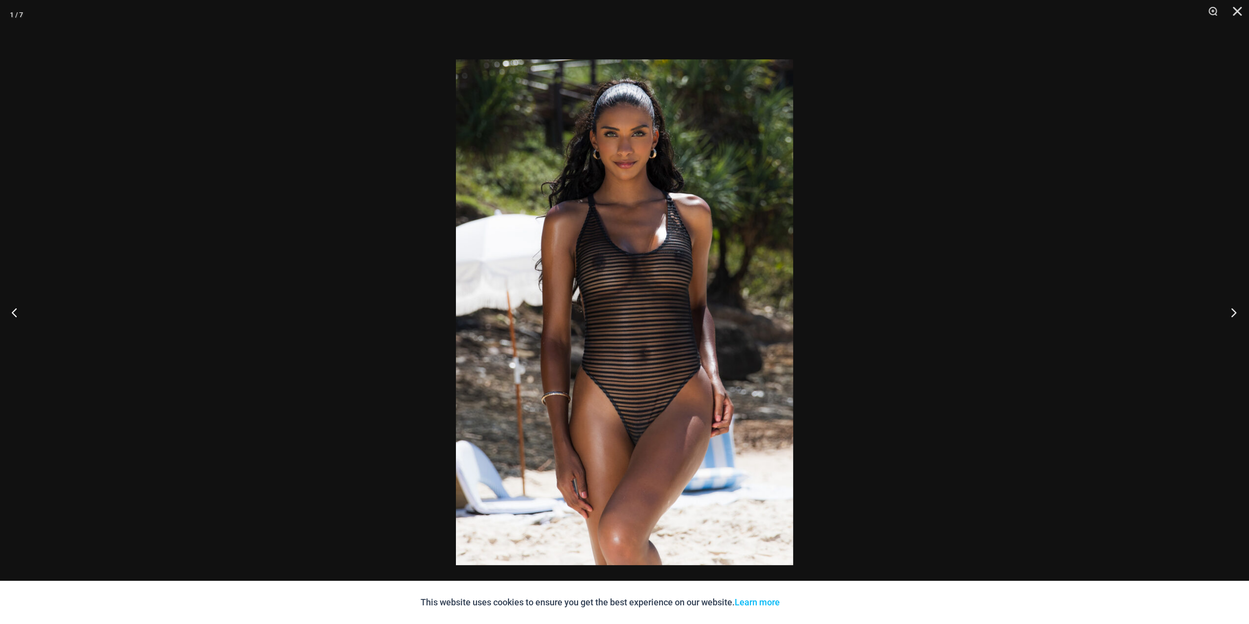
click at [1229, 313] on button "Next" at bounding box center [1230, 311] width 37 height 49
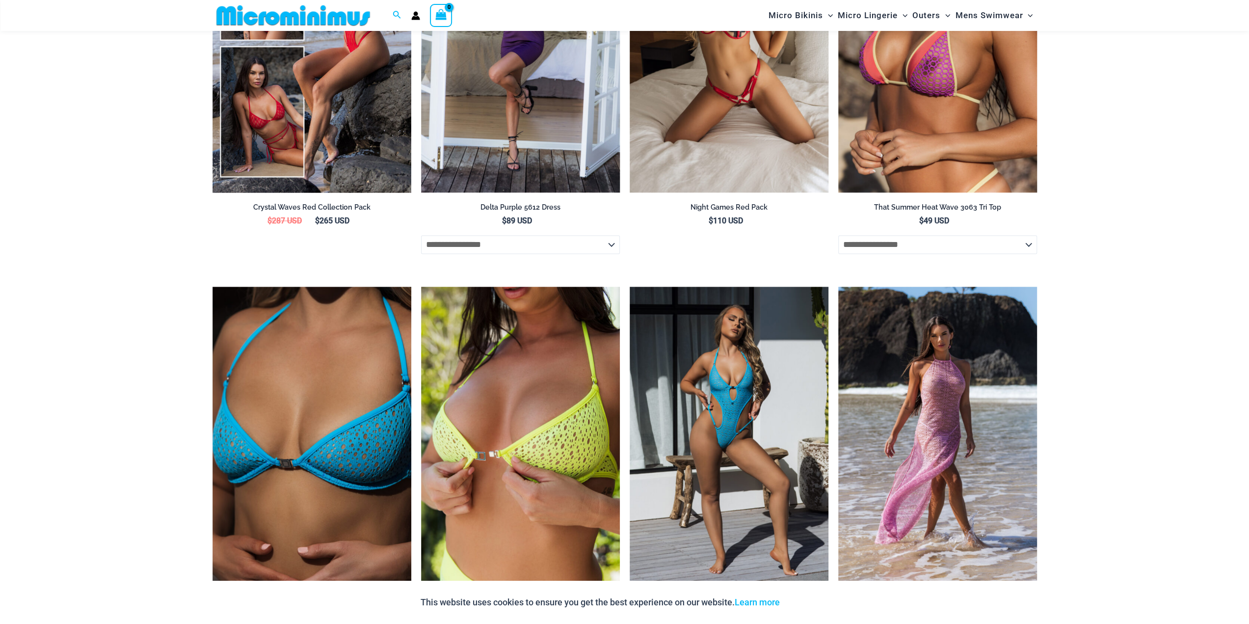
scroll to position [1414, 0]
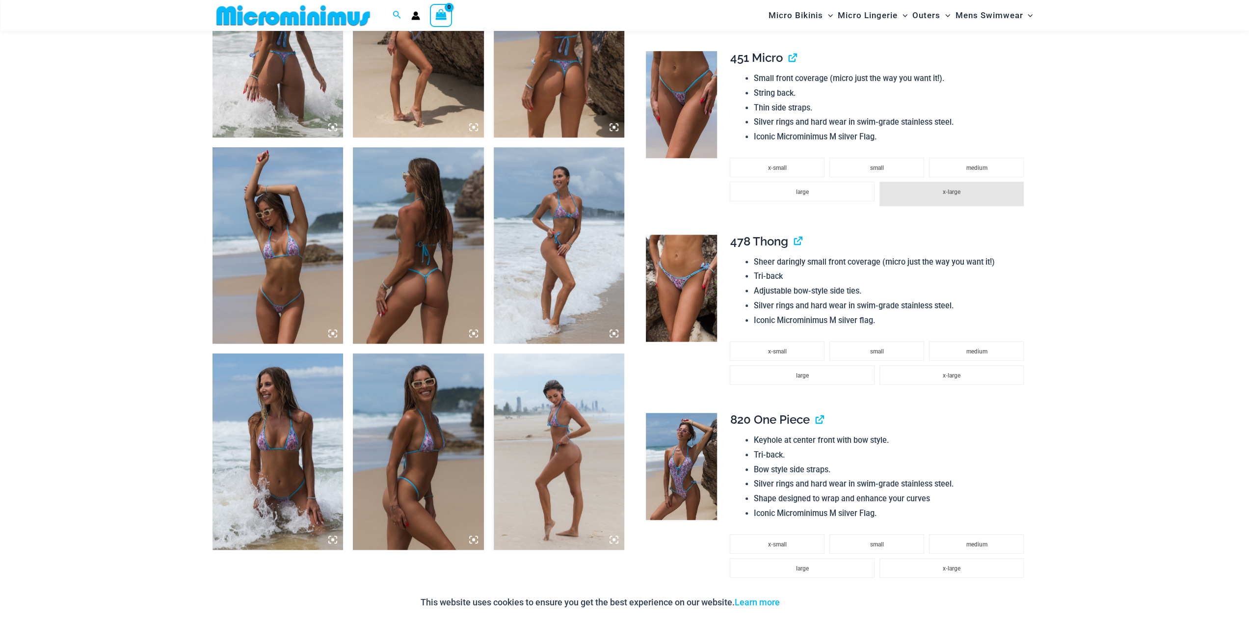
scroll to position [825, 0]
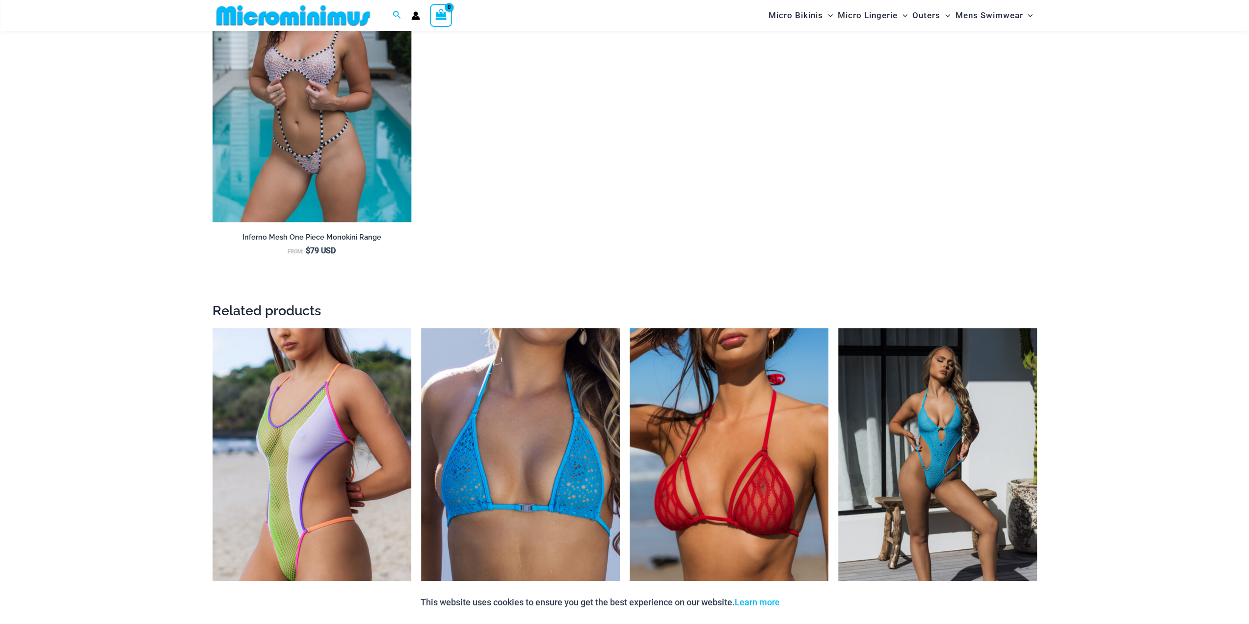
scroll to position [1954, 0]
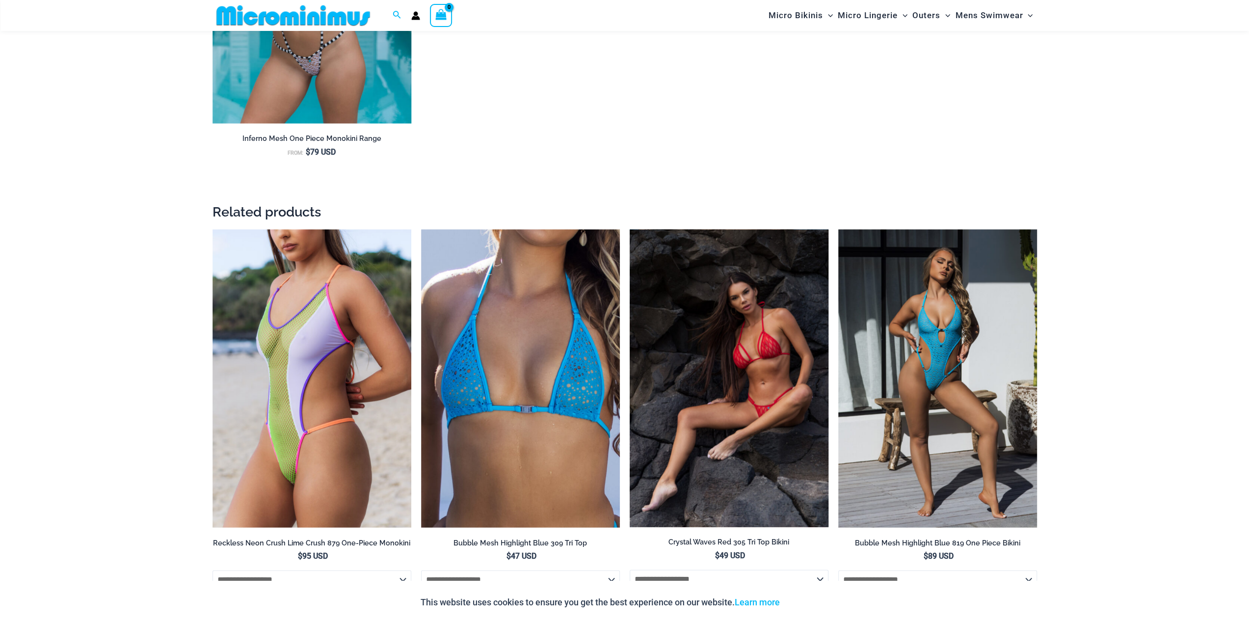
click at [724, 381] on img at bounding box center [728, 378] width 199 height 297
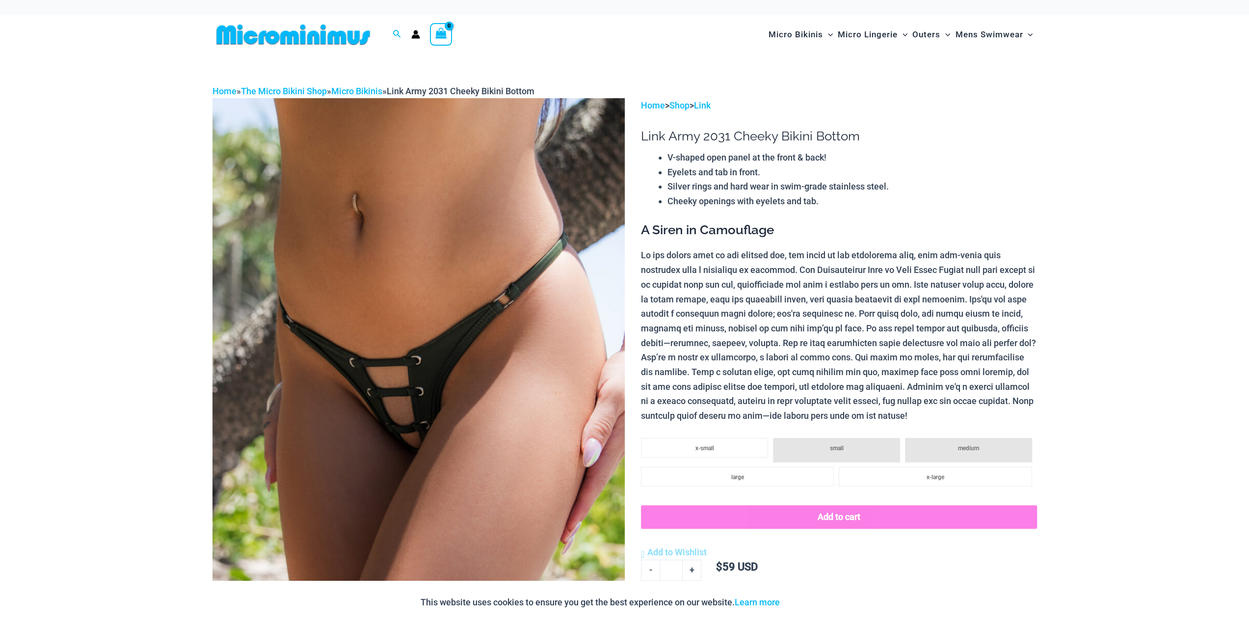
click at [436, 381] on img at bounding box center [418, 407] width 412 height 618
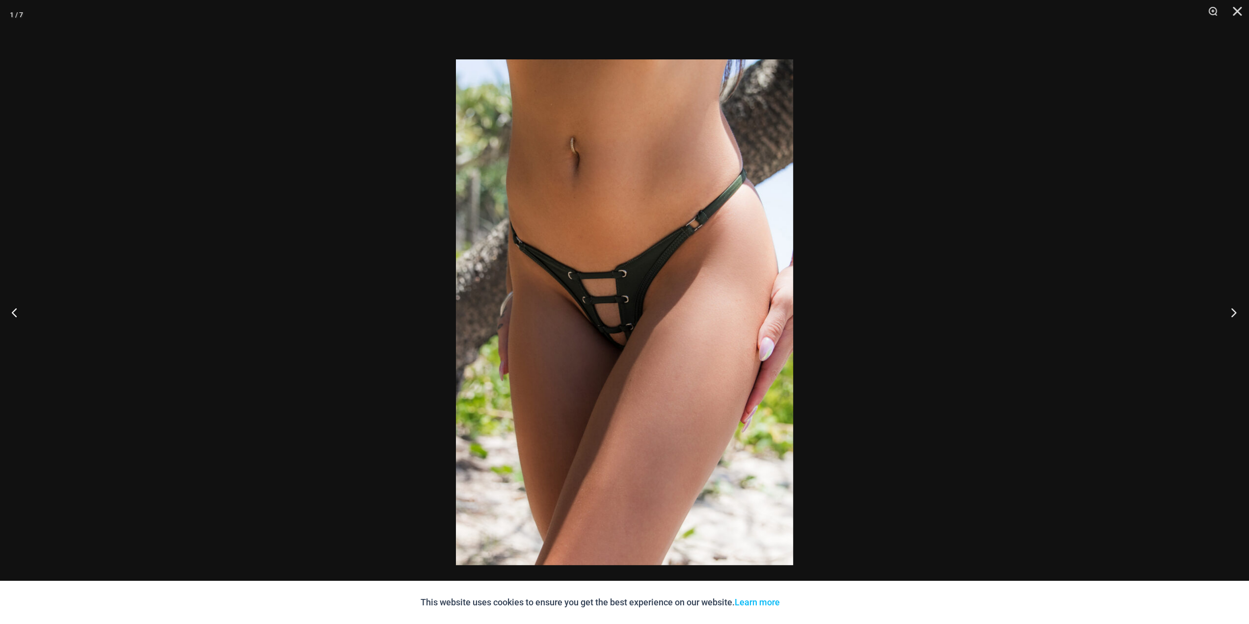
click at [1229, 305] on button "Next" at bounding box center [1230, 311] width 37 height 49
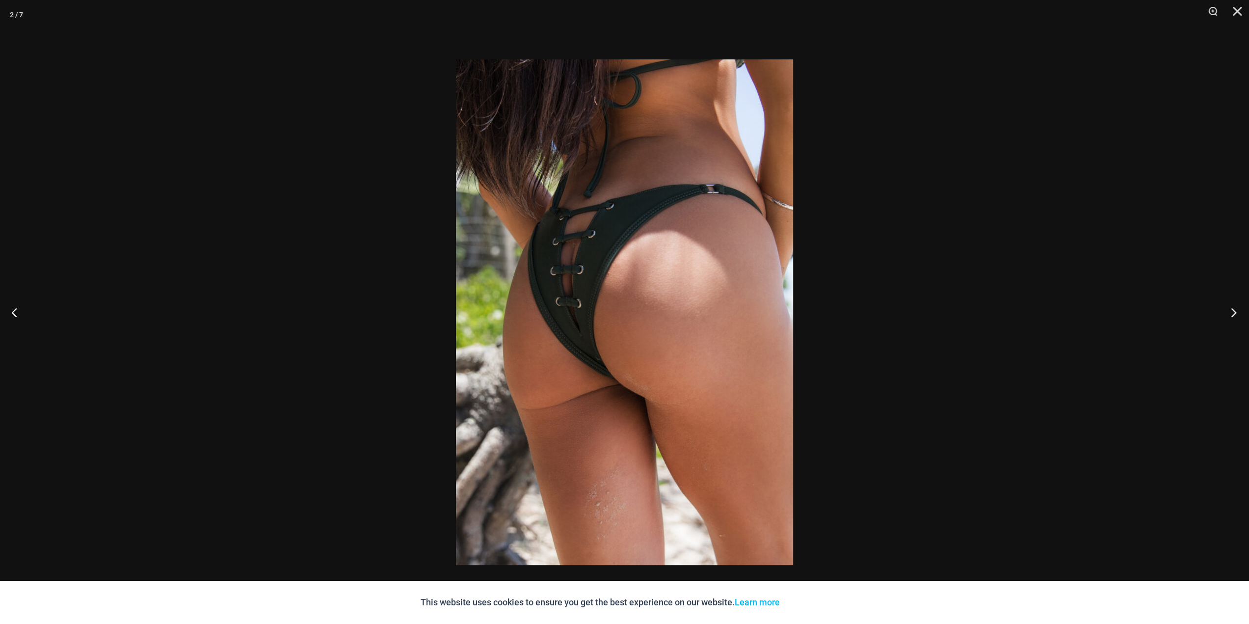
click at [1231, 307] on button "Next" at bounding box center [1230, 311] width 37 height 49
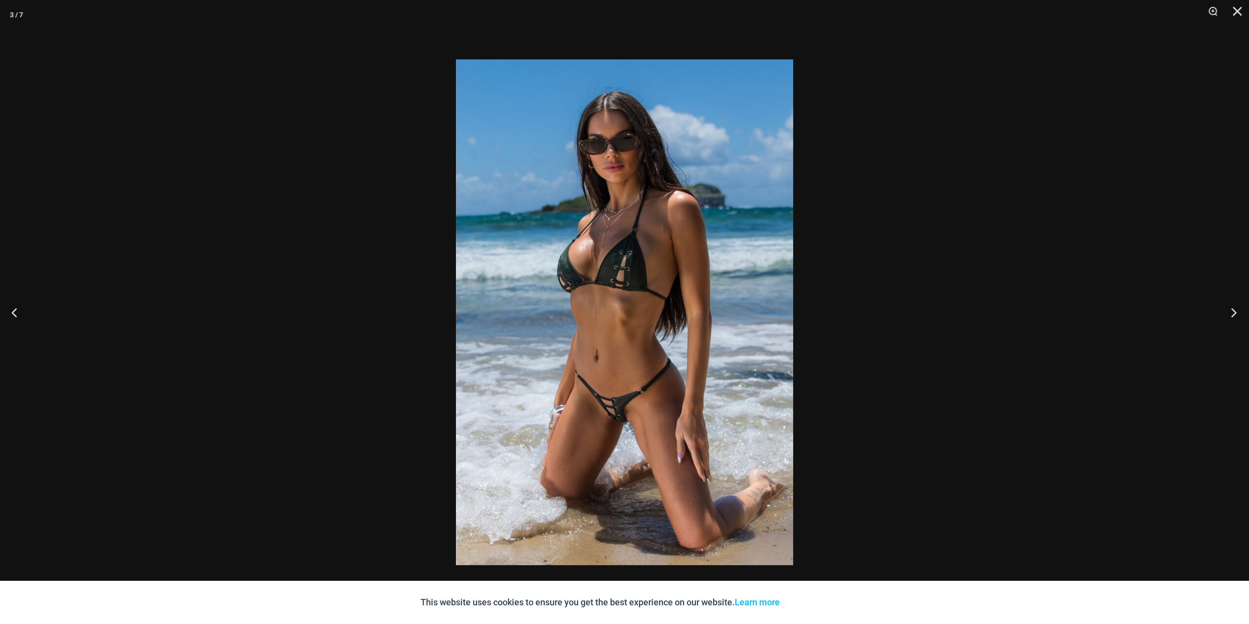
click at [1231, 307] on button "Next" at bounding box center [1230, 311] width 37 height 49
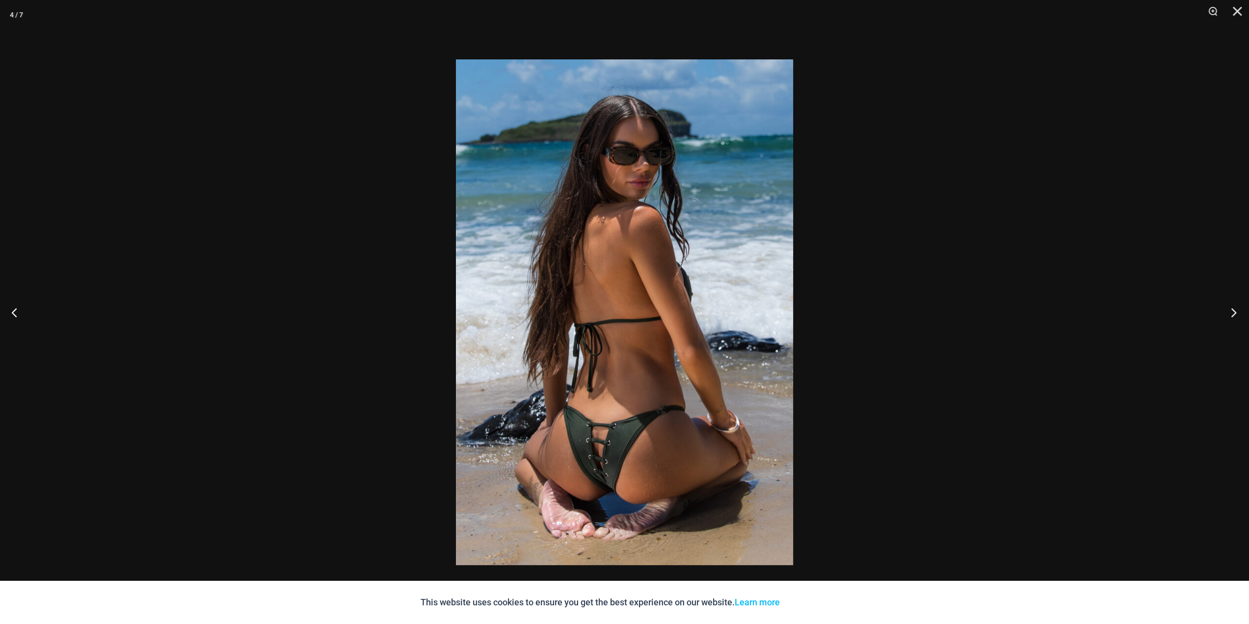
click at [1231, 307] on button "Next" at bounding box center [1230, 311] width 37 height 49
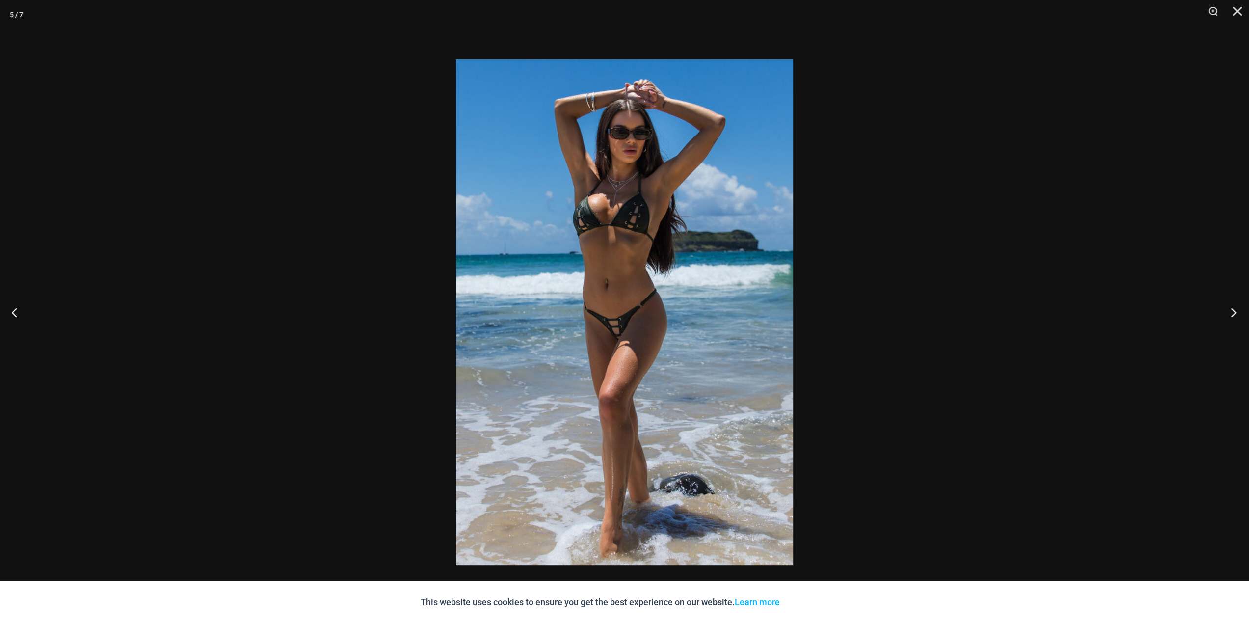
click at [1231, 307] on button "Next" at bounding box center [1230, 311] width 37 height 49
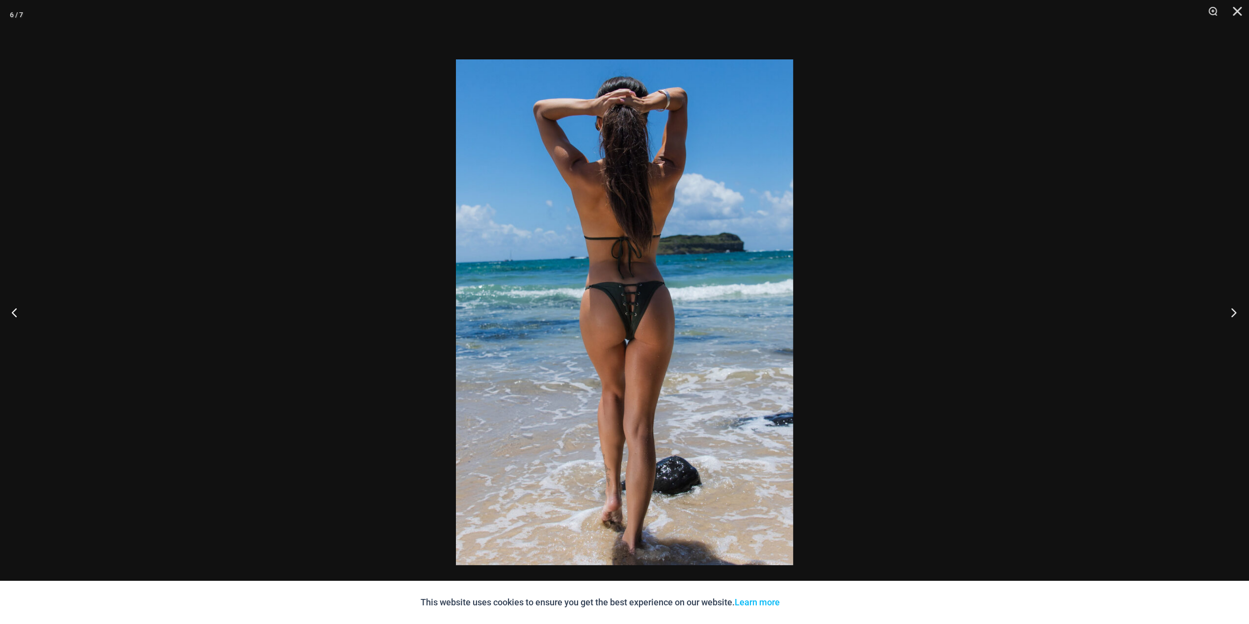
click at [1231, 307] on button "Next" at bounding box center [1230, 311] width 37 height 49
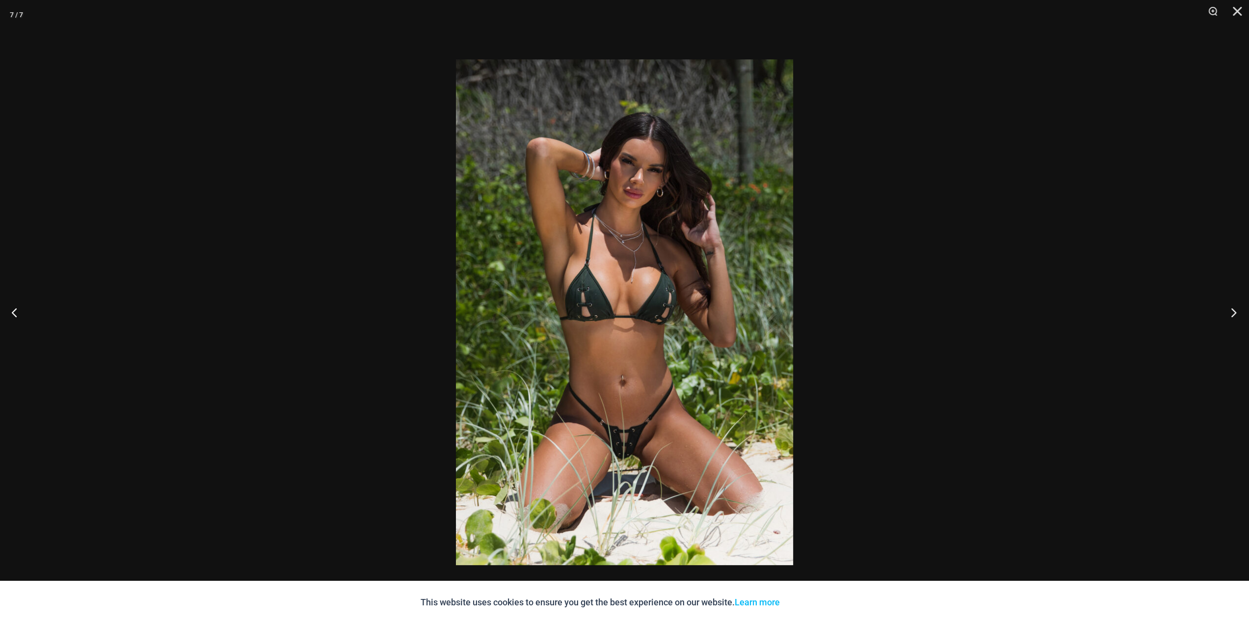
click at [1231, 307] on button "Next" at bounding box center [1230, 311] width 37 height 49
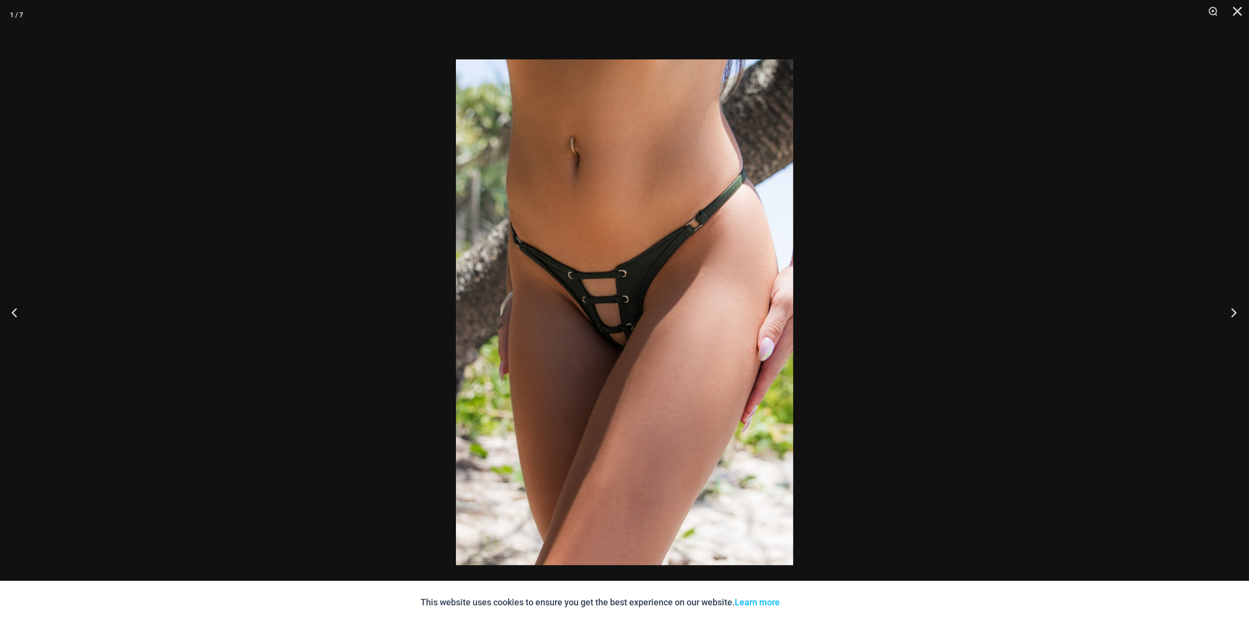
click at [1231, 307] on button "Next" at bounding box center [1230, 311] width 37 height 49
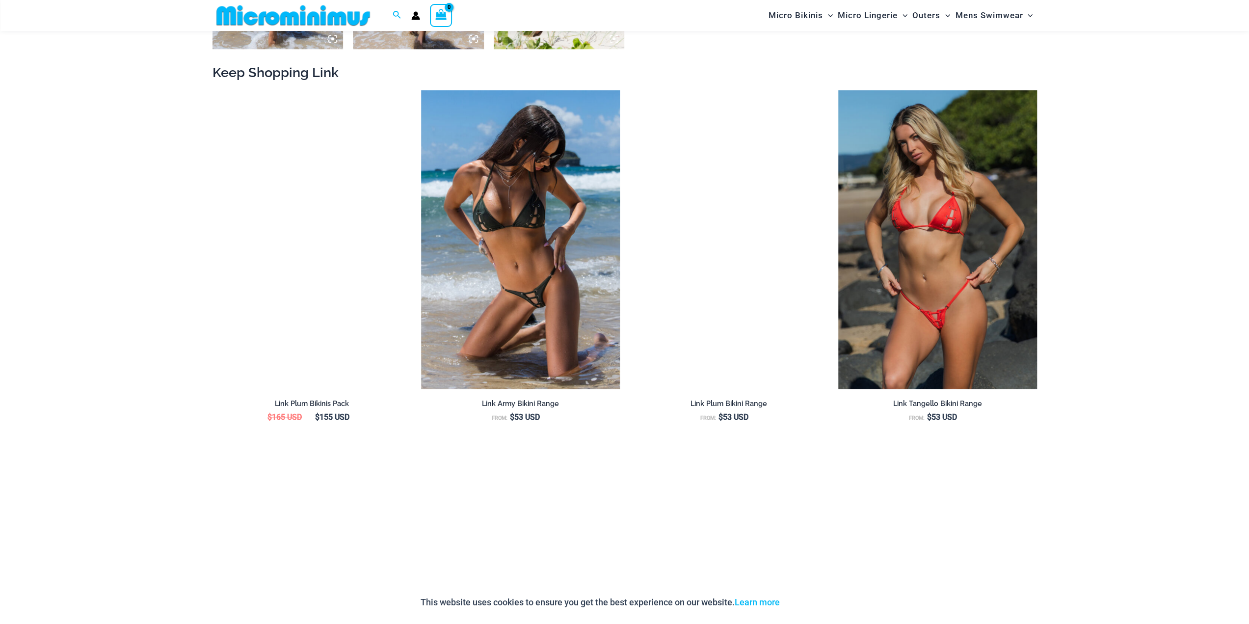
scroll to position [1120, 0]
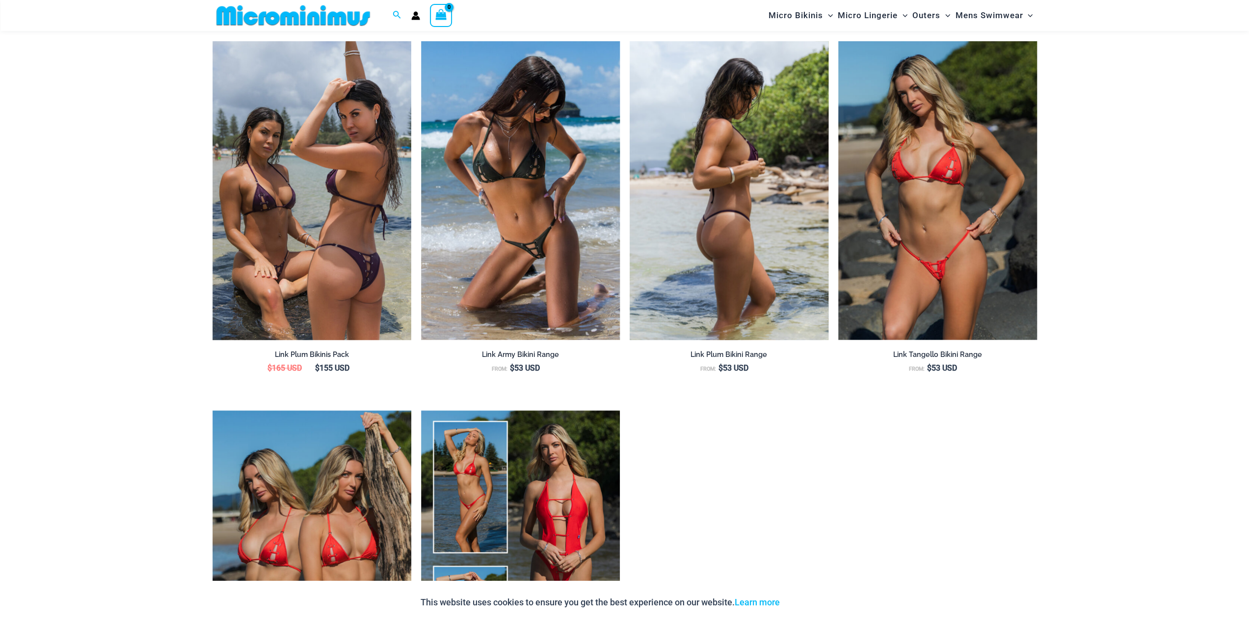
click at [748, 255] on img at bounding box center [728, 190] width 199 height 298
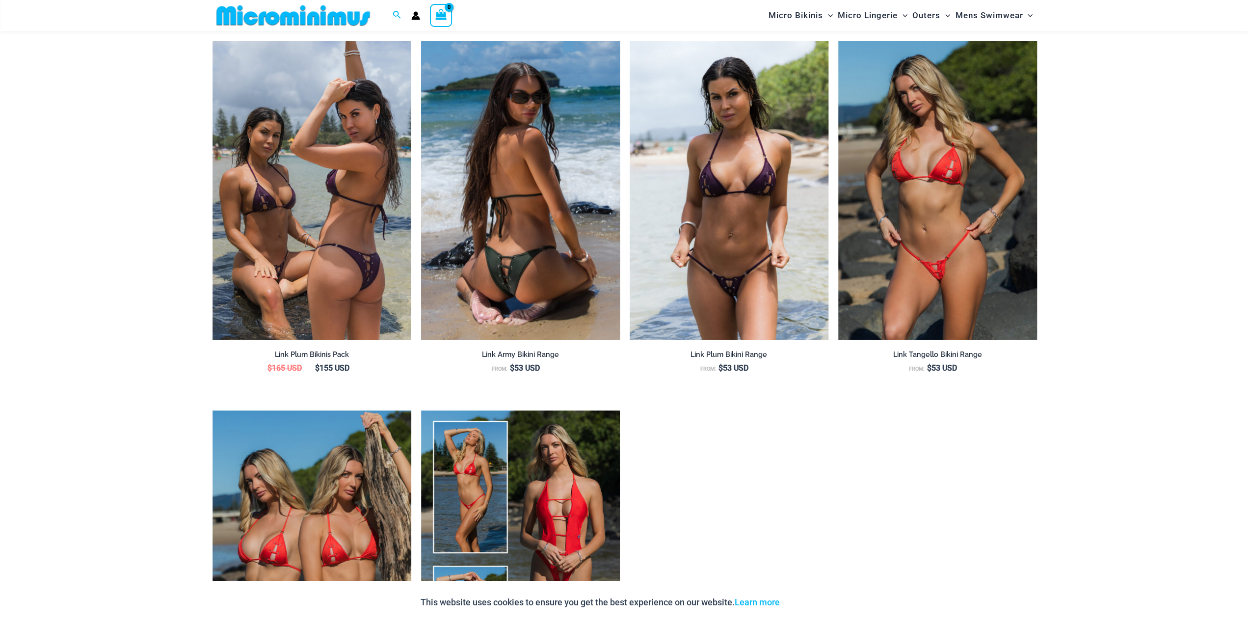
click at [537, 257] on img at bounding box center [520, 190] width 199 height 298
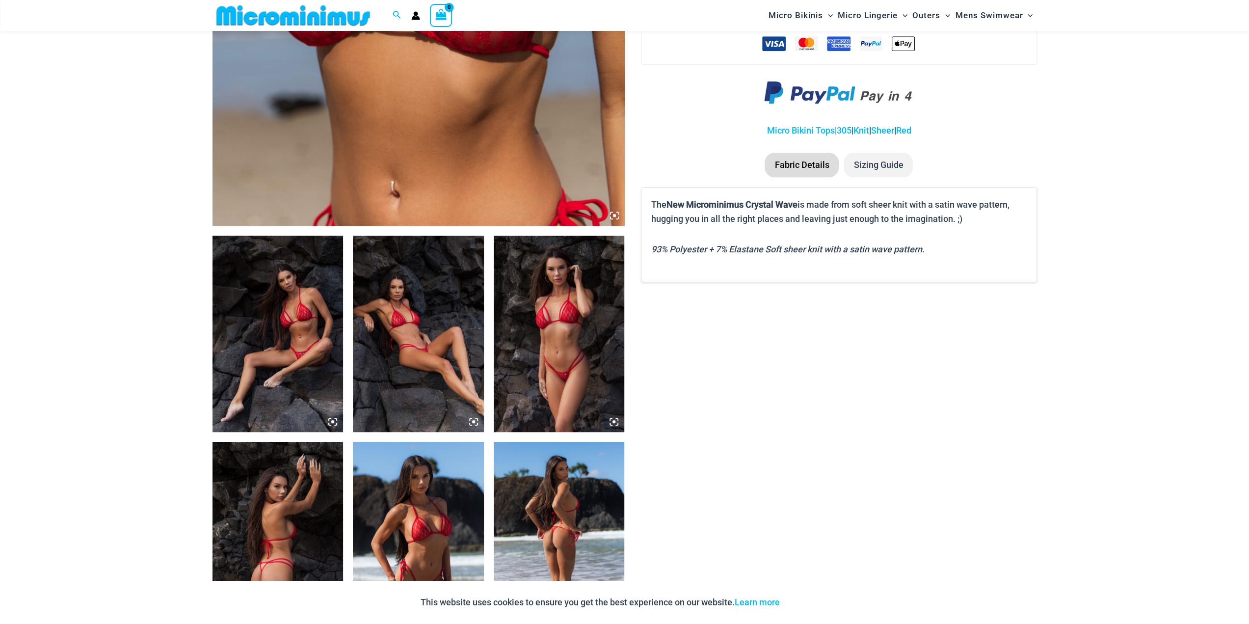
scroll to position [384, 0]
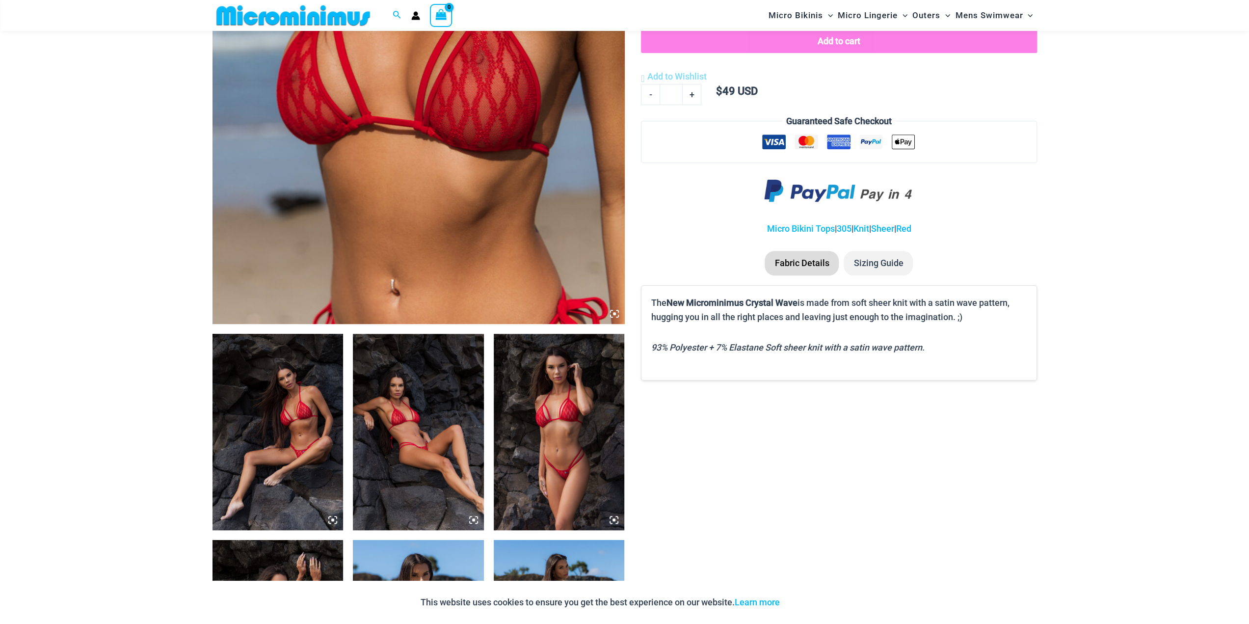
click at [543, 168] on img at bounding box center [418, 15] width 412 height 618
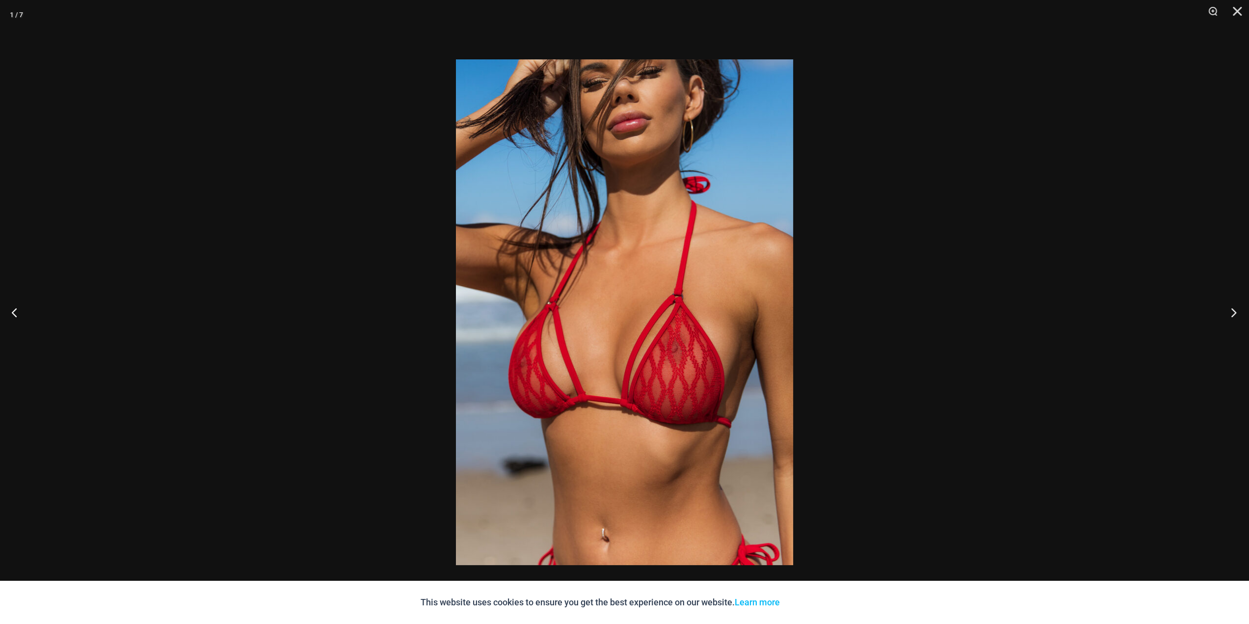
click at [1235, 317] on button "Next" at bounding box center [1230, 311] width 37 height 49
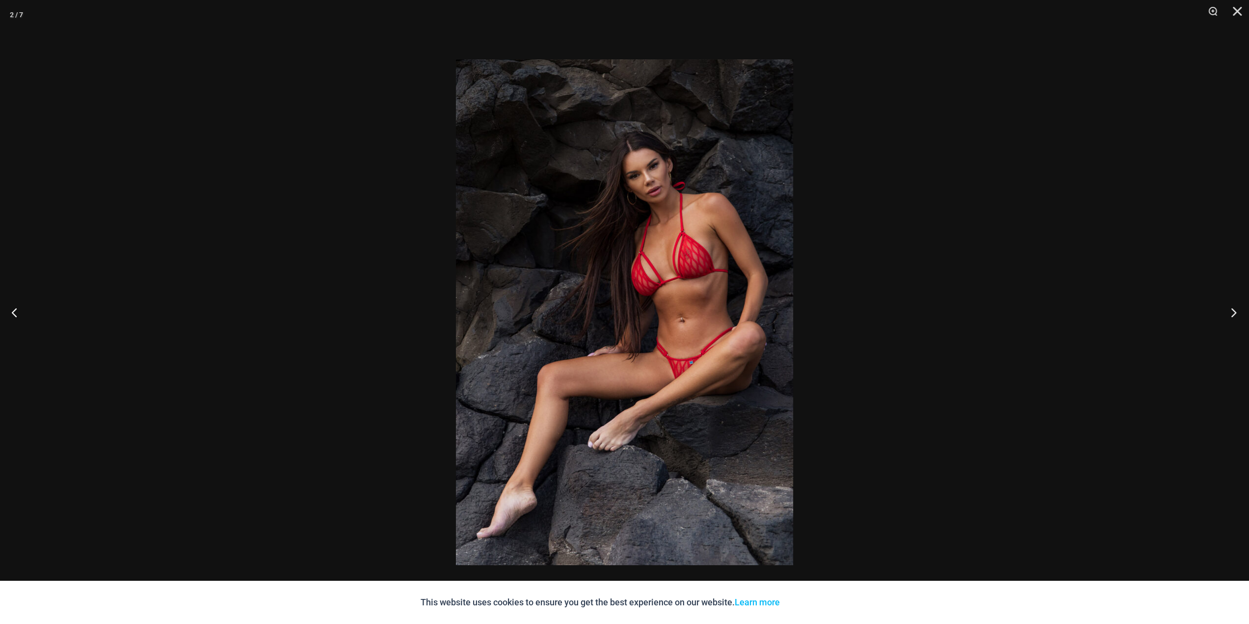
click at [1235, 317] on button "Next" at bounding box center [1230, 311] width 37 height 49
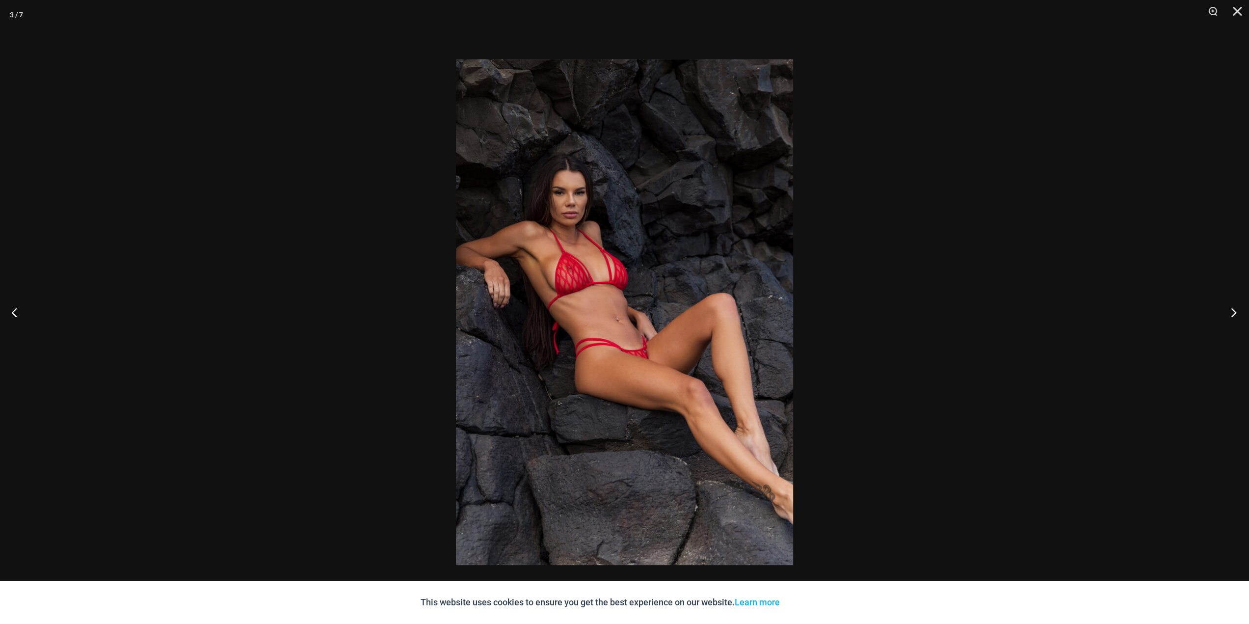
click at [1235, 317] on button "Next" at bounding box center [1230, 311] width 37 height 49
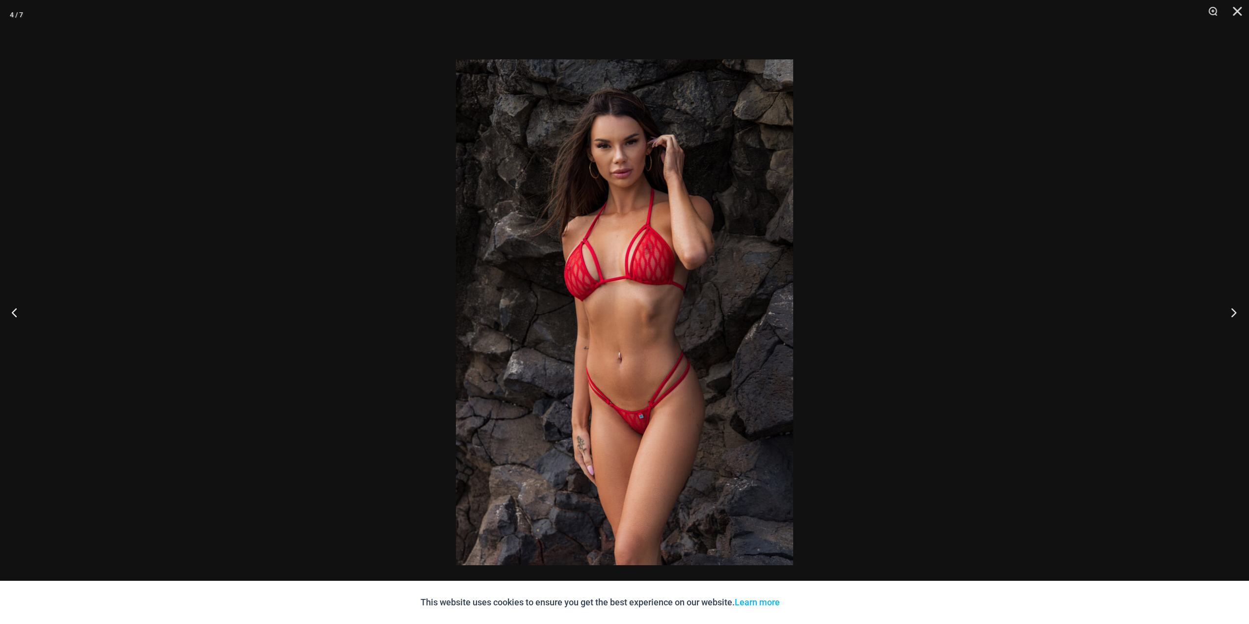
click at [1235, 317] on button "Next" at bounding box center [1230, 311] width 37 height 49
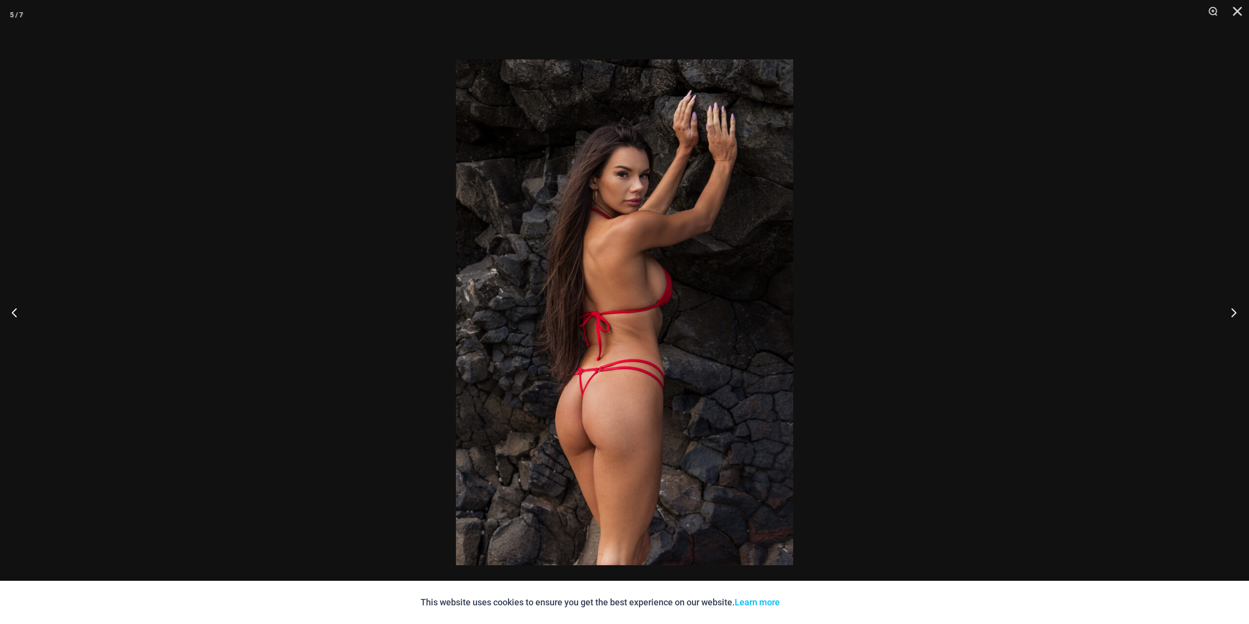
click at [1235, 317] on button "Next" at bounding box center [1230, 311] width 37 height 49
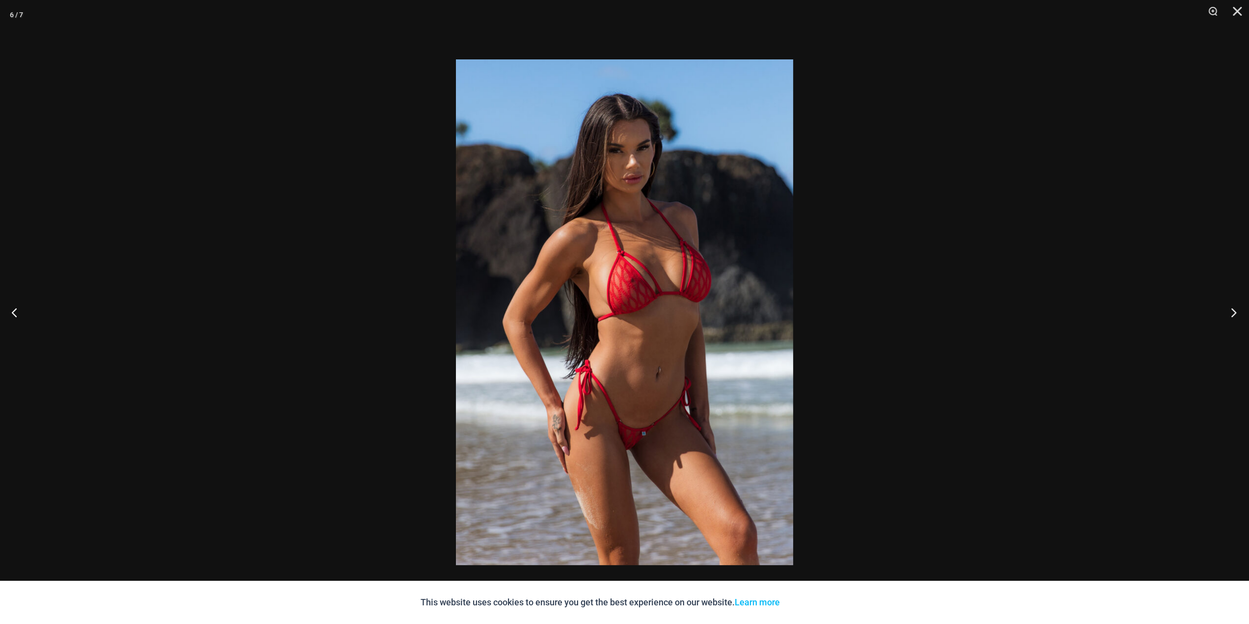
click at [1235, 317] on button "Next" at bounding box center [1230, 311] width 37 height 49
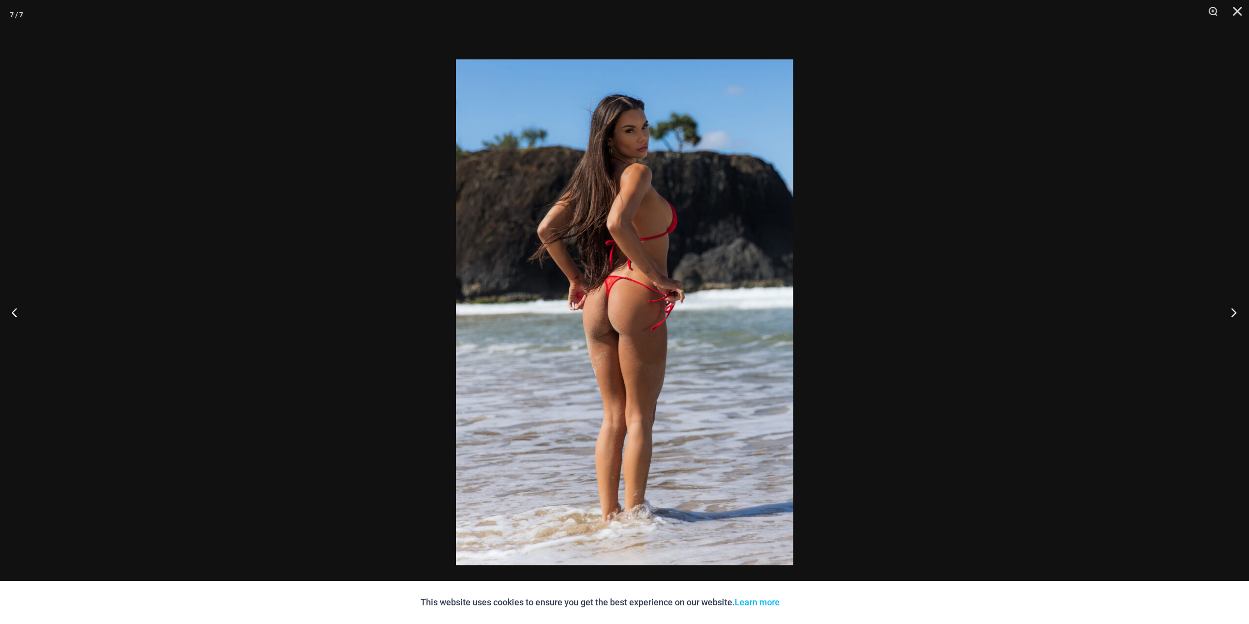
click at [1235, 317] on button "Next" at bounding box center [1230, 311] width 37 height 49
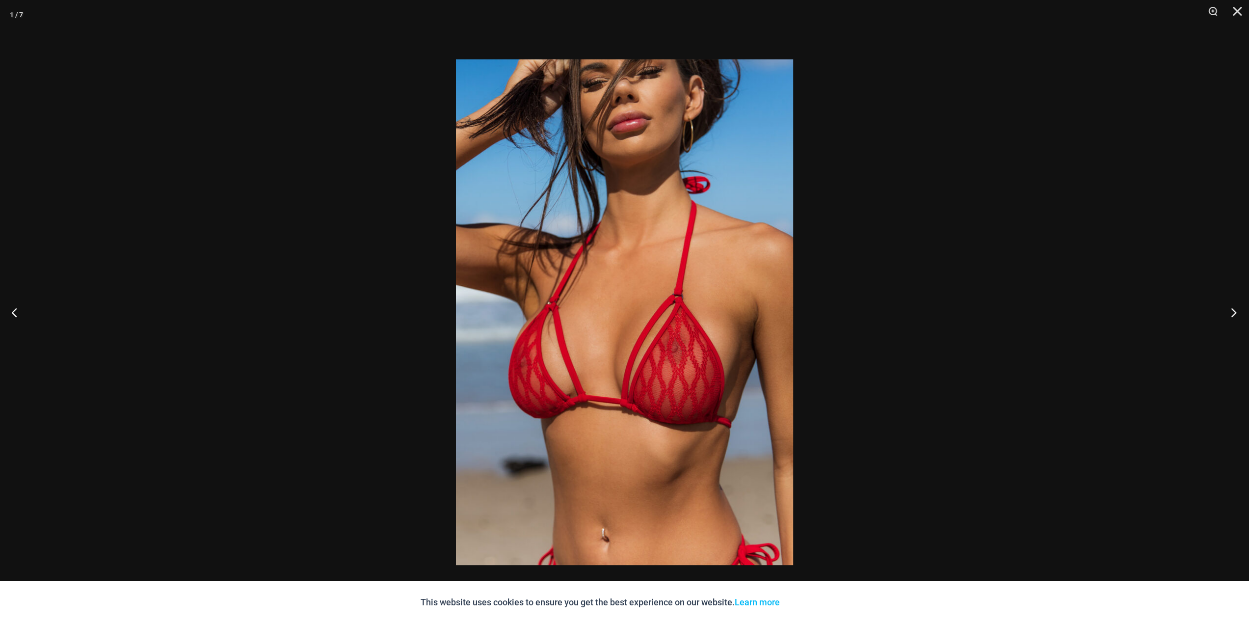
click at [1235, 317] on button "Next" at bounding box center [1230, 311] width 37 height 49
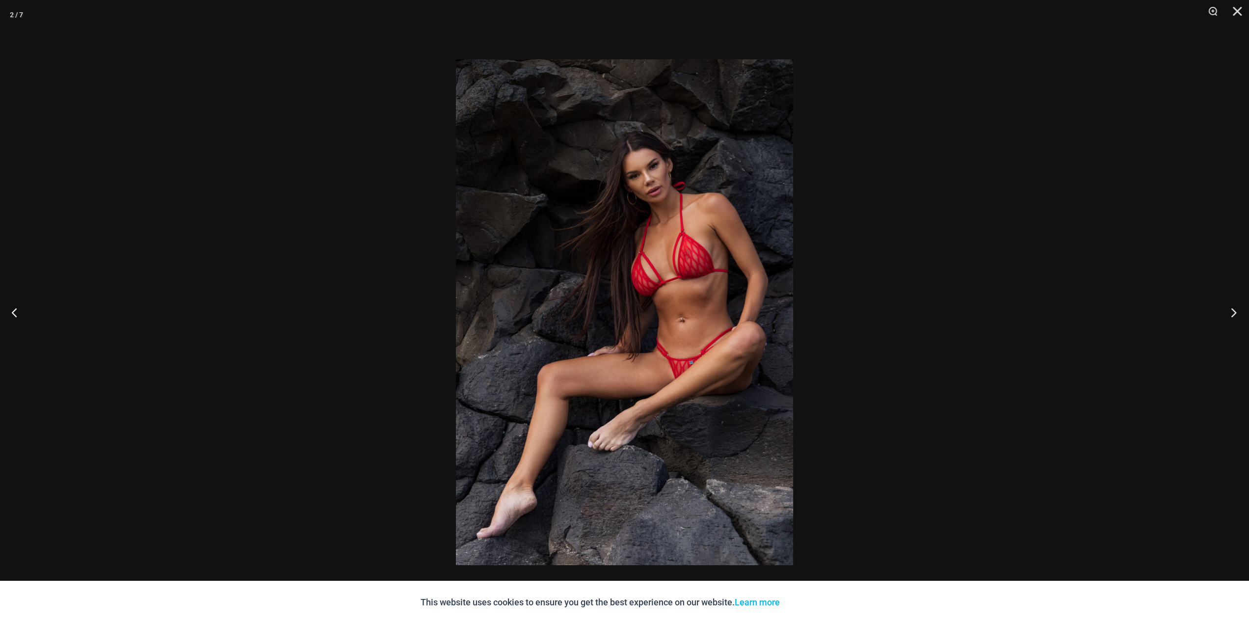
click at [1235, 317] on button "Next" at bounding box center [1230, 311] width 37 height 49
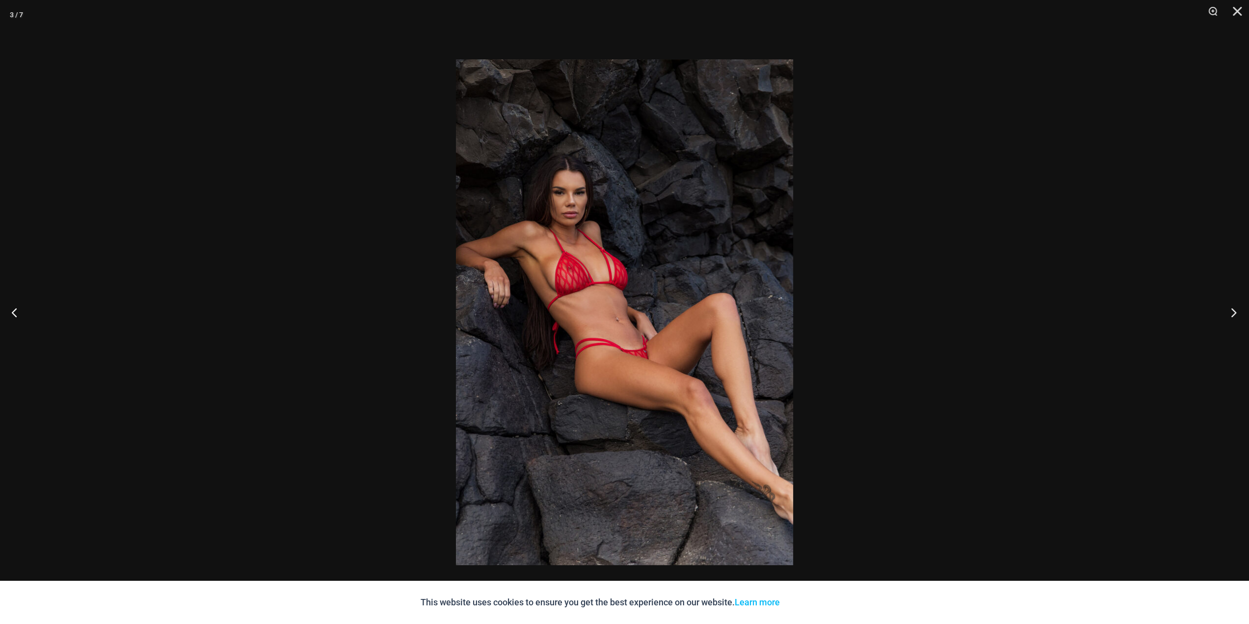
click at [1235, 317] on button "Next" at bounding box center [1230, 311] width 37 height 49
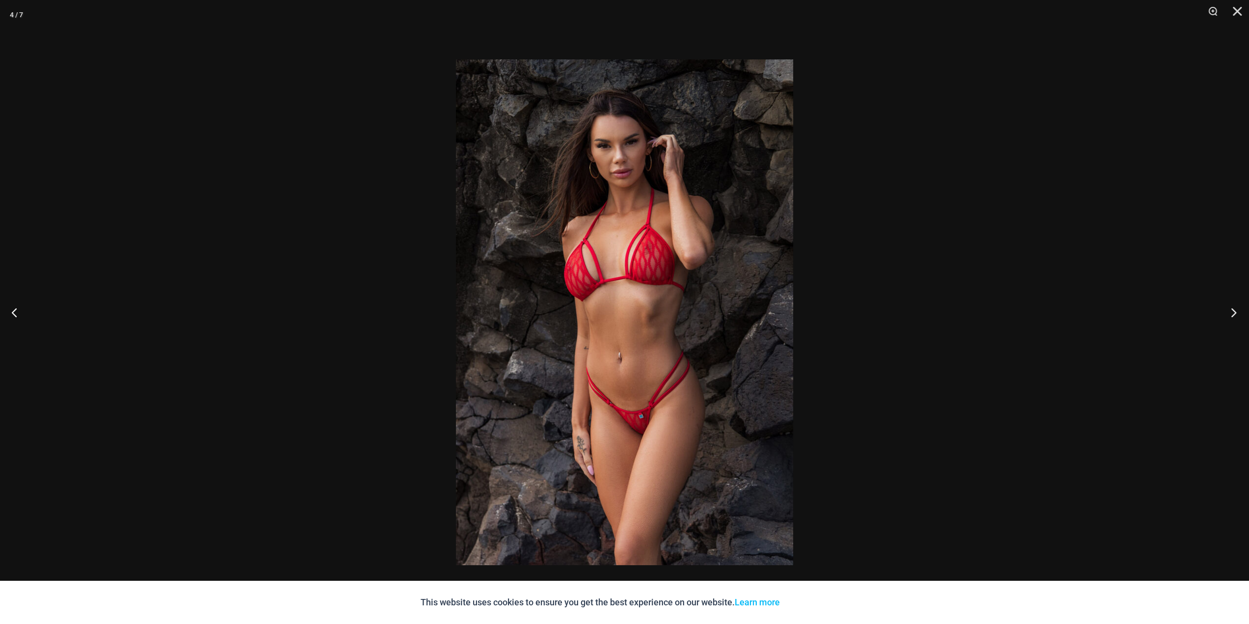
click at [1235, 317] on button "Next" at bounding box center [1230, 311] width 37 height 49
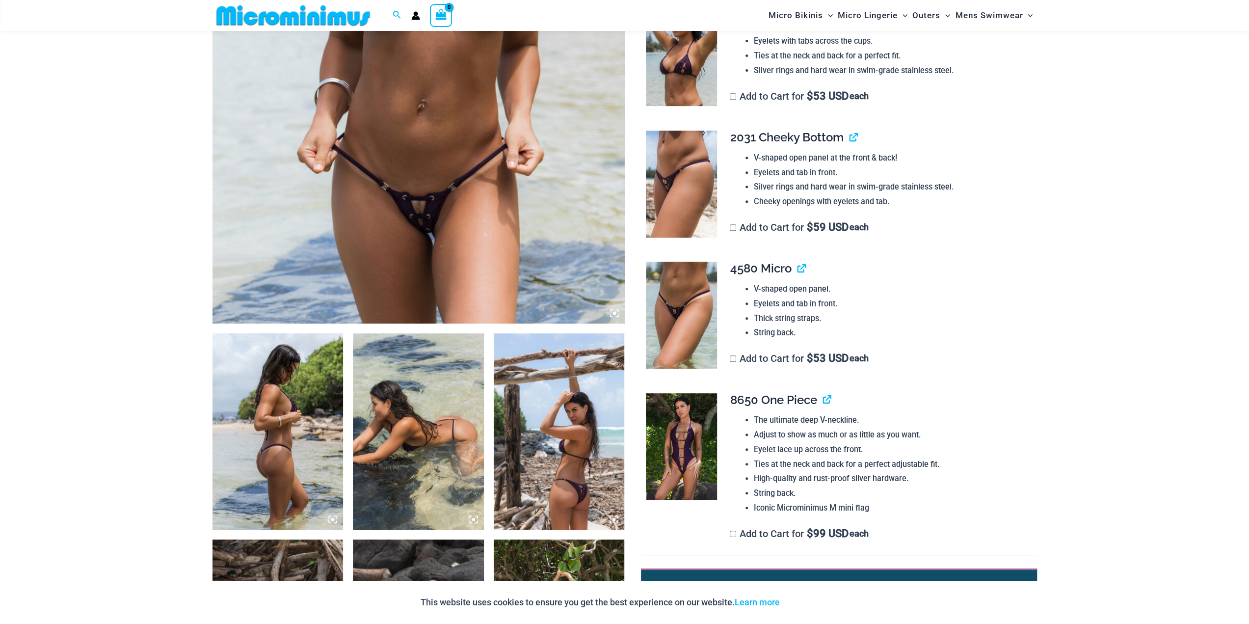
scroll to position [384, 0]
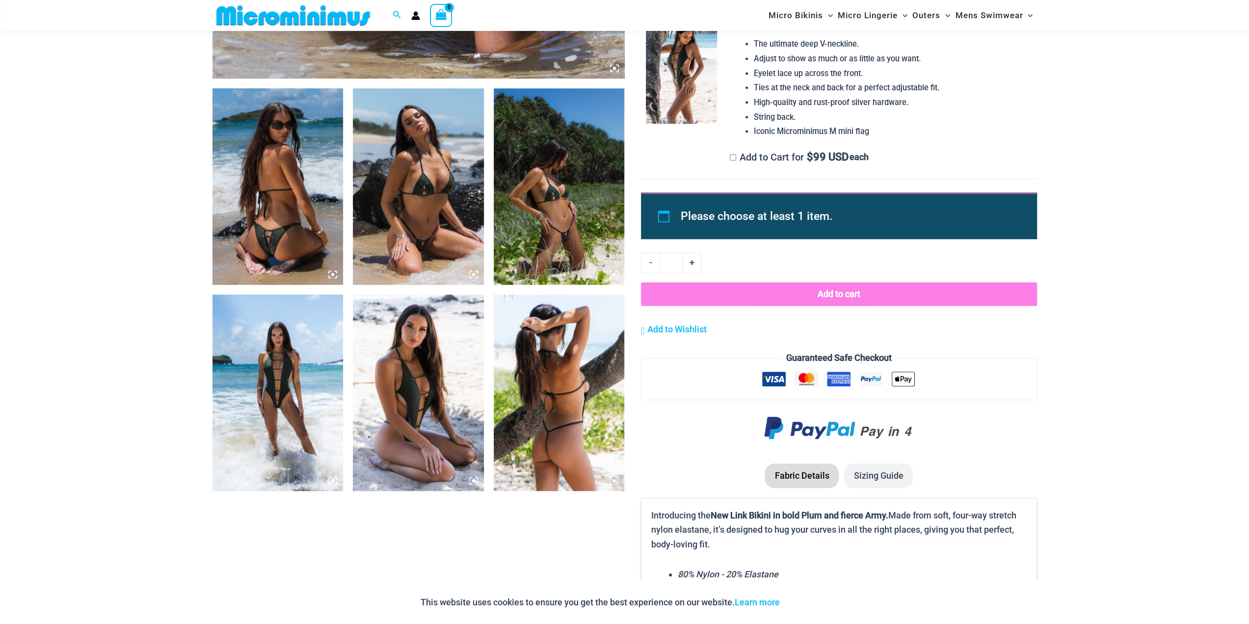
scroll to position [776, 0]
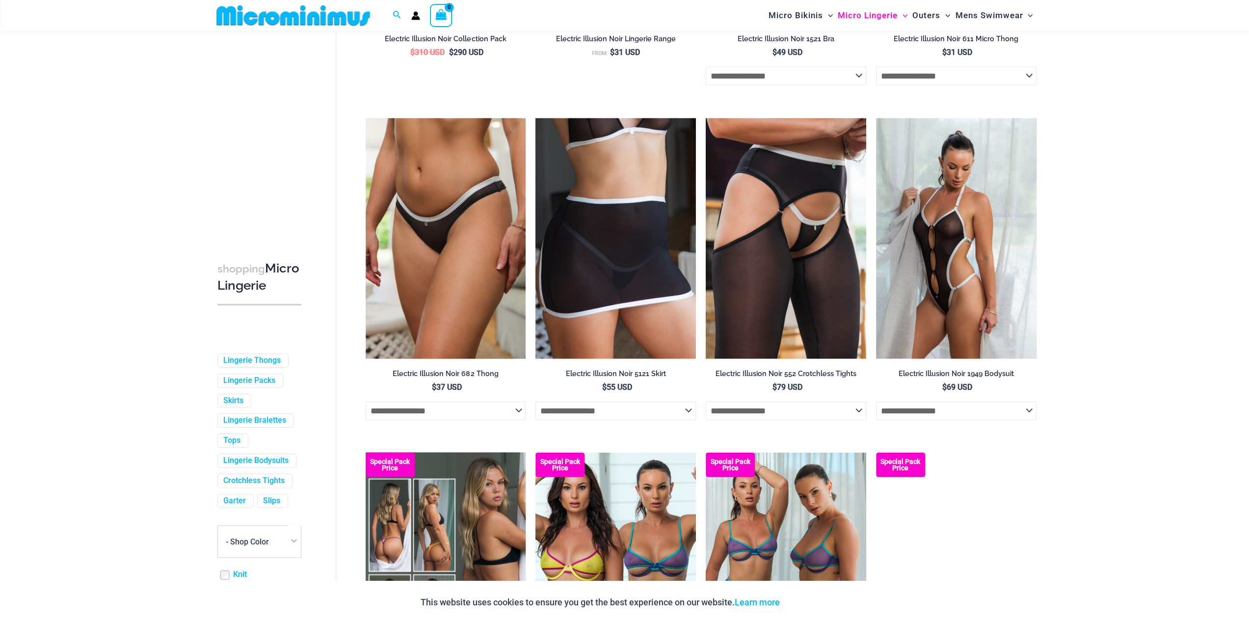
scroll to position [2475, 0]
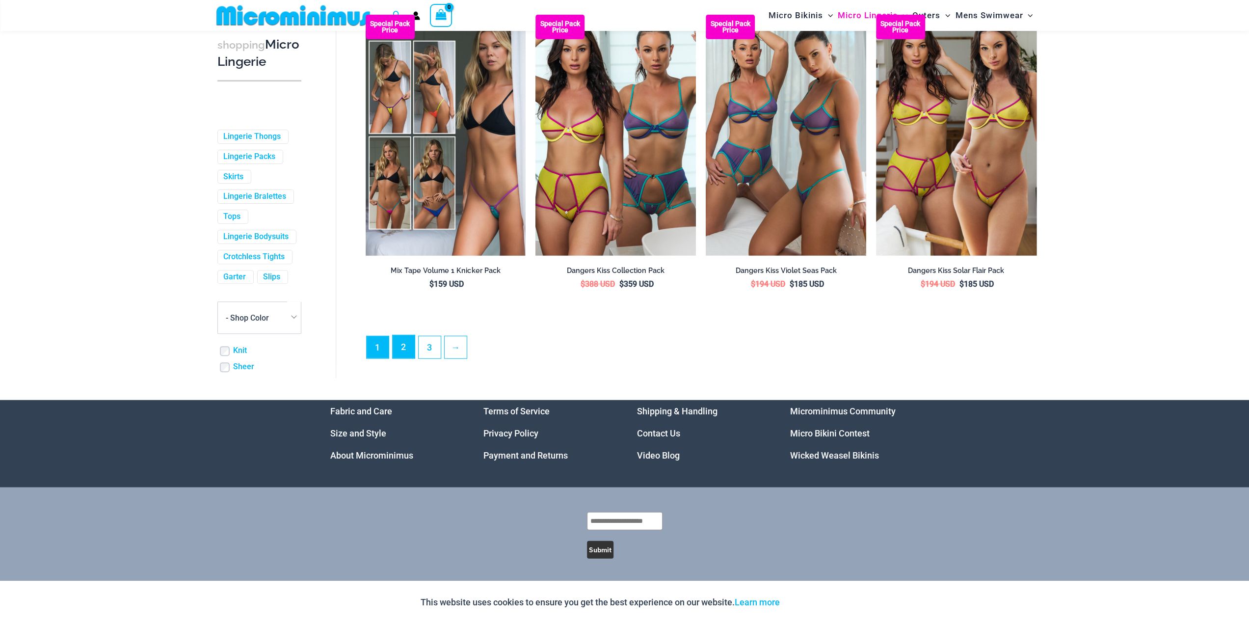
click at [409, 346] on link "2" at bounding box center [403, 346] width 22 height 23
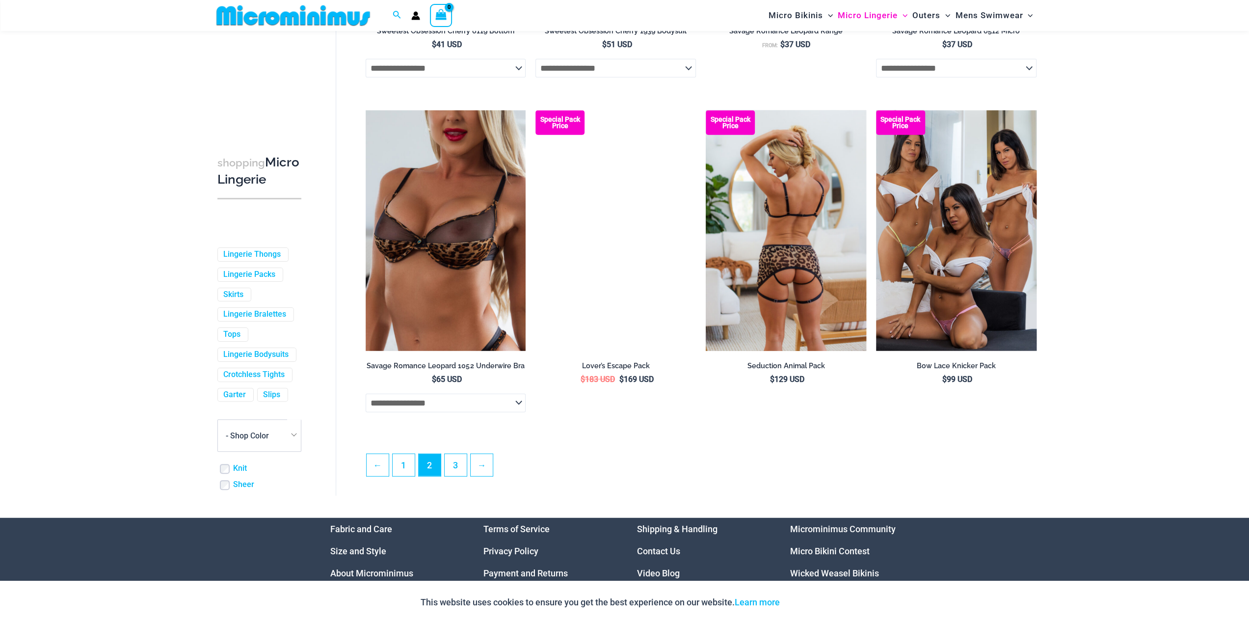
scroll to position [2444, 0]
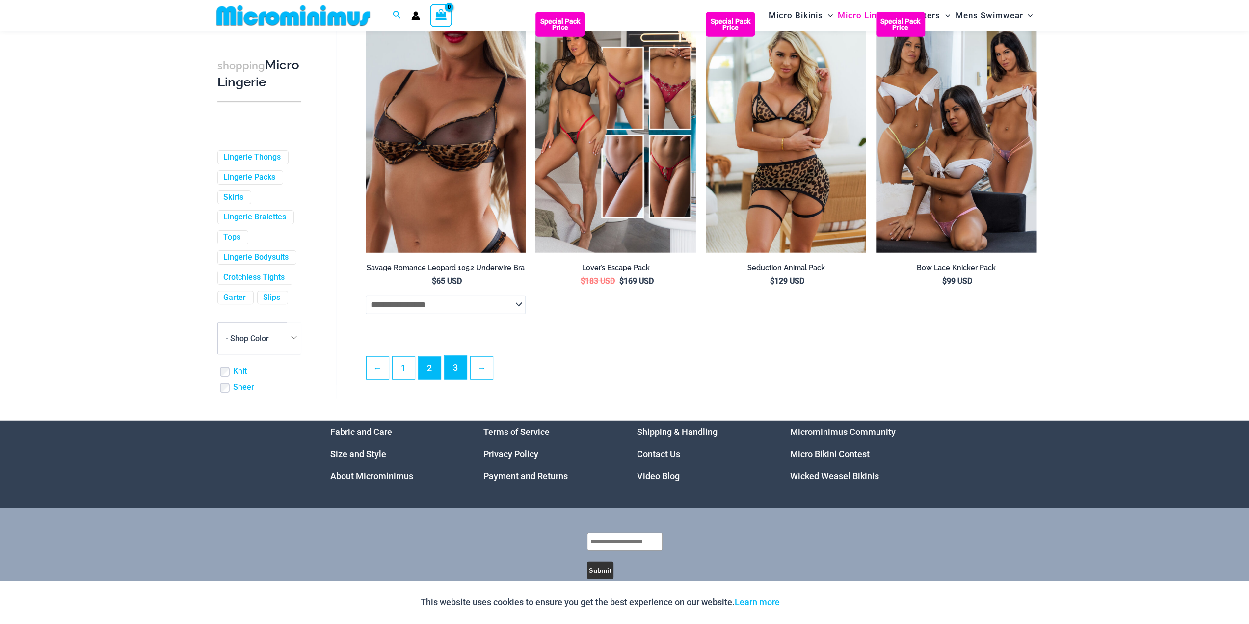
click at [453, 378] on link "3" at bounding box center [455, 367] width 22 height 23
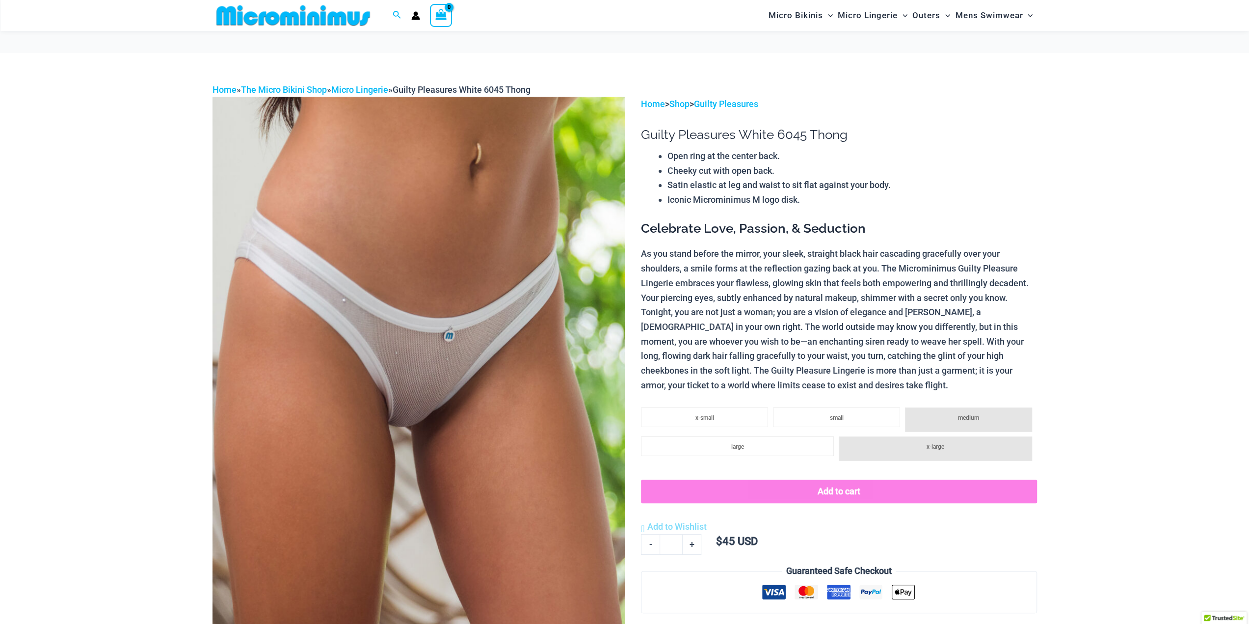
scroll to position [580, 0]
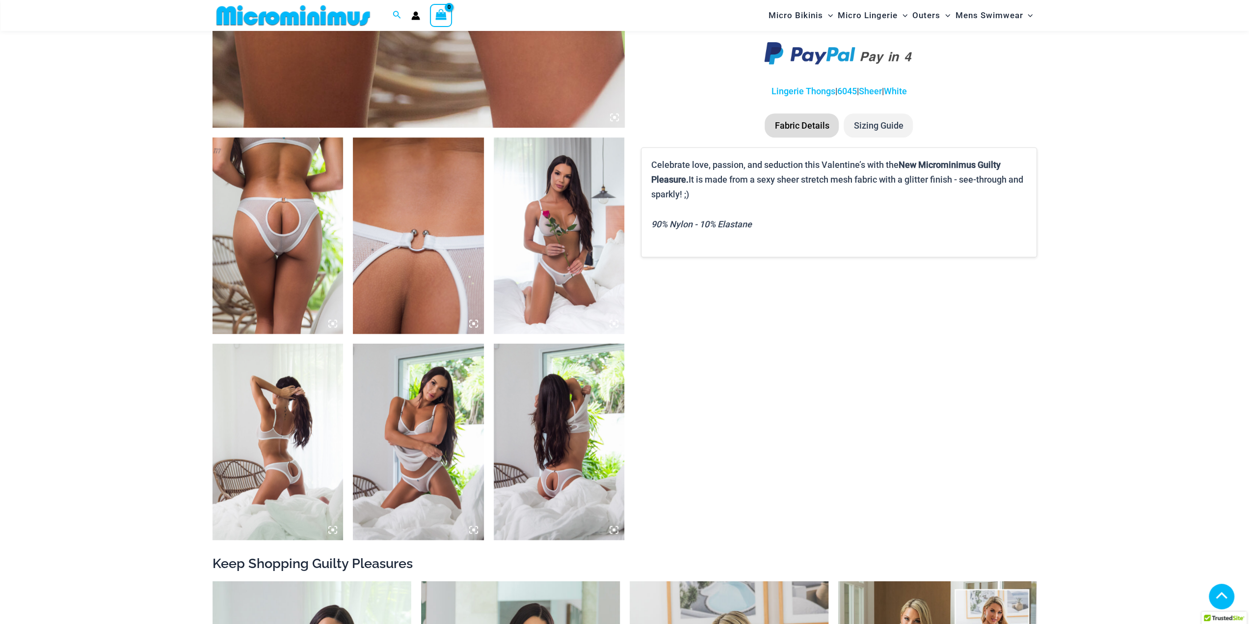
click at [239, 233] on img at bounding box center [277, 235] width 131 height 196
click at [273, 248] on img at bounding box center [277, 235] width 131 height 196
click at [296, 213] on img at bounding box center [277, 235] width 131 height 196
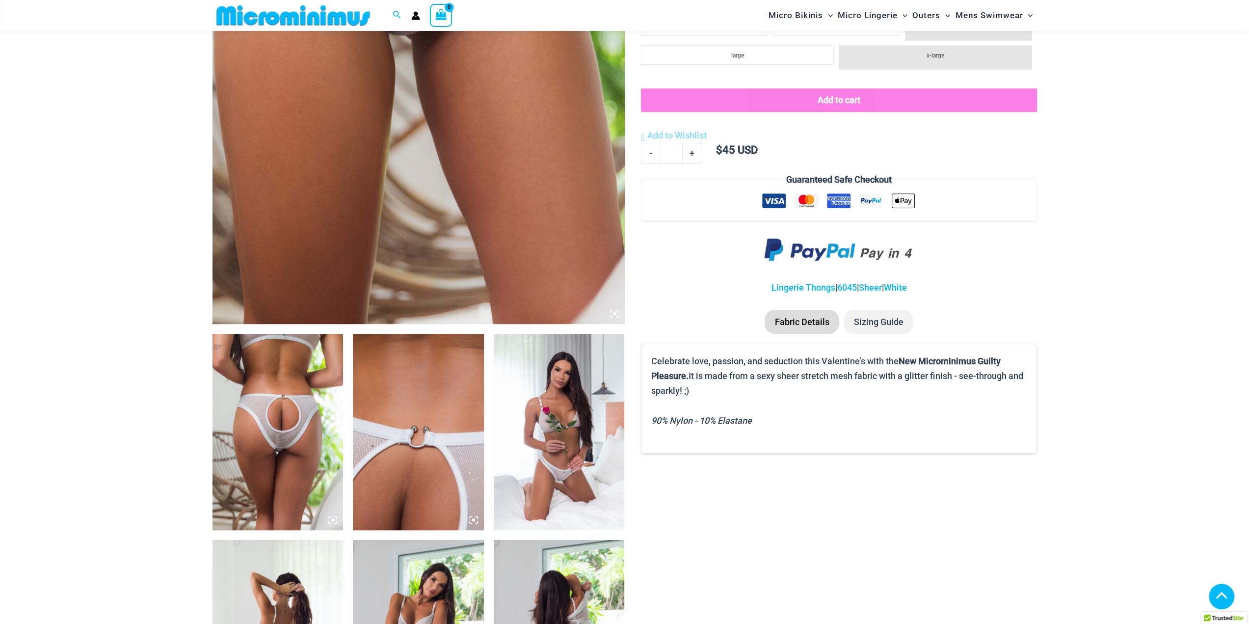
scroll to position [335, 0]
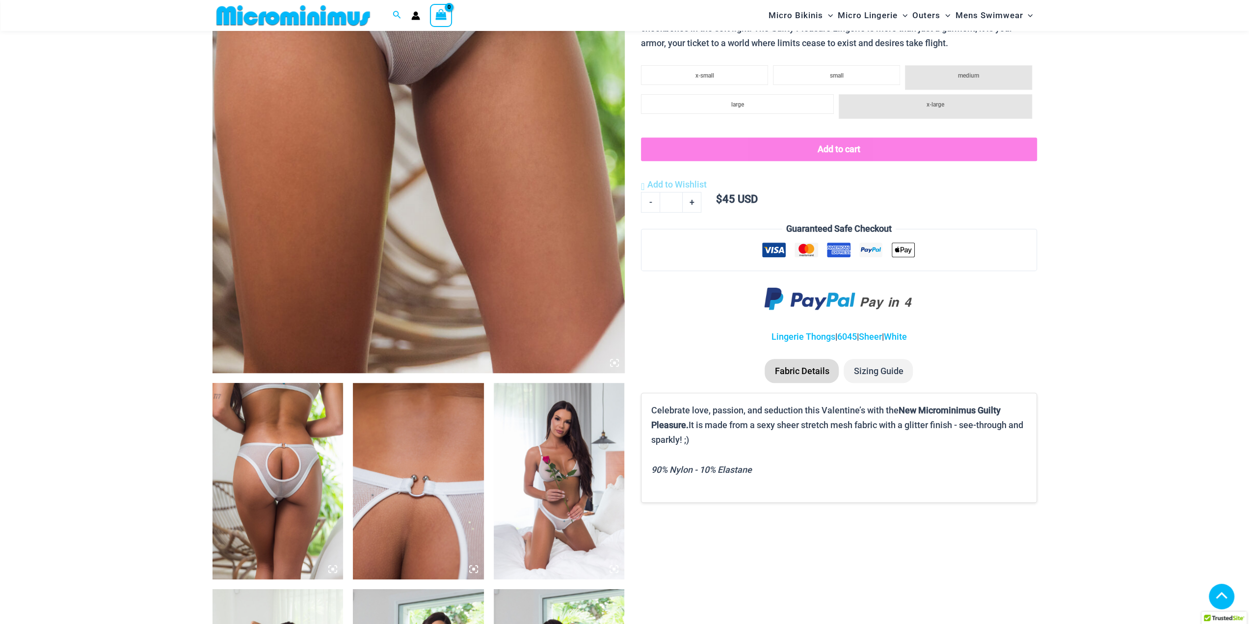
click at [551, 312] on img at bounding box center [418, 64] width 412 height 618
click at [617, 365] on icon at bounding box center [614, 362] width 9 height 9
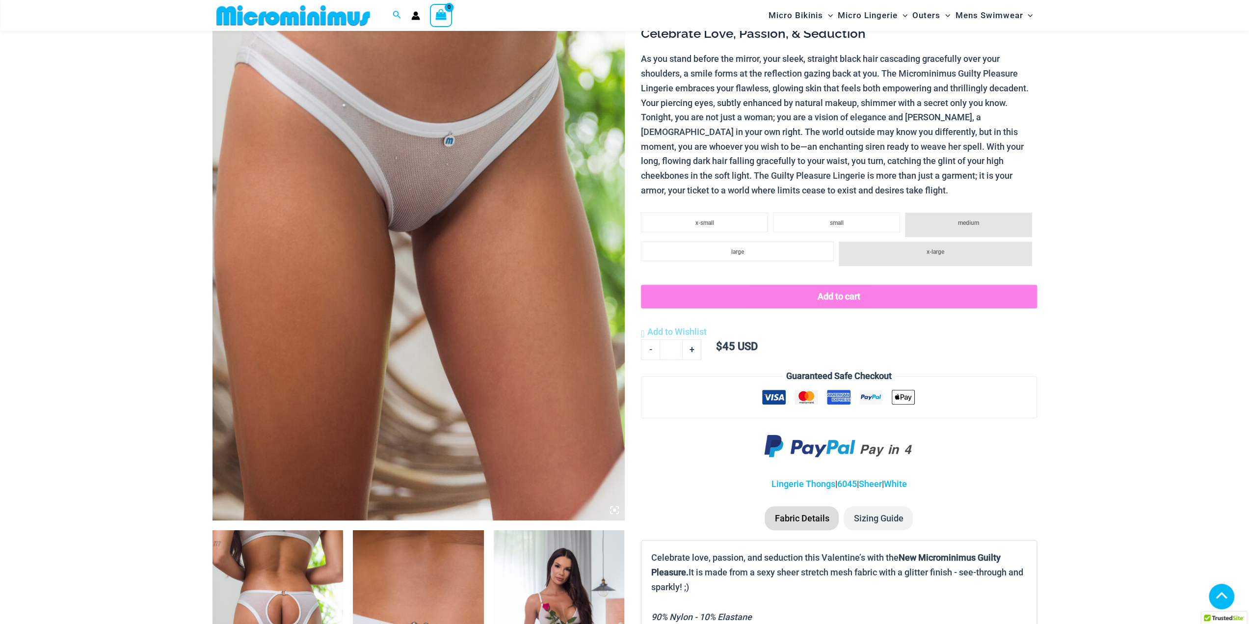
click at [391, 264] on img at bounding box center [418, 211] width 412 height 618
click at [399, 278] on img at bounding box center [418, 211] width 412 height 618
drag, startPoint x: 399, startPoint y: 278, endPoint x: 394, endPoint y: 134, distance: 143.8
click at [399, 278] on img at bounding box center [418, 211] width 412 height 618
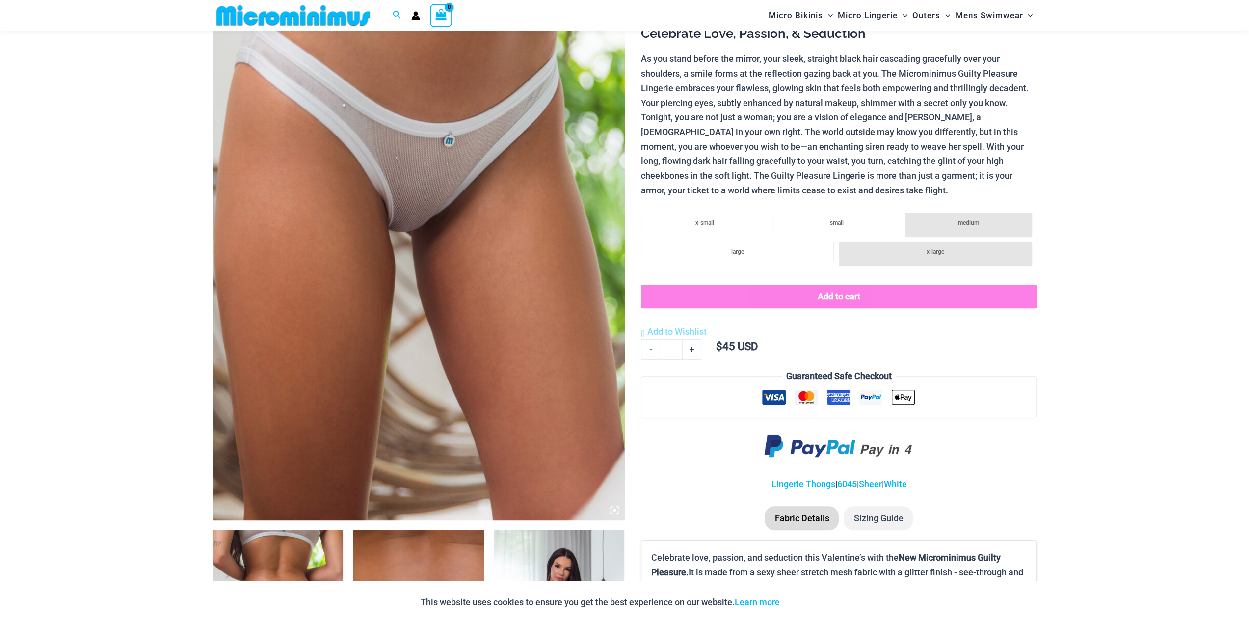
click at [401, 234] on img at bounding box center [418, 211] width 412 height 618
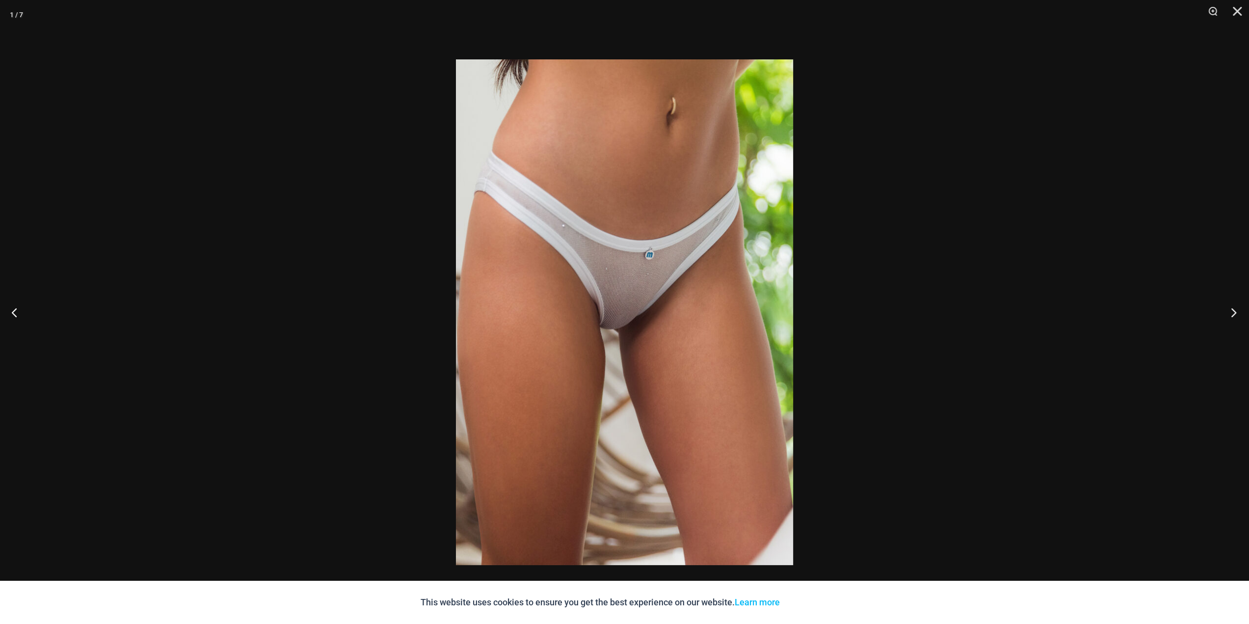
click at [1236, 313] on button "Next" at bounding box center [1230, 311] width 37 height 49
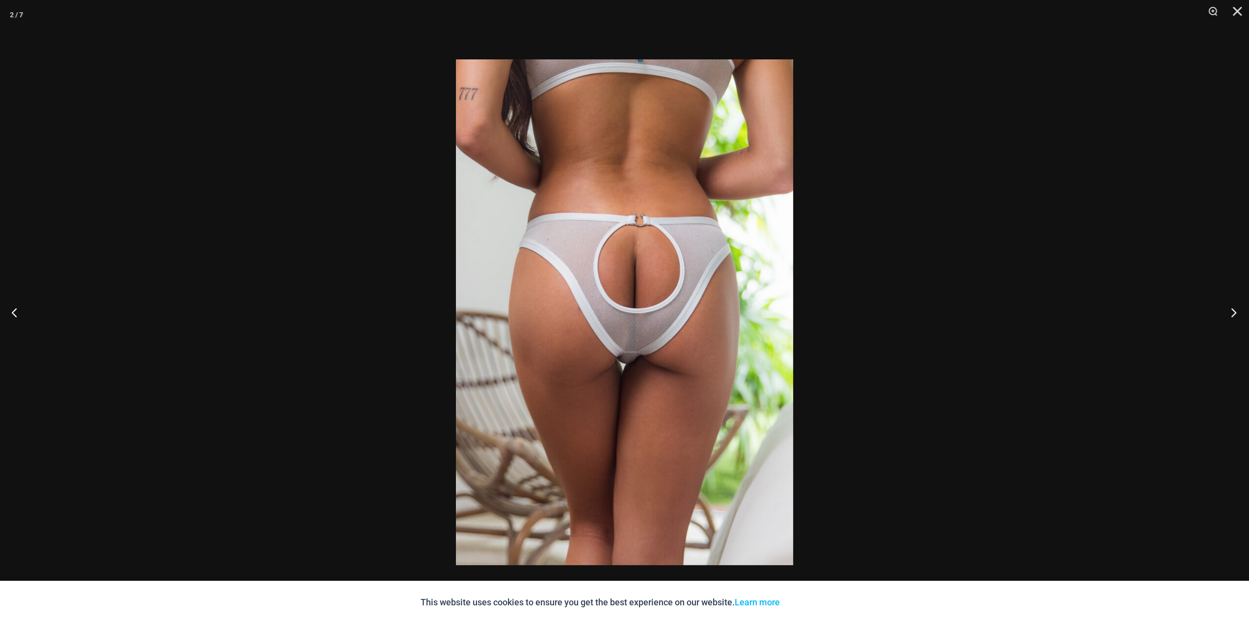
click at [1236, 313] on button "Next" at bounding box center [1230, 311] width 37 height 49
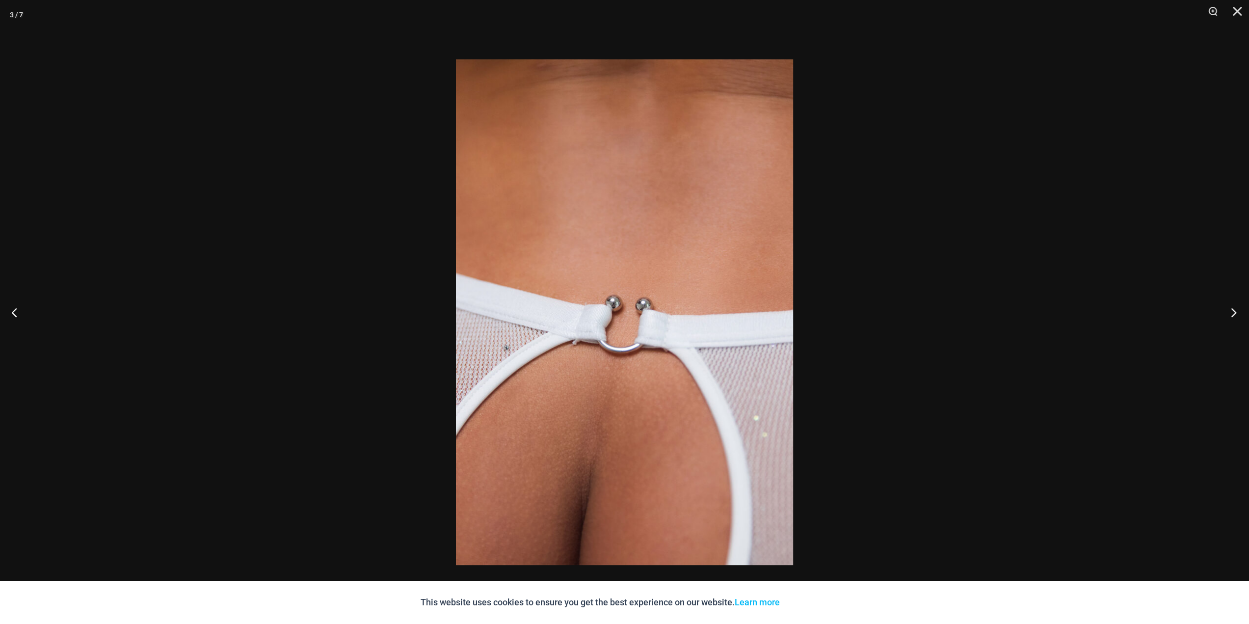
click at [1236, 313] on button "Next" at bounding box center [1230, 311] width 37 height 49
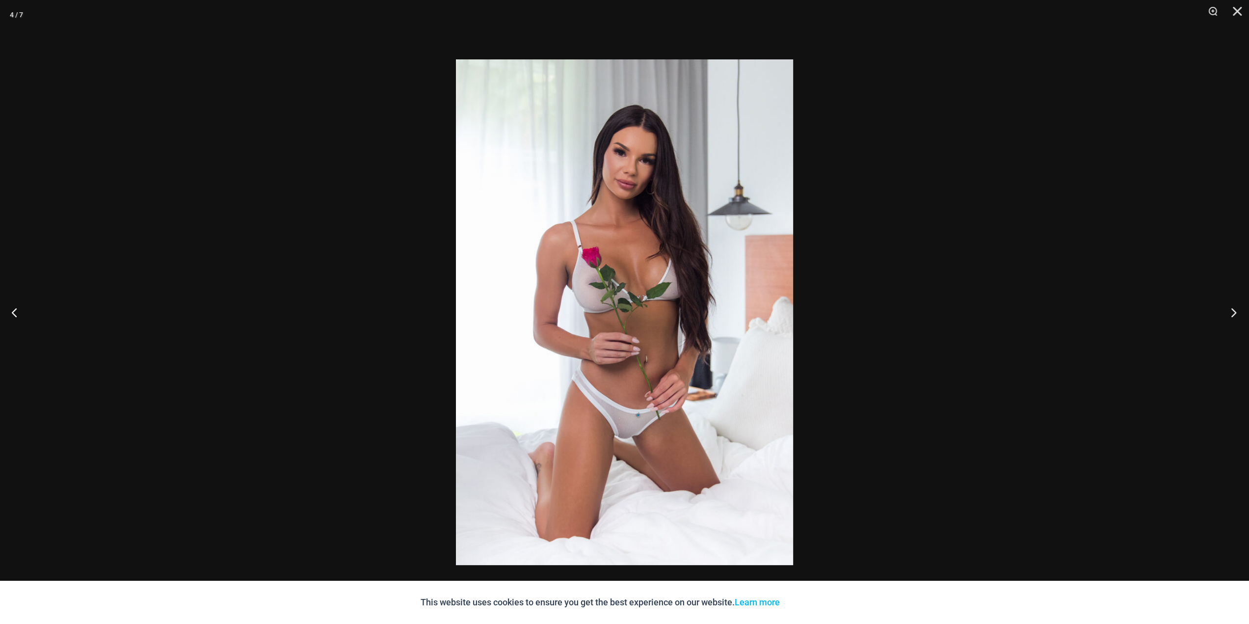
click at [1236, 313] on button "Next" at bounding box center [1230, 311] width 37 height 49
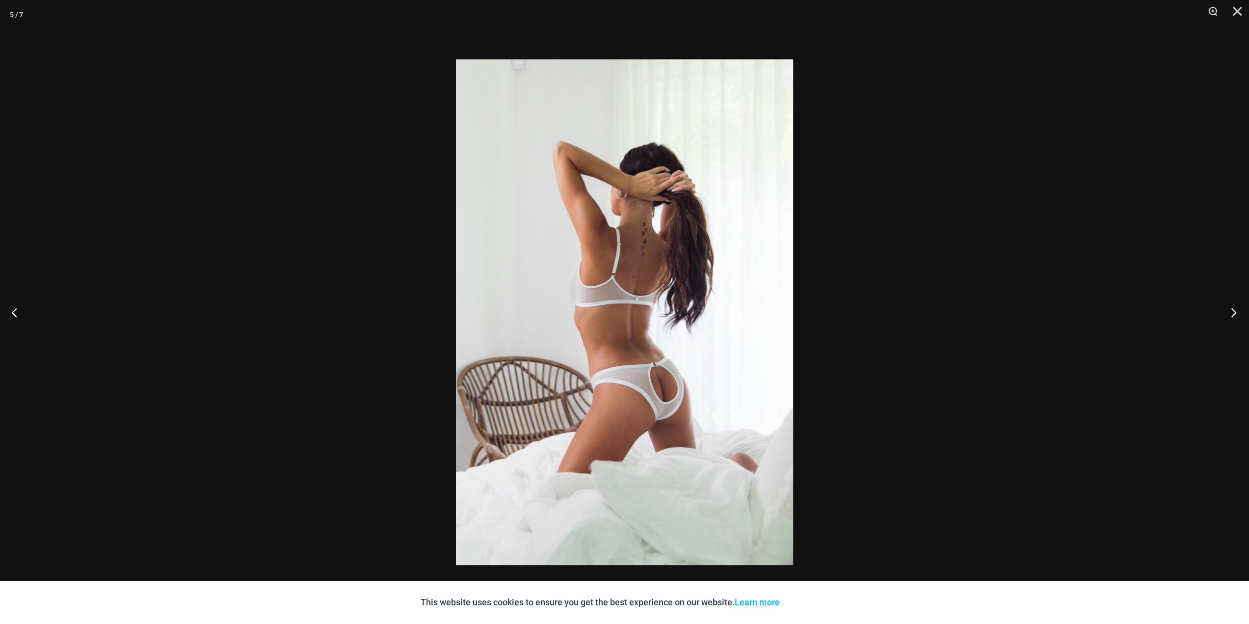
click at [1236, 313] on button "Next" at bounding box center [1230, 311] width 37 height 49
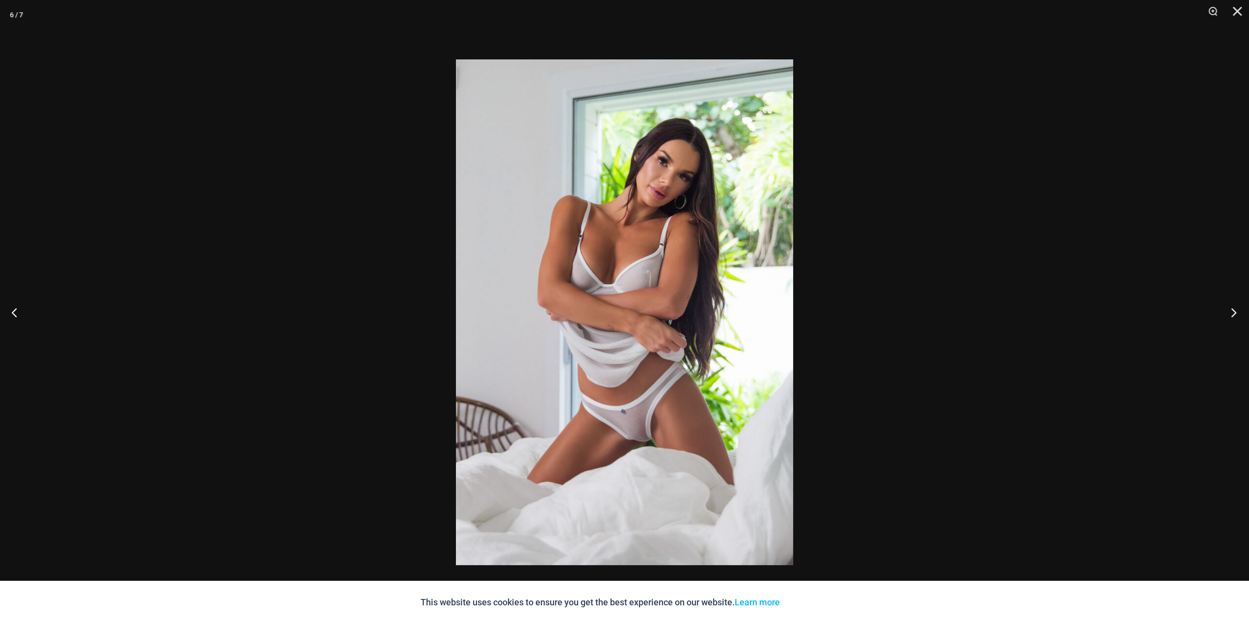
click at [1236, 313] on button "Next" at bounding box center [1230, 311] width 37 height 49
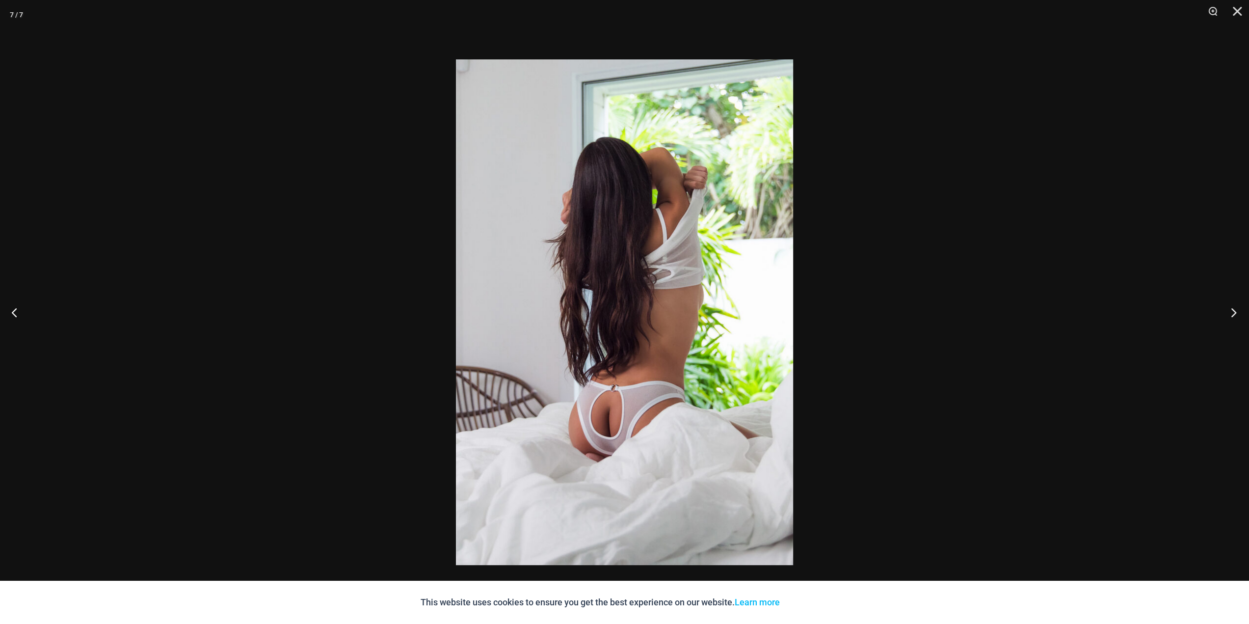
click at [1236, 313] on button "Next" at bounding box center [1230, 311] width 37 height 49
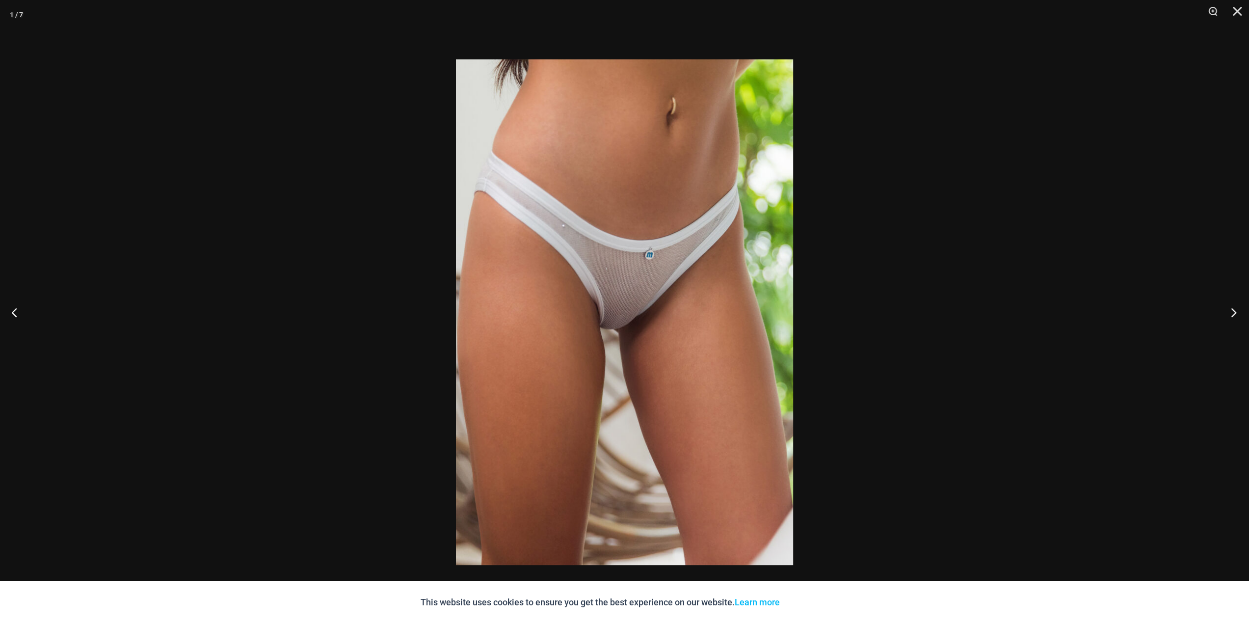
click at [1236, 313] on button "Next" at bounding box center [1230, 311] width 37 height 49
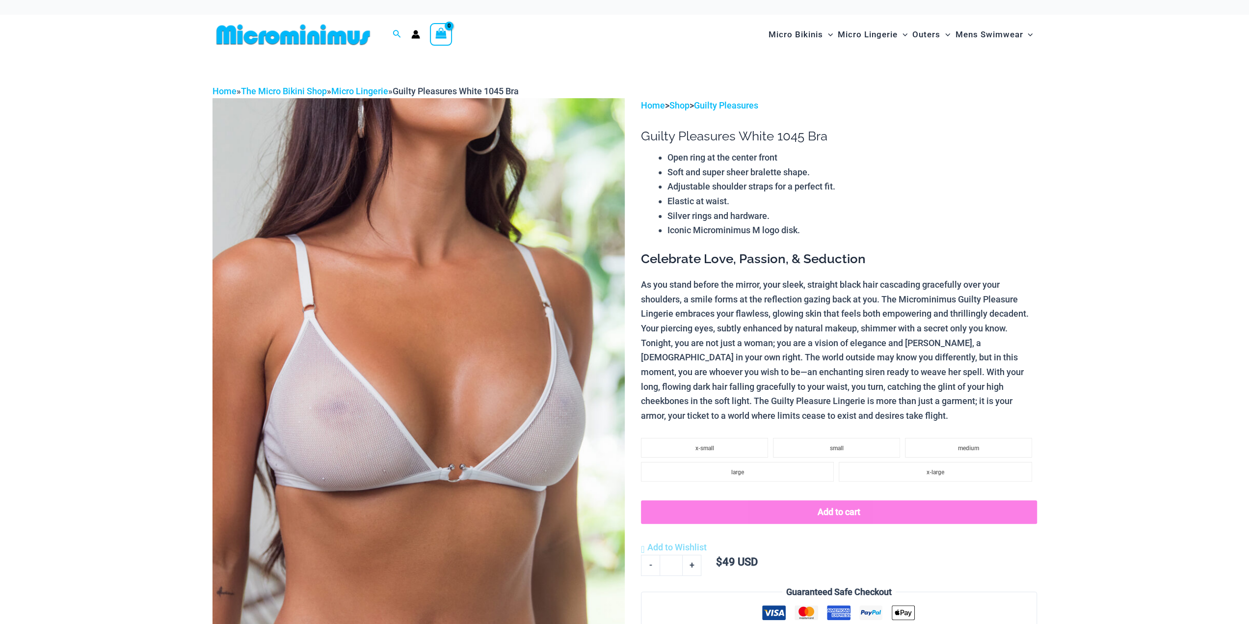
click at [397, 370] on img at bounding box center [418, 407] width 412 height 618
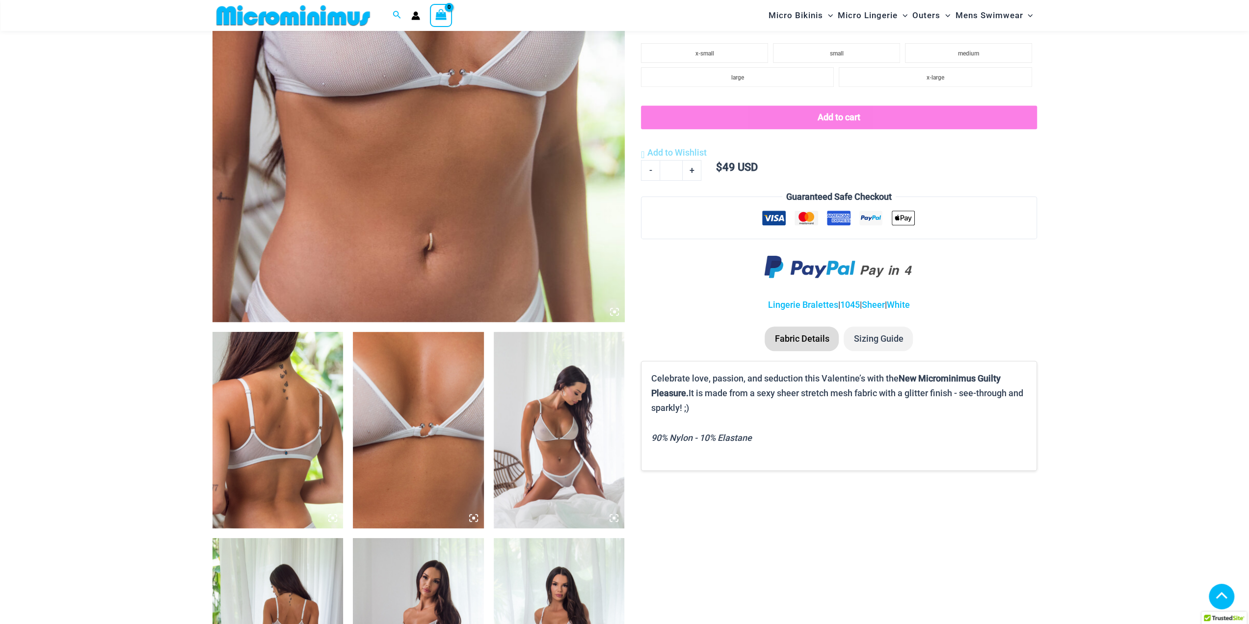
scroll to position [433, 0]
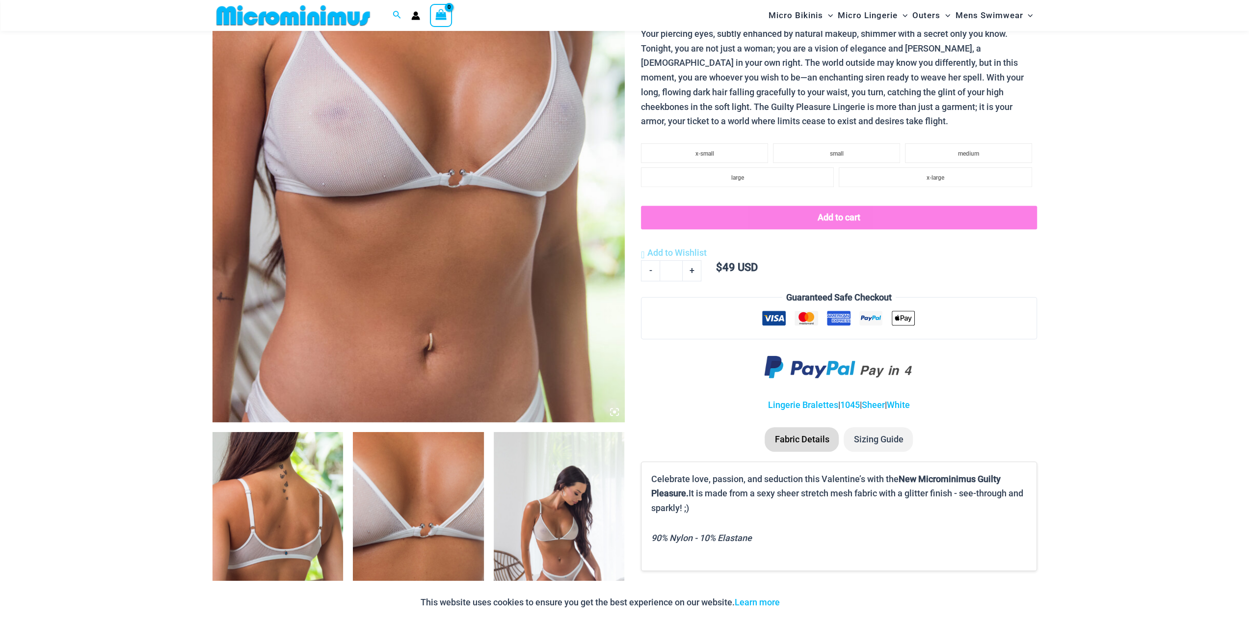
click at [443, 226] on img at bounding box center [418, 113] width 412 height 618
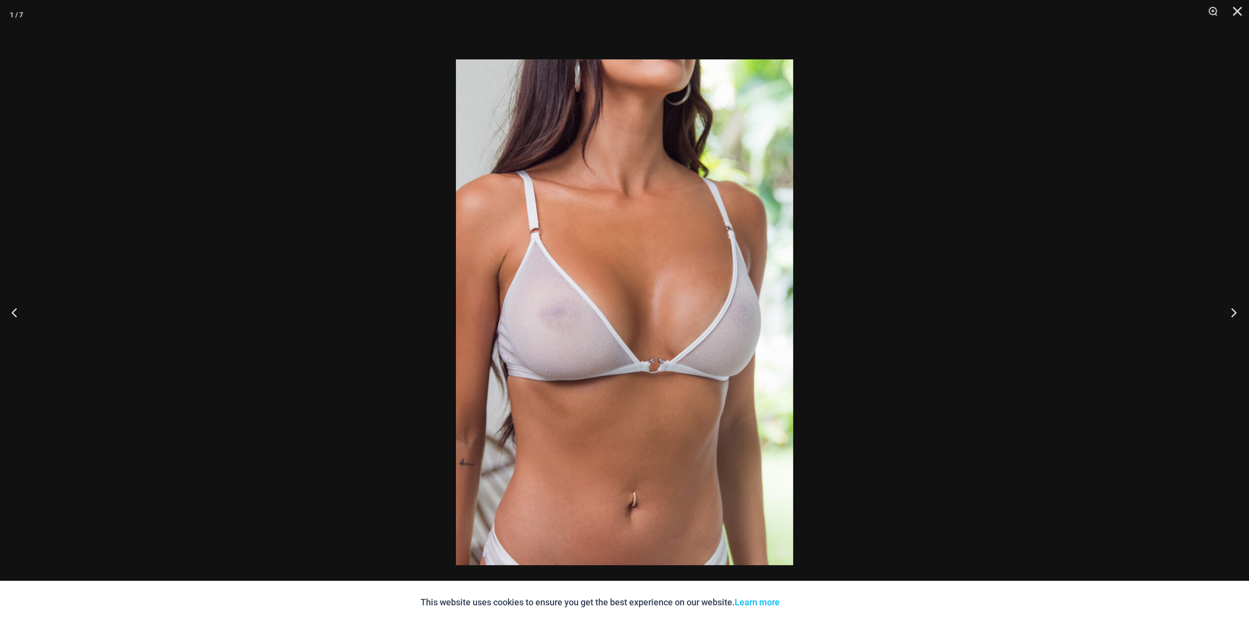
click at [1236, 312] on button "Next" at bounding box center [1230, 311] width 37 height 49
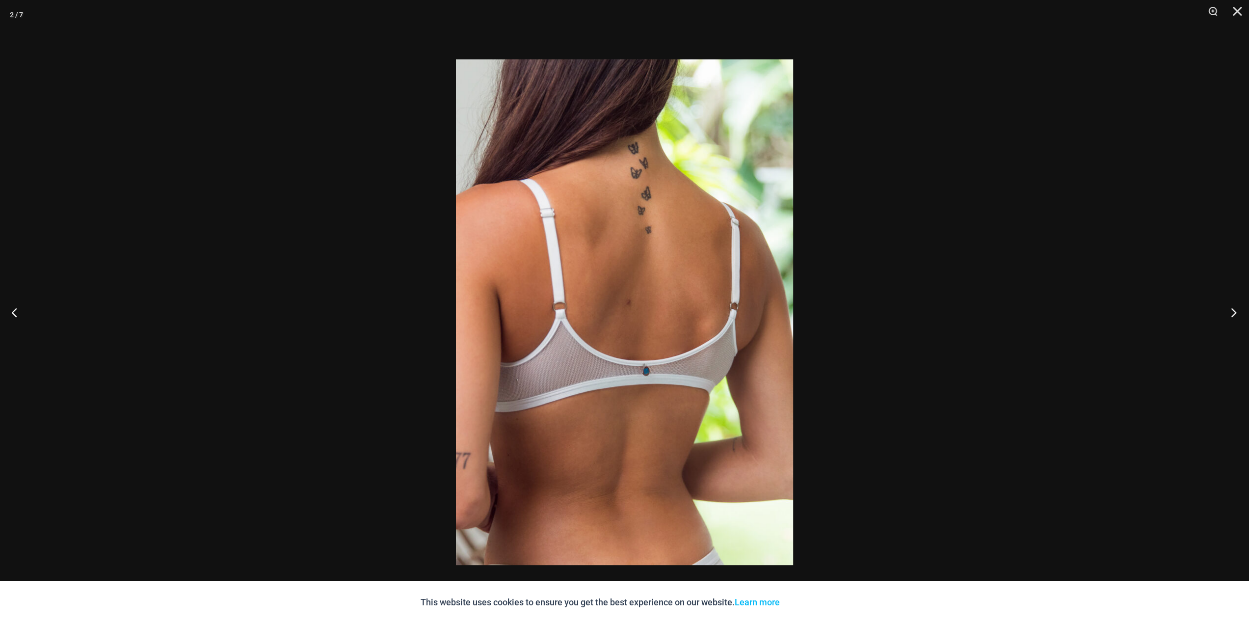
click at [1236, 312] on button "Next" at bounding box center [1230, 311] width 37 height 49
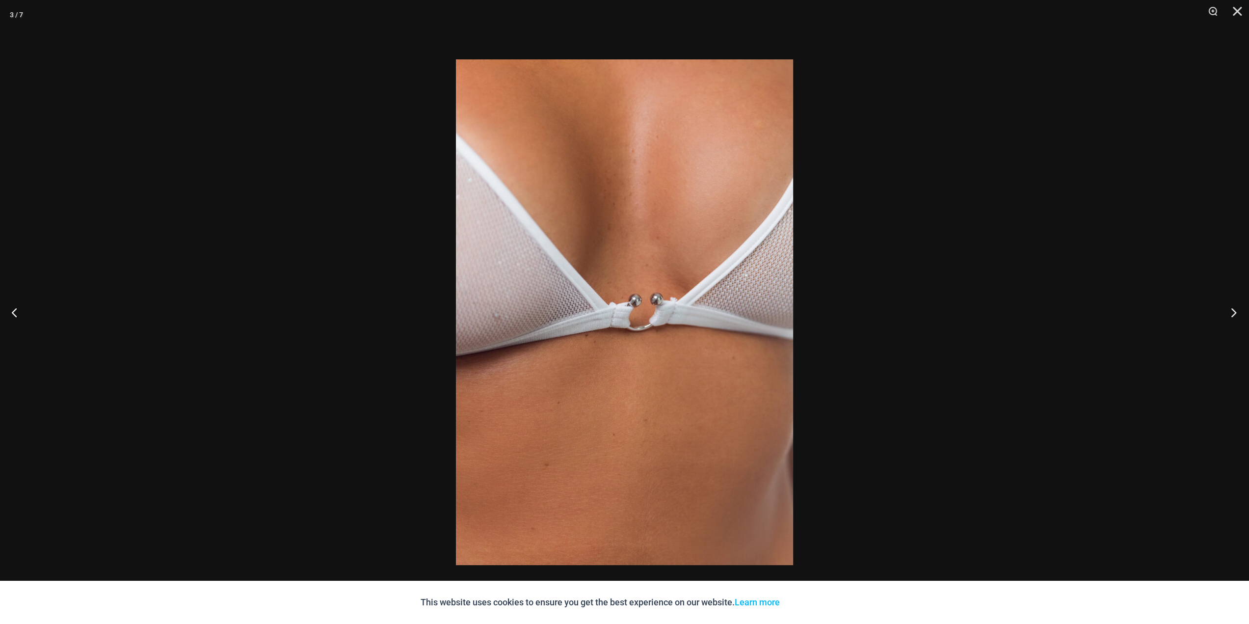
click at [1236, 312] on button "Next" at bounding box center [1230, 311] width 37 height 49
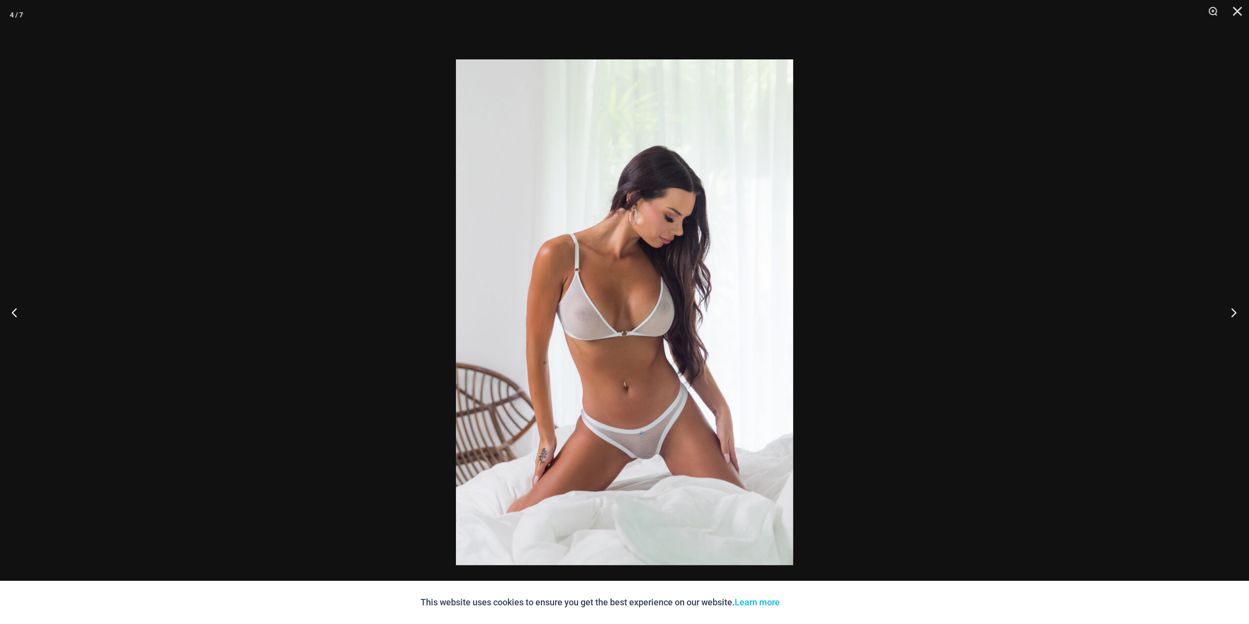
click at [1228, 314] on button "Next" at bounding box center [1230, 311] width 37 height 49
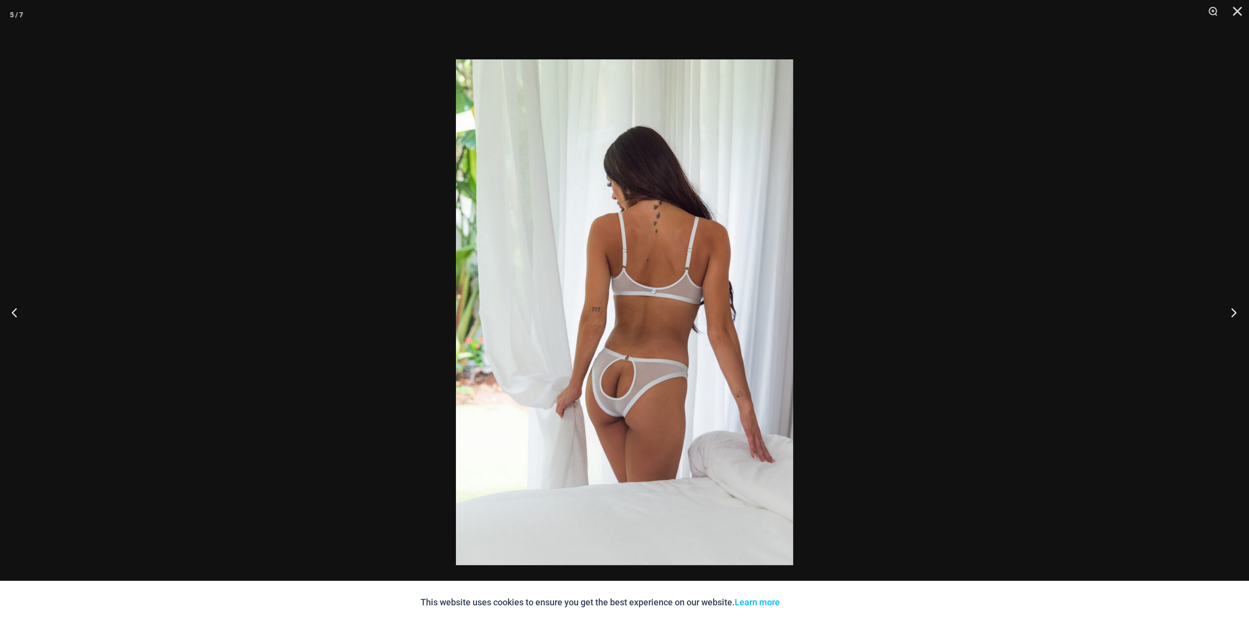
click at [1228, 314] on button "Next" at bounding box center [1230, 311] width 37 height 49
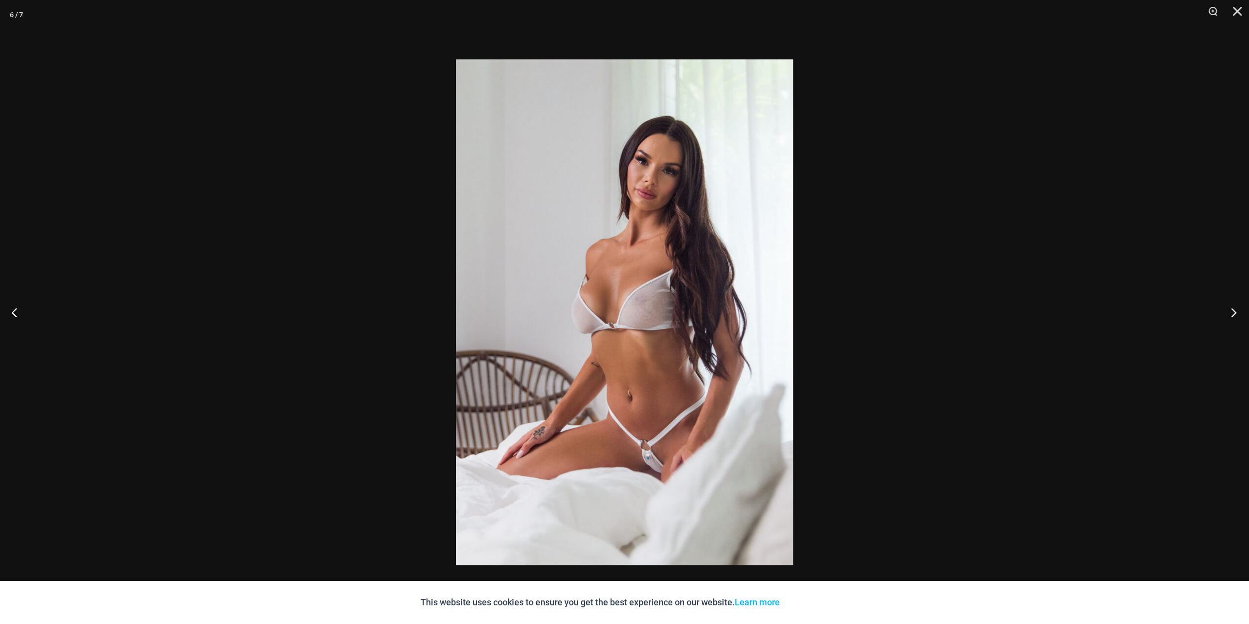
click at [1228, 314] on button "Next" at bounding box center [1230, 311] width 37 height 49
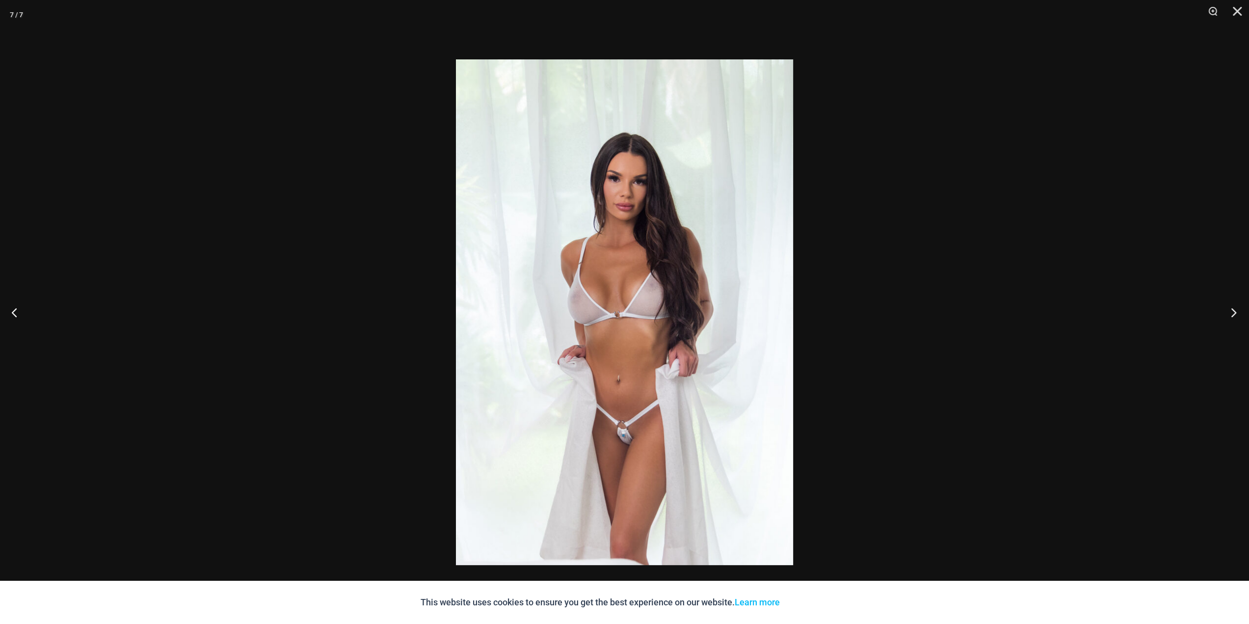
click at [1228, 314] on button "Next" at bounding box center [1230, 311] width 37 height 49
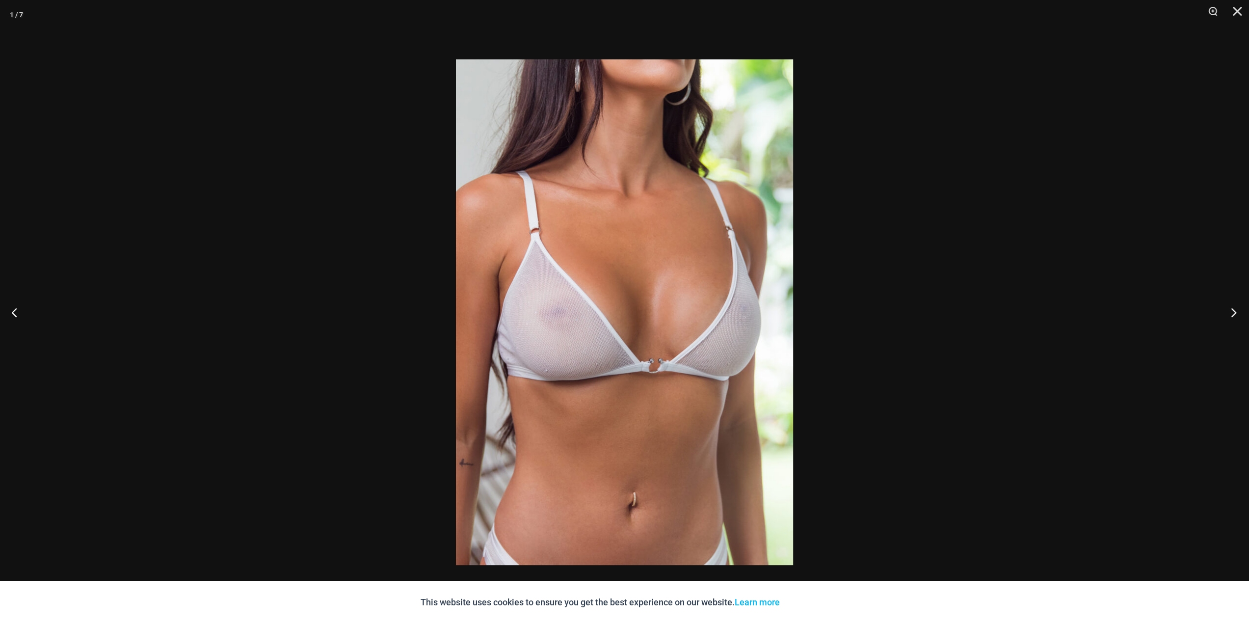
click at [1228, 314] on button "Next" at bounding box center [1230, 311] width 37 height 49
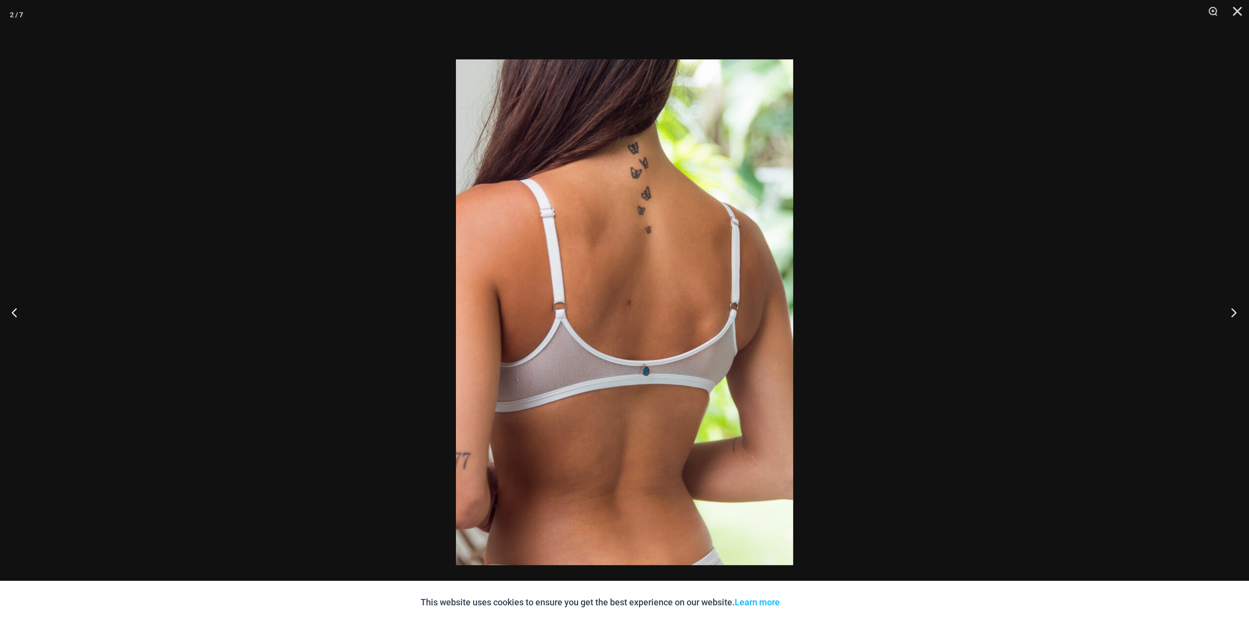
click at [1228, 314] on button "Next" at bounding box center [1230, 311] width 37 height 49
